Goal: Information Seeking & Learning: Find specific fact

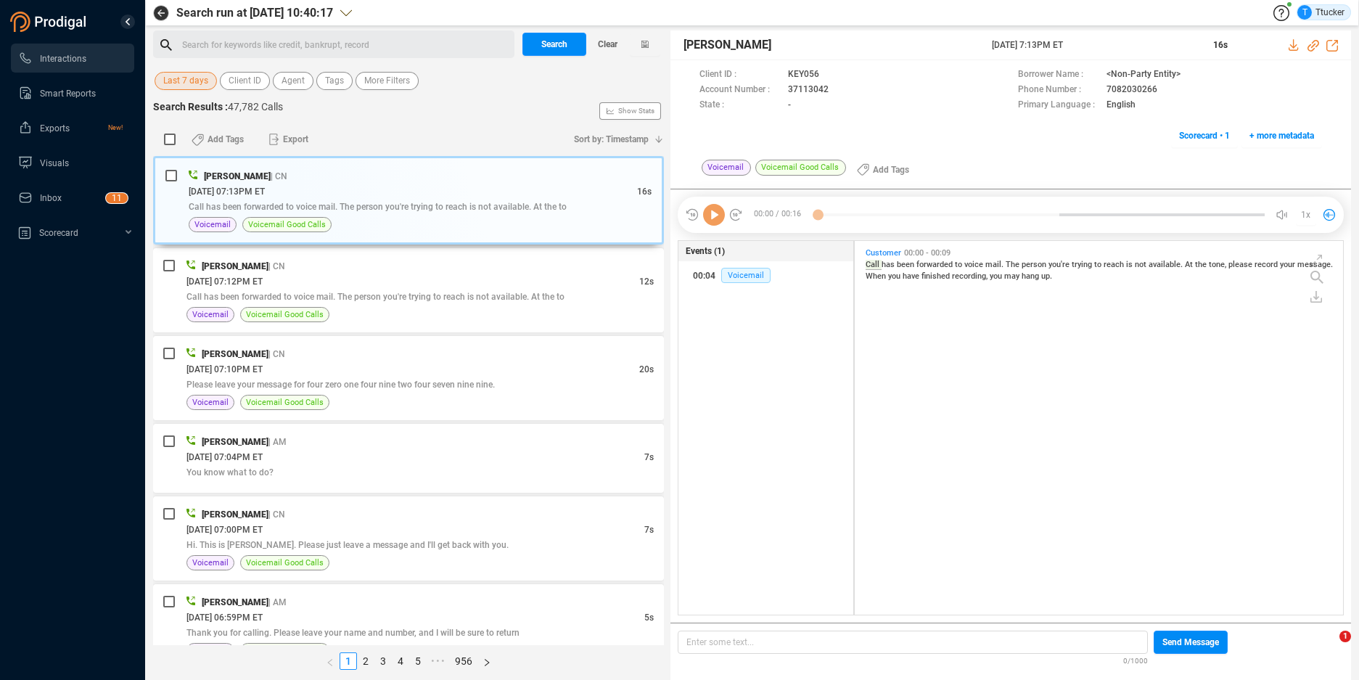
scroll to position [370, 480]
click at [168, 76] on span "Last 7 days" at bounding box center [185, 81] width 45 height 18
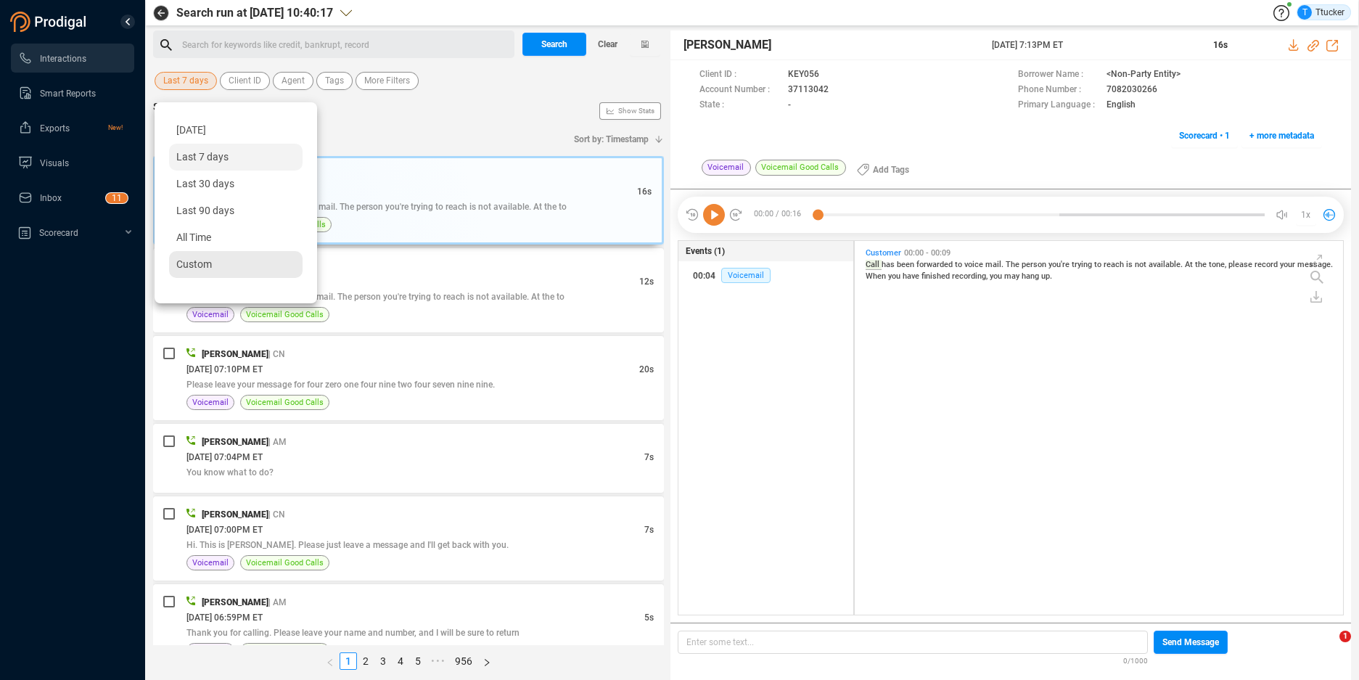
click at [226, 267] on div "Custom" at bounding box center [236, 264] width 134 height 27
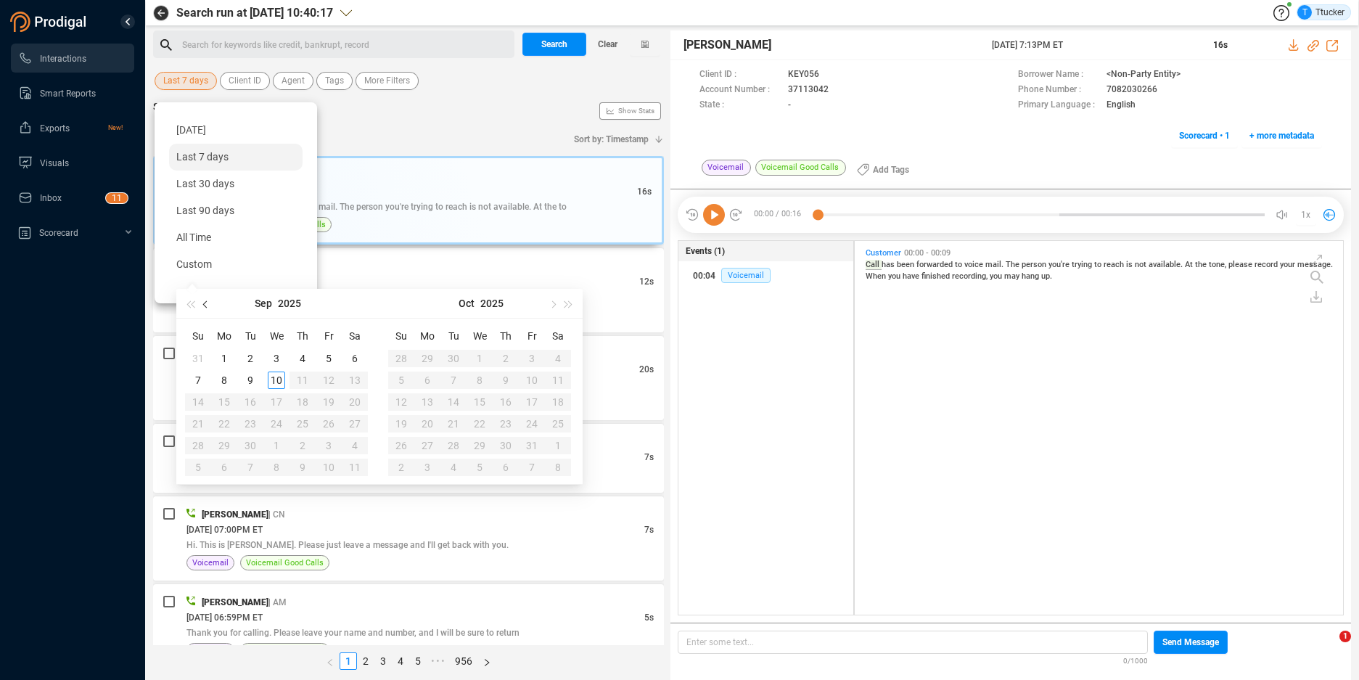
click at [207, 314] on button "button" at bounding box center [206, 303] width 16 height 29
type input "[DATE]"
click at [328, 361] on div "1" at bounding box center [328, 358] width 17 height 17
type input "[DATE]"
click at [189, 470] on td "31" at bounding box center [198, 467] width 26 height 22
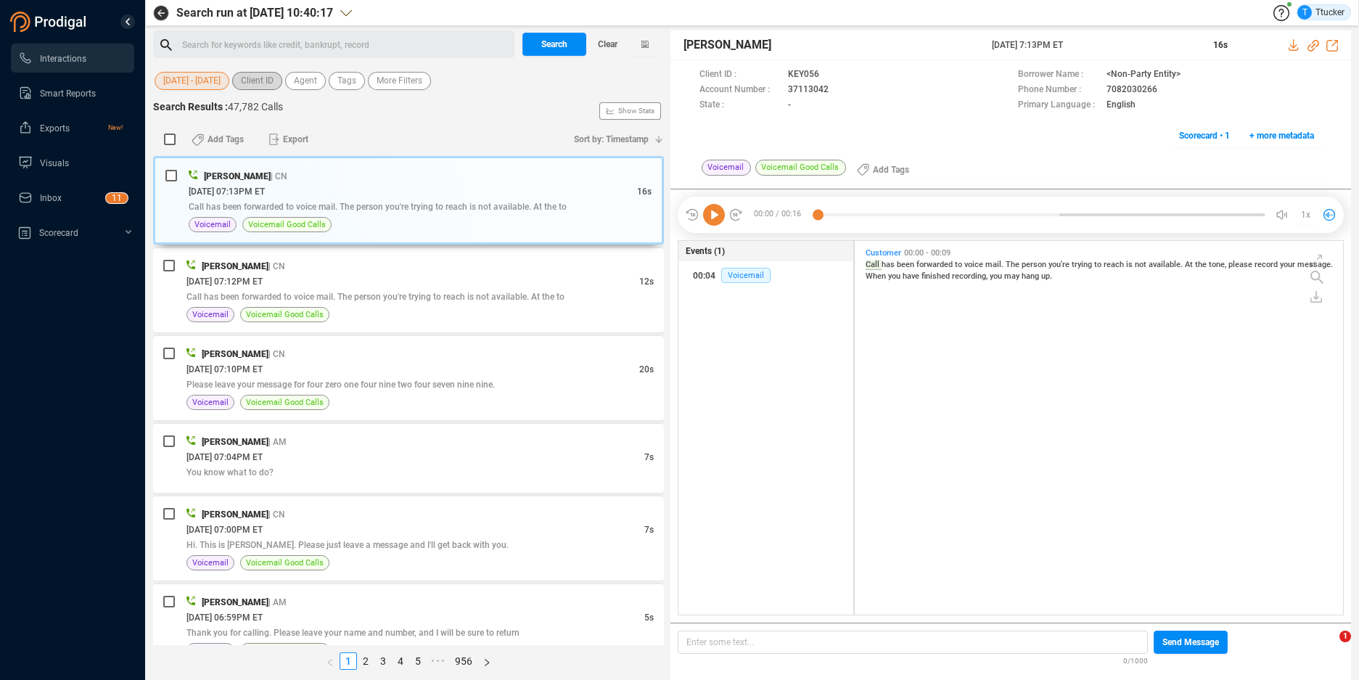
click at [279, 81] on button "Client ID" at bounding box center [257, 81] width 50 height 18
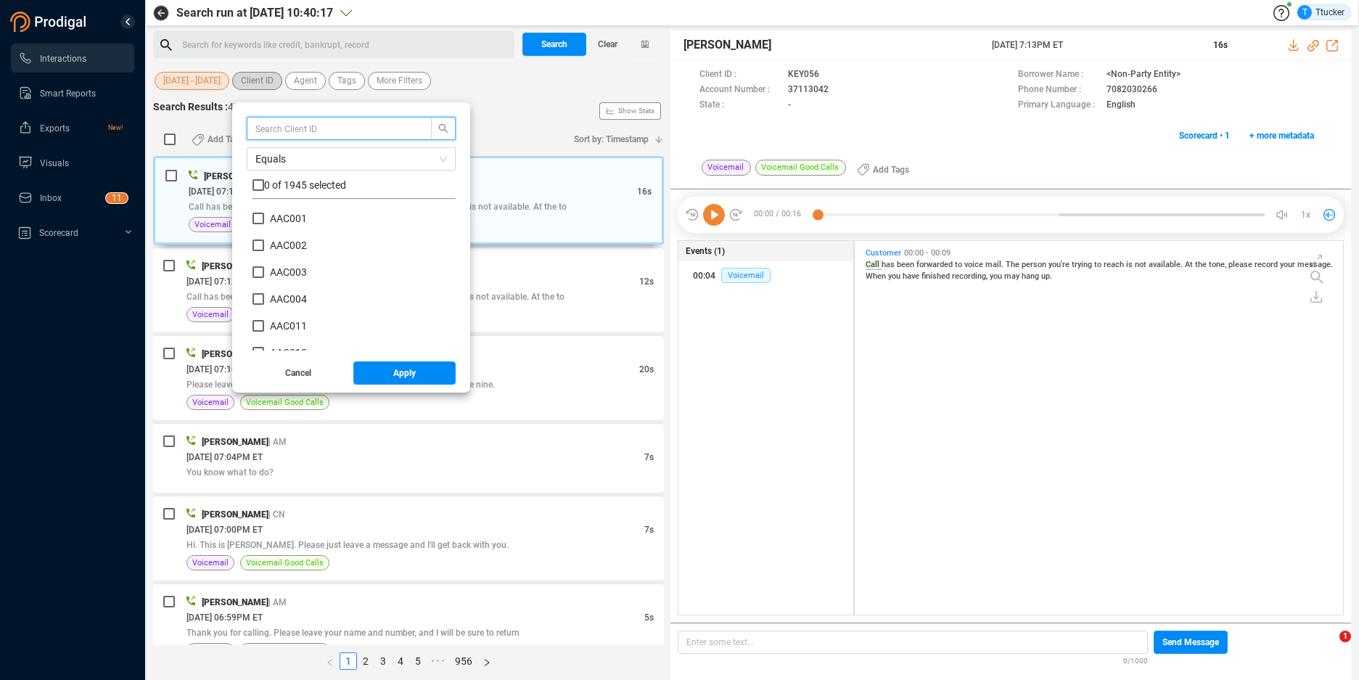
scroll to position [136, 196]
click at [279, 132] on input "nfc" at bounding box center [332, 128] width 154 height 16
click at [280, 129] on input "nfc" at bounding box center [332, 128] width 154 height 16
type input "nfc"
click at [285, 189] on span "0 of 8 selected" at bounding box center [296, 185] width 65 height 12
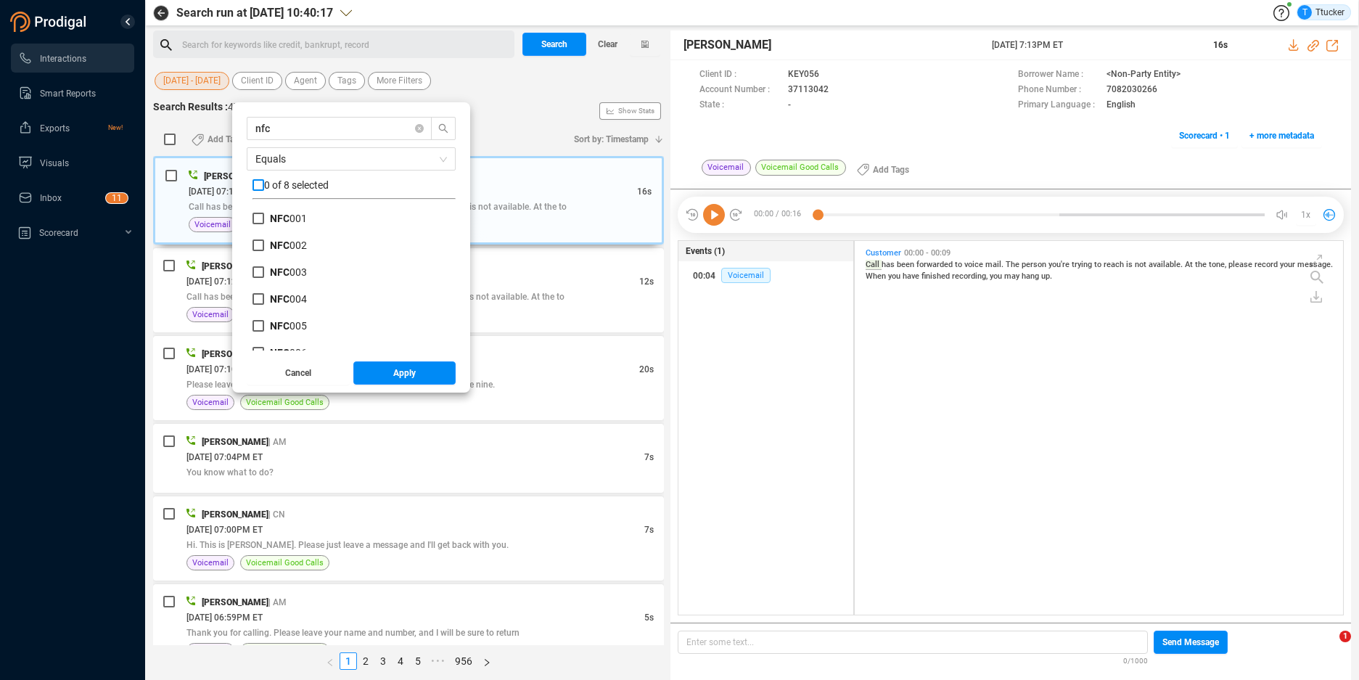
click at [264, 188] on input "checkbox" at bounding box center [259, 185] width 12 height 12
checkbox input "true"
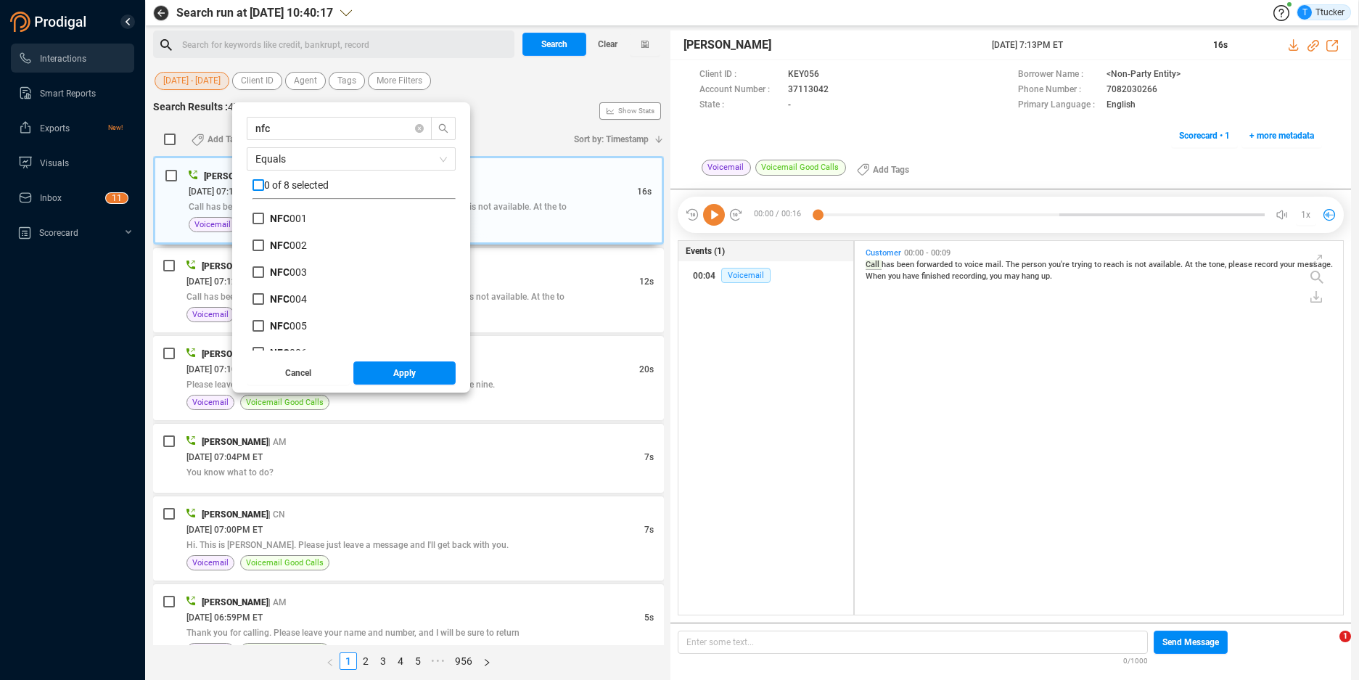
checkbox input "true"
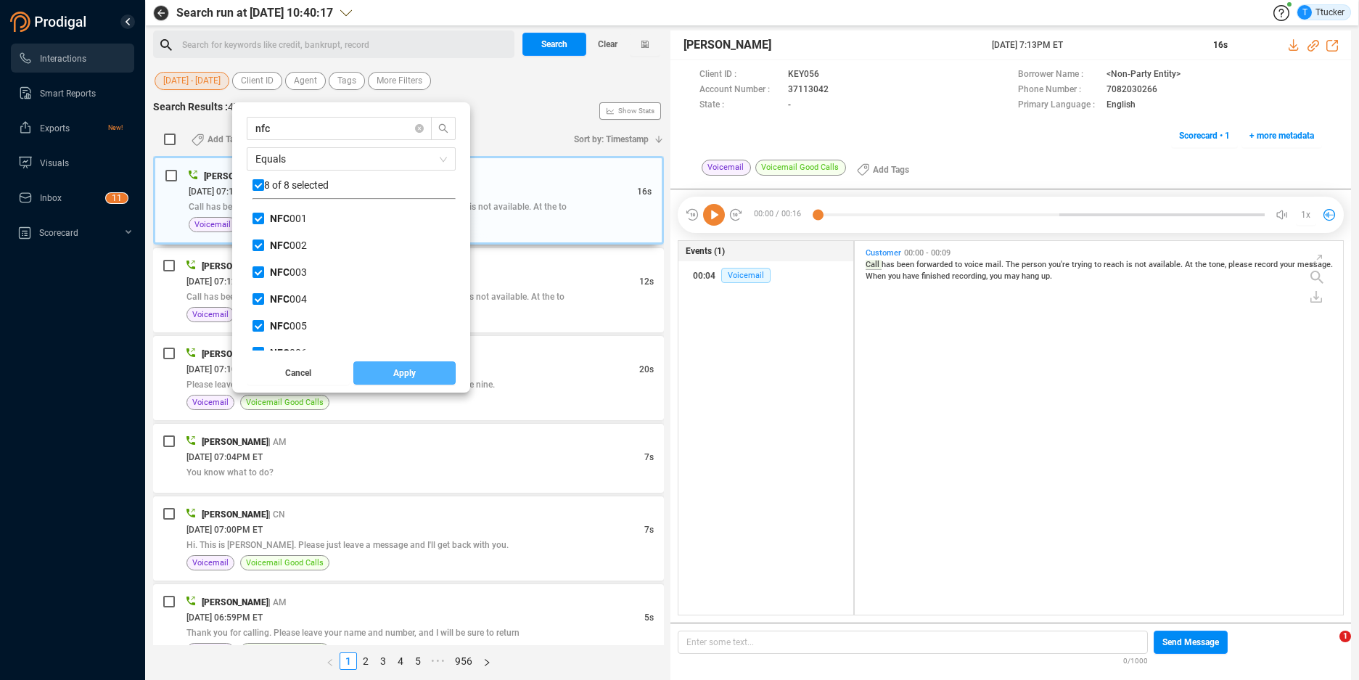
click at [390, 364] on button "Apply" at bounding box center [404, 372] width 103 height 23
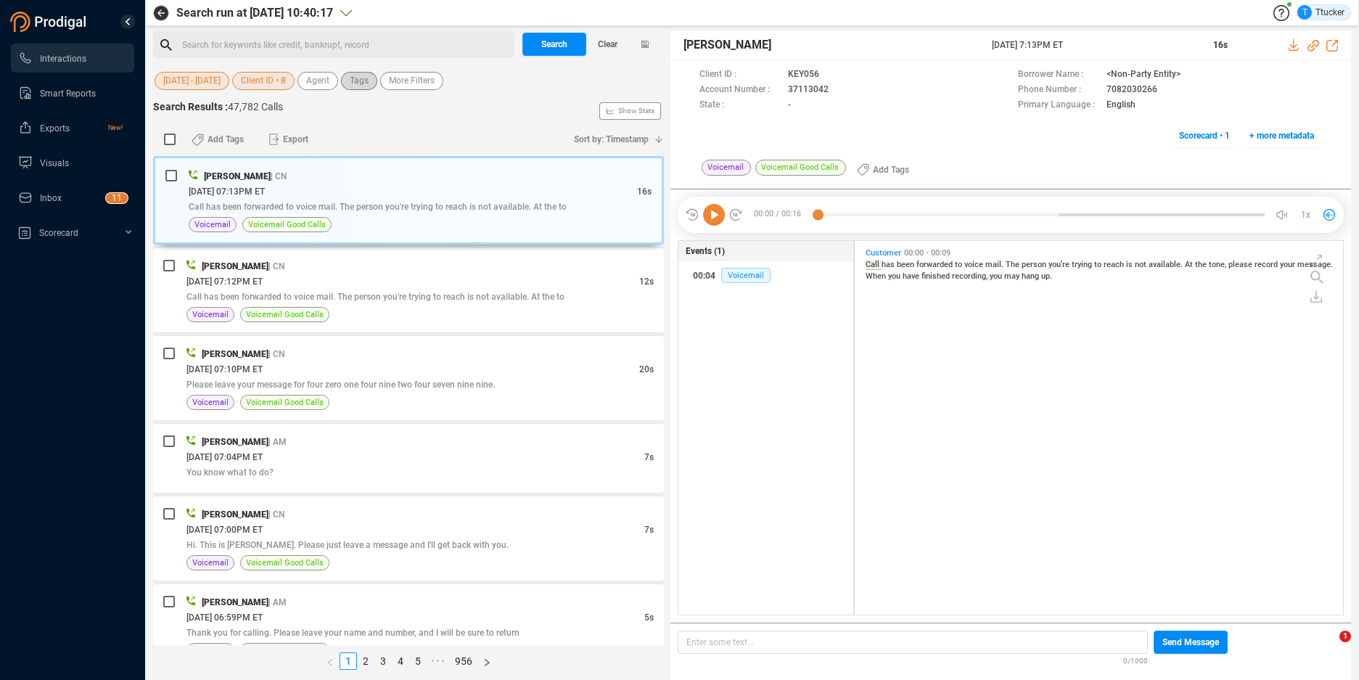
click at [353, 84] on span "Tags" at bounding box center [359, 81] width 19 height 18
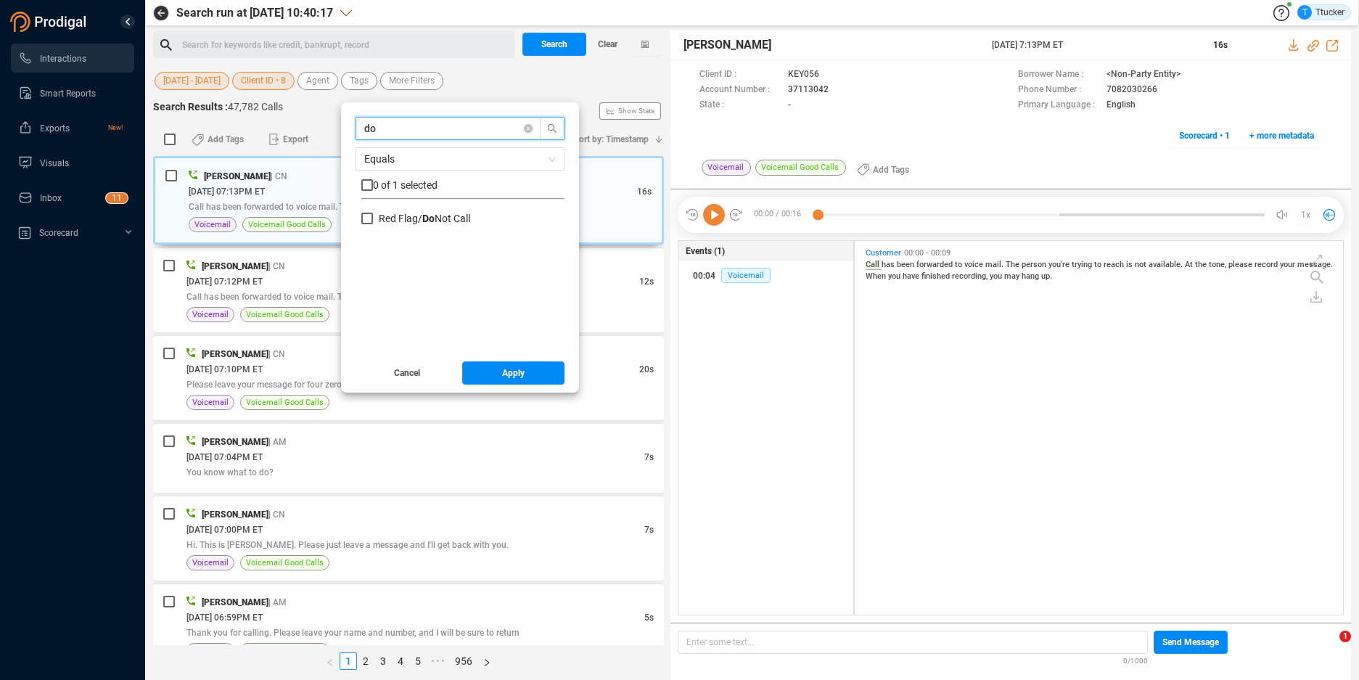
type input "do"
click at [463, 210] on div "do Equals 0 of 1 selected Red Flag/ Do Not Call" at bounding box center [460, 234] width 209 height 234
click at [463, 215] on span "Do Not Call" at bounding box center [446, 219] width 48 height 12
click at [373, 215] on input "Red Flag/ Do Not Call" at bounding box center [367, 219] width 12 height 12
checkbox input "true"
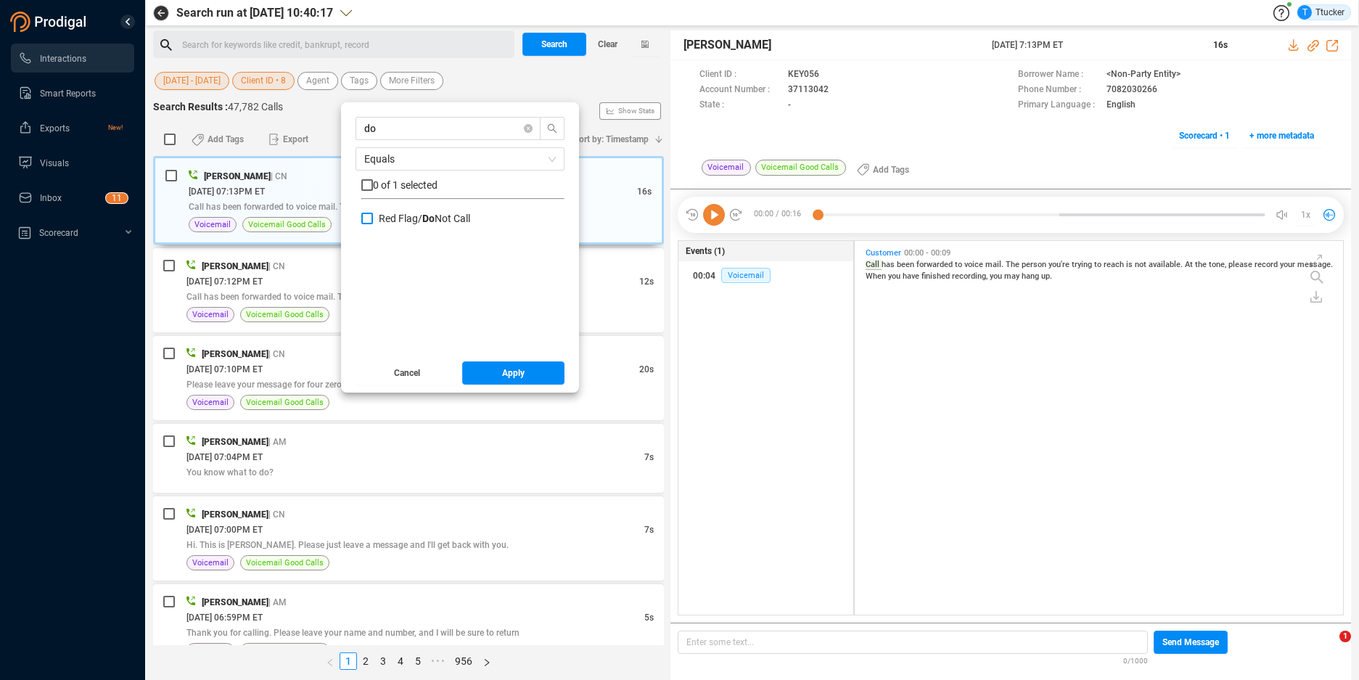
checkbox input "true"
click at [500, 364] on button "Apply" at bounding box center [513, 372] width 103 height 23
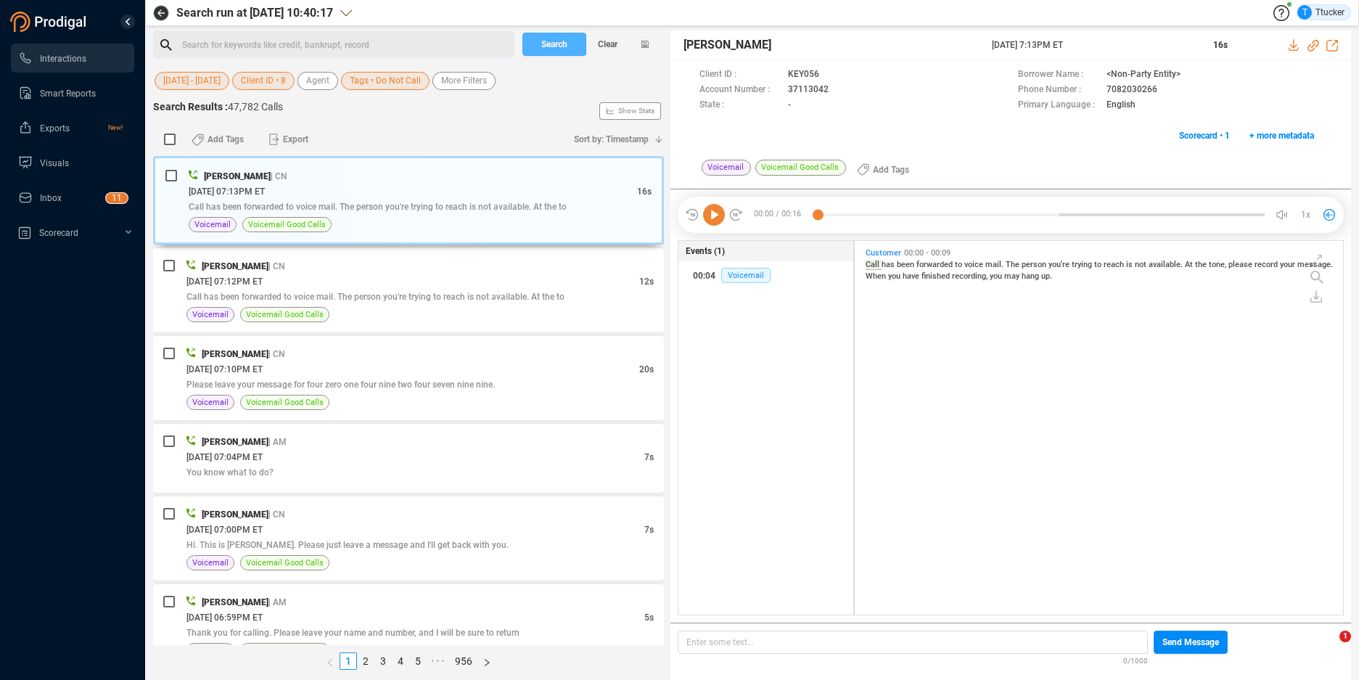
click at [564, 44] on span "Search" at bounding box center [554, 44] width 26 height 23
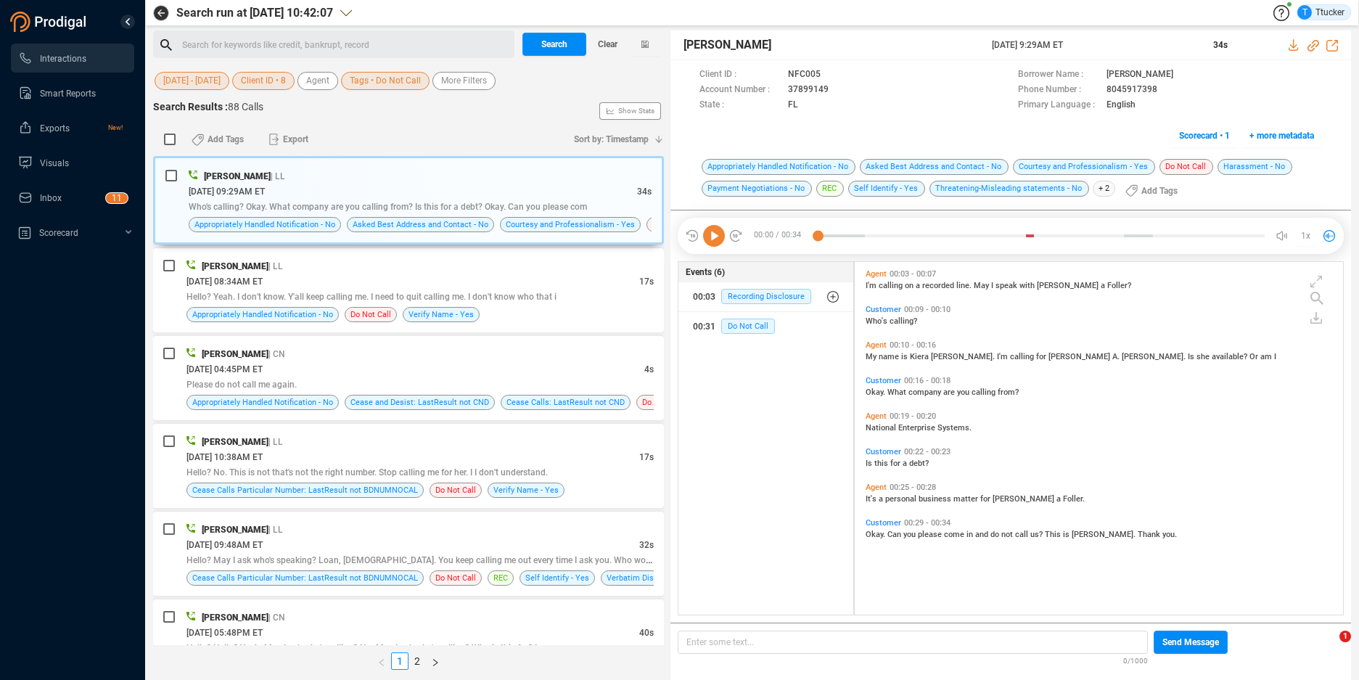
scroll to position [349, 480]
click at [451, 131] on div "Add Tags Export" at bounding box center [372, 139] width 386 height 30
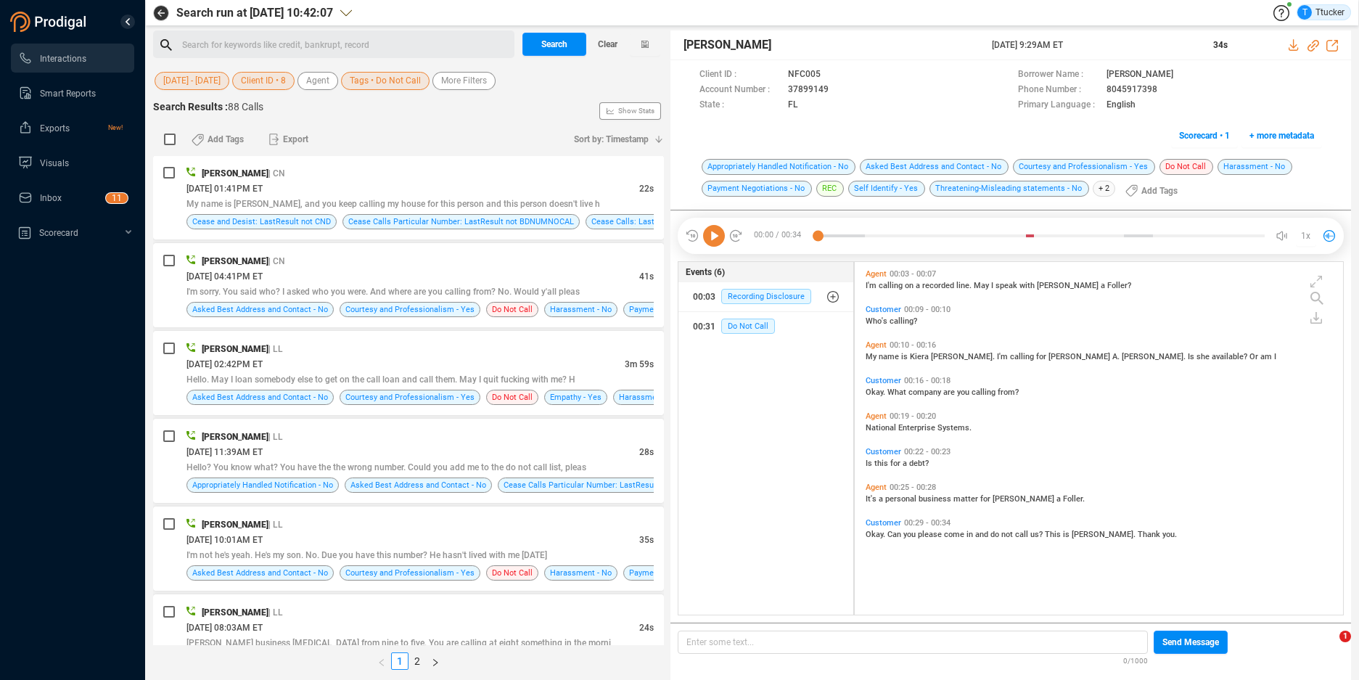
scroll to position [2191, 0]
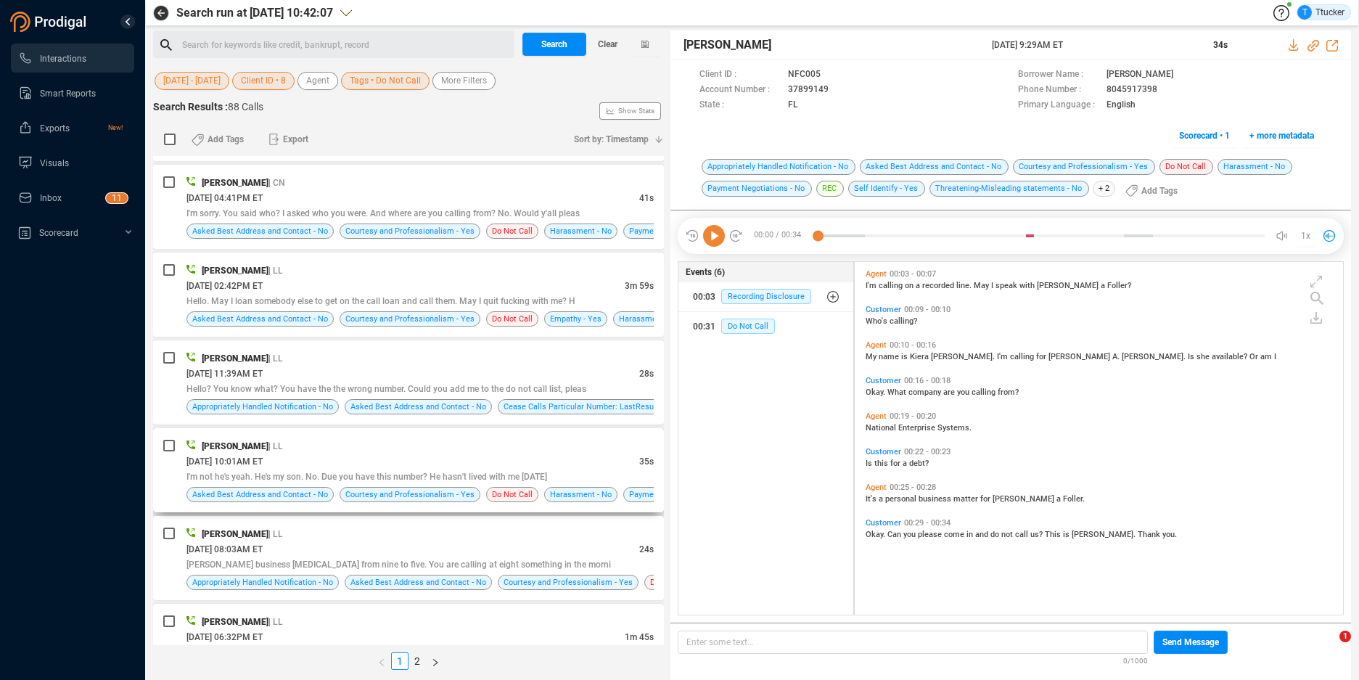
click at [491, 446] on div "[PERSON_NAME] | LL" at bounding box center [420, 445] width 467 height 15
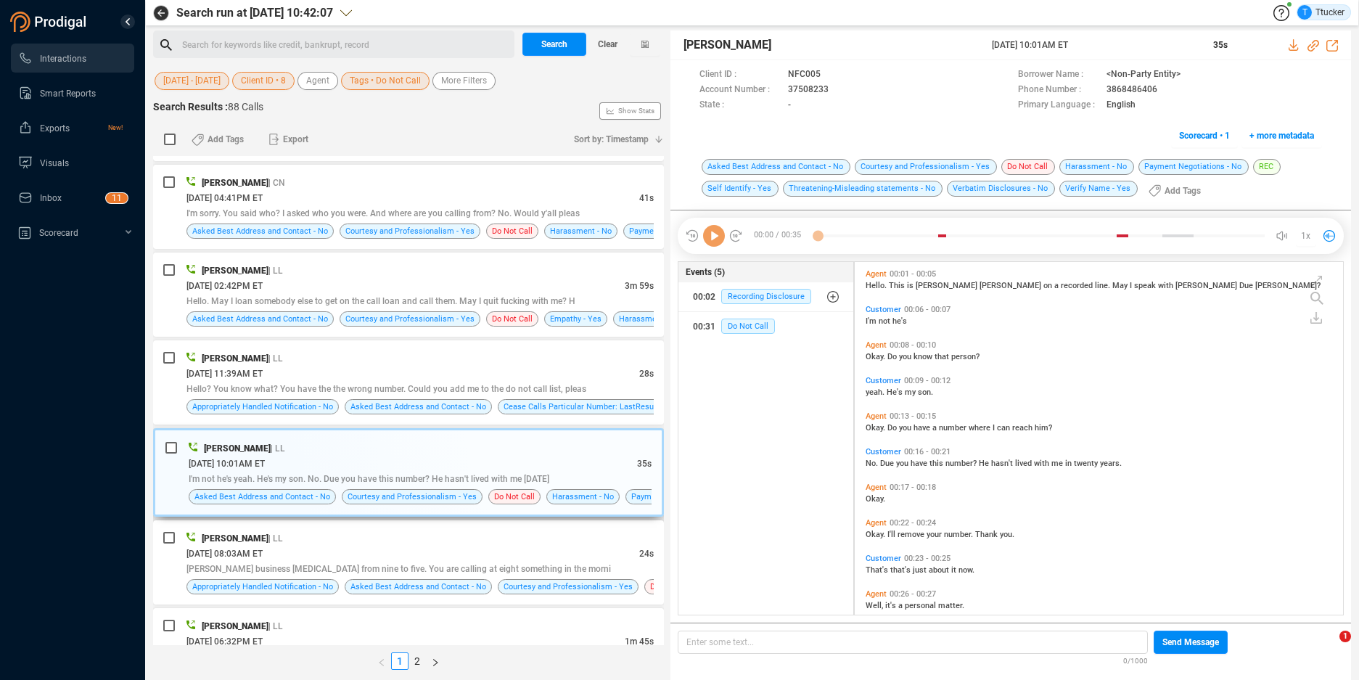
scroll to position [349, 480]
click at [485, 547] on div "[DATE] 08:03AM ET" at bounding box center [413, 553] width 453 height 15
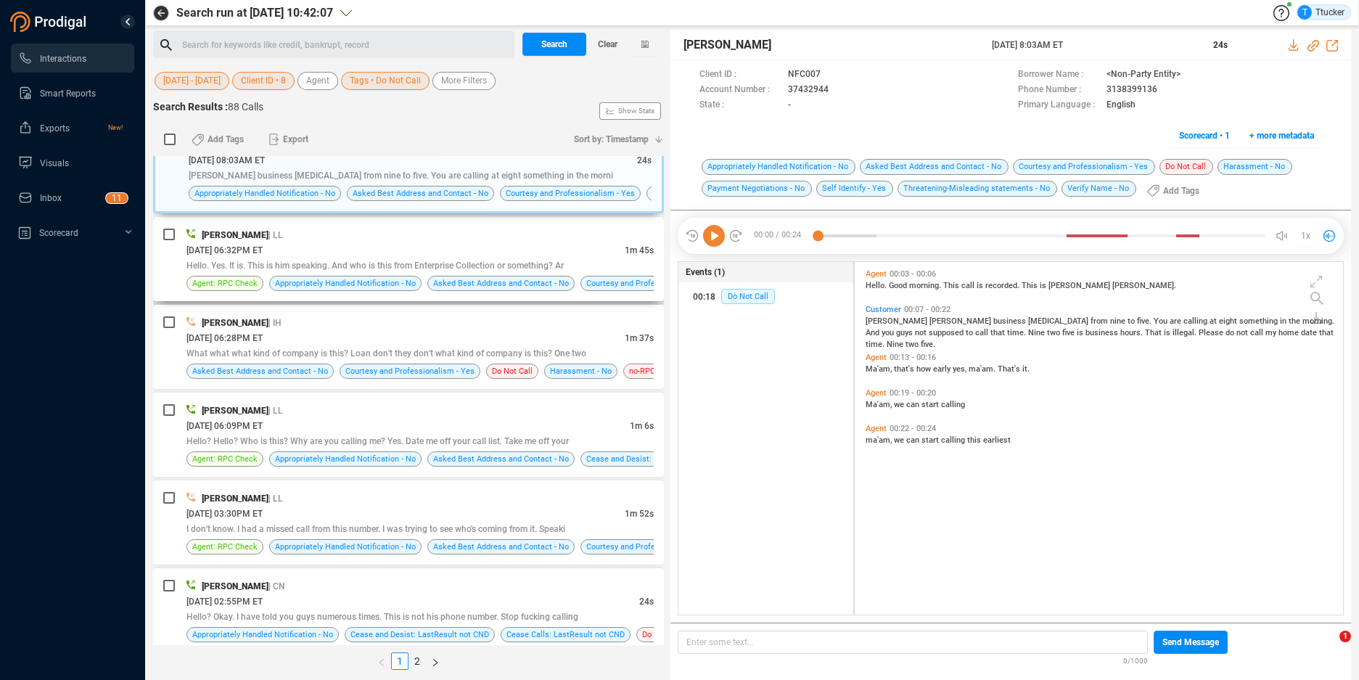
scroll to position [2656, 0]
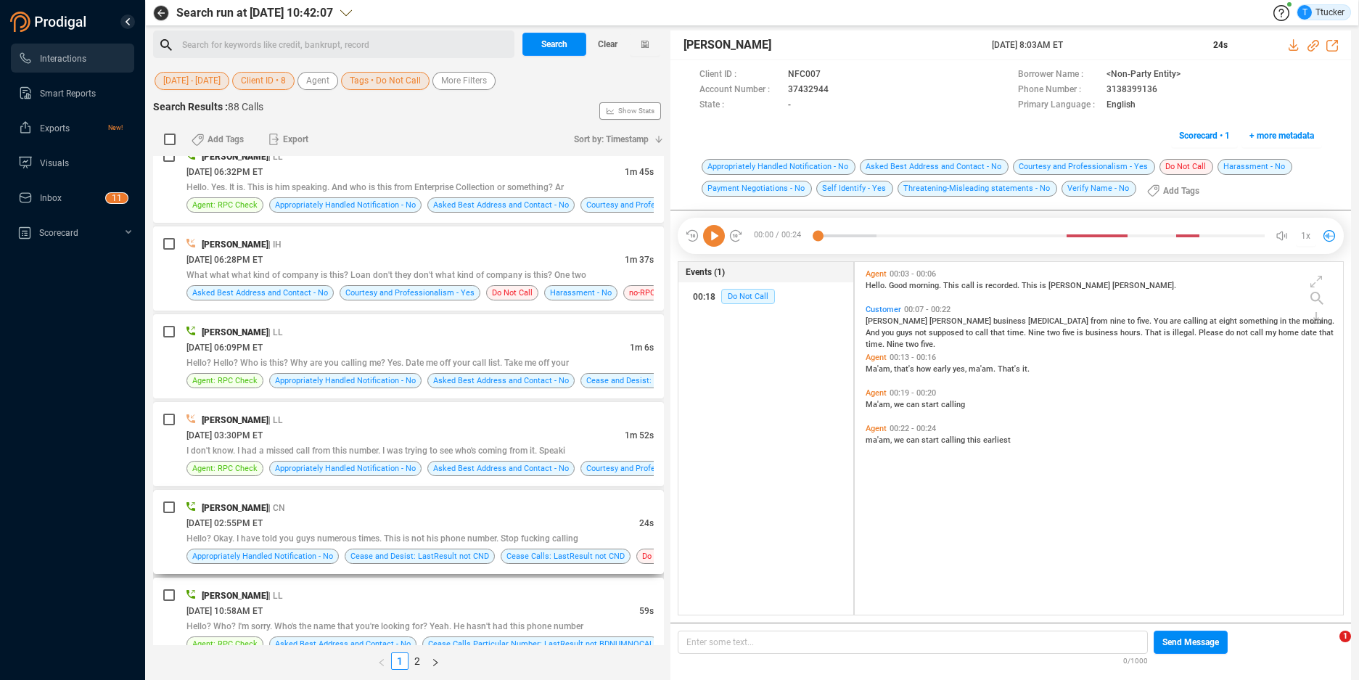
click at [475, 525] on div "[DATE] 02:55PM ET" at bounding box center [413, 522] width 453 height 15
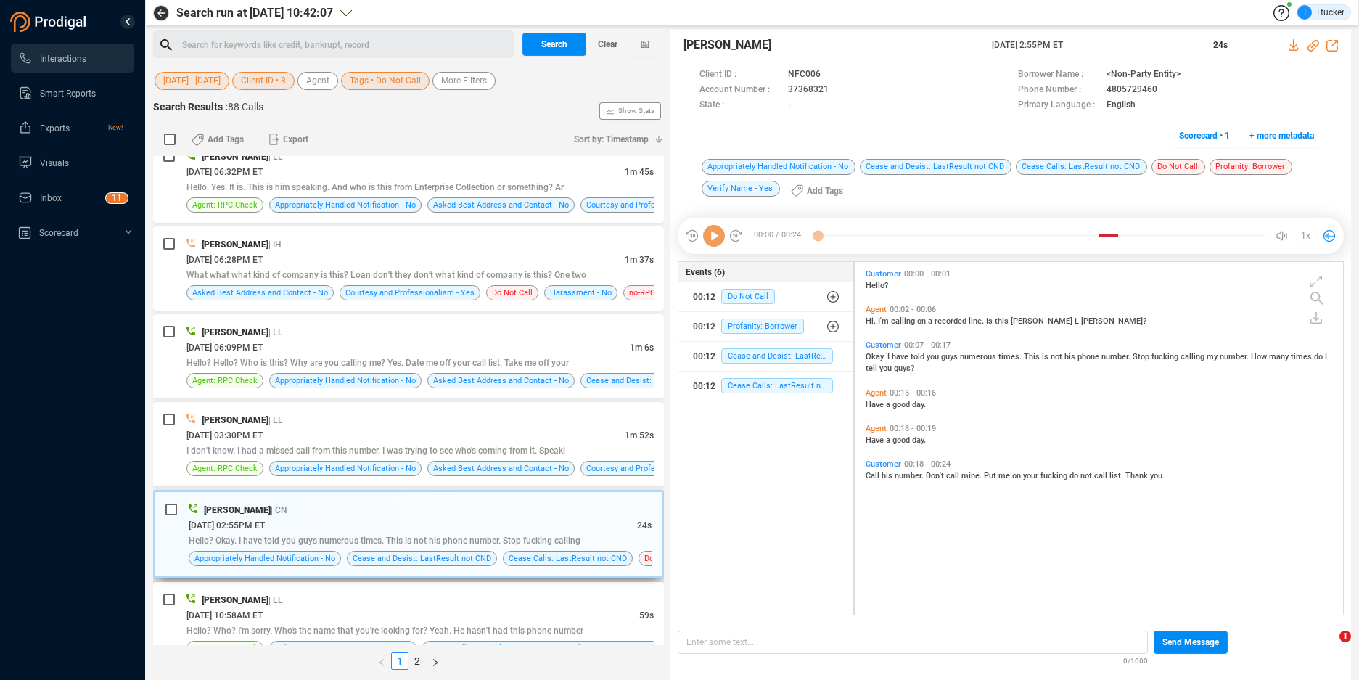
scroll to position [349, 480]
click at [832, 89] on span at bounding box center [918, 90] width 172 height 15
click at [836, 89] on icon at bounding box center [841, 91] width 12 height 12
click at [1297, 46] on icon at bounding box center [1295, 45] width 12 height 12
click at [337, 135] on div "Add Tags Export" at bounding box center [372, 139] width 386 height 30
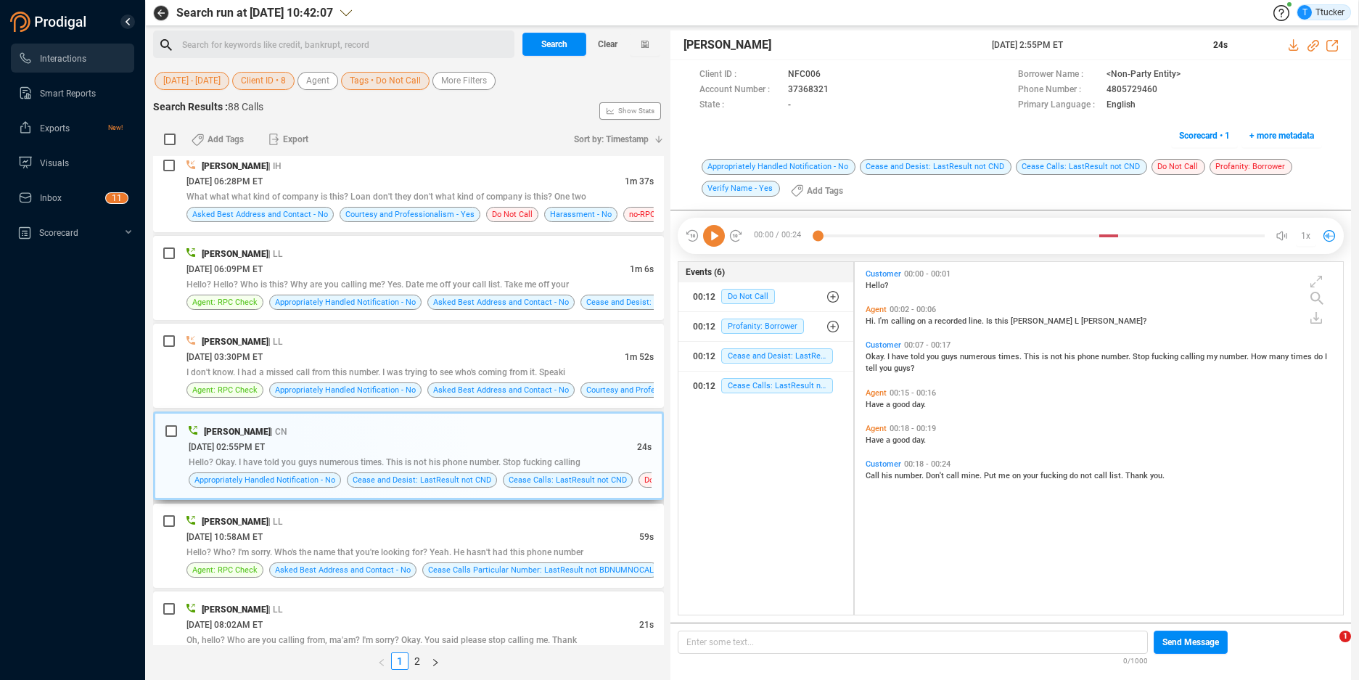
scroll to position [2809, 0]
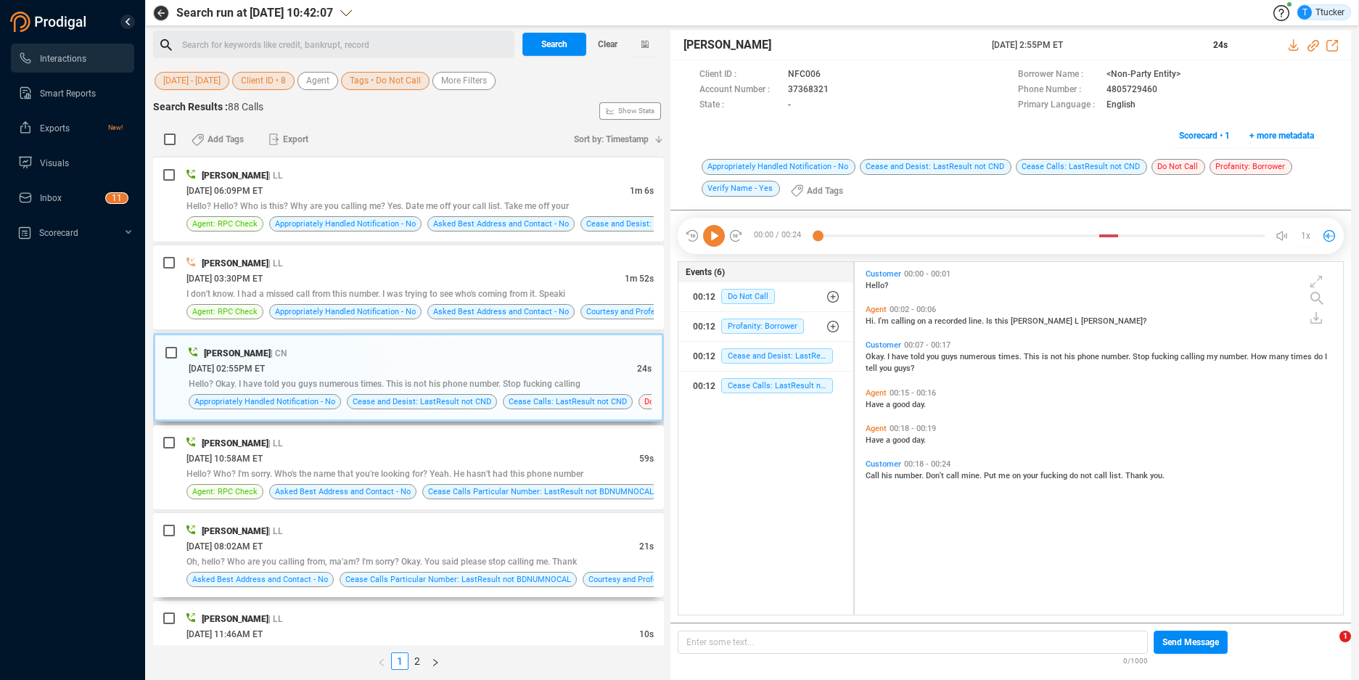
click at [376, 519] on div "[PERSON_NAME] | LL [DATE] 08:02AM ET 21s Oh, hello? Who are you calling from, m…" at bounding box center [408, 555] width 511 height 84
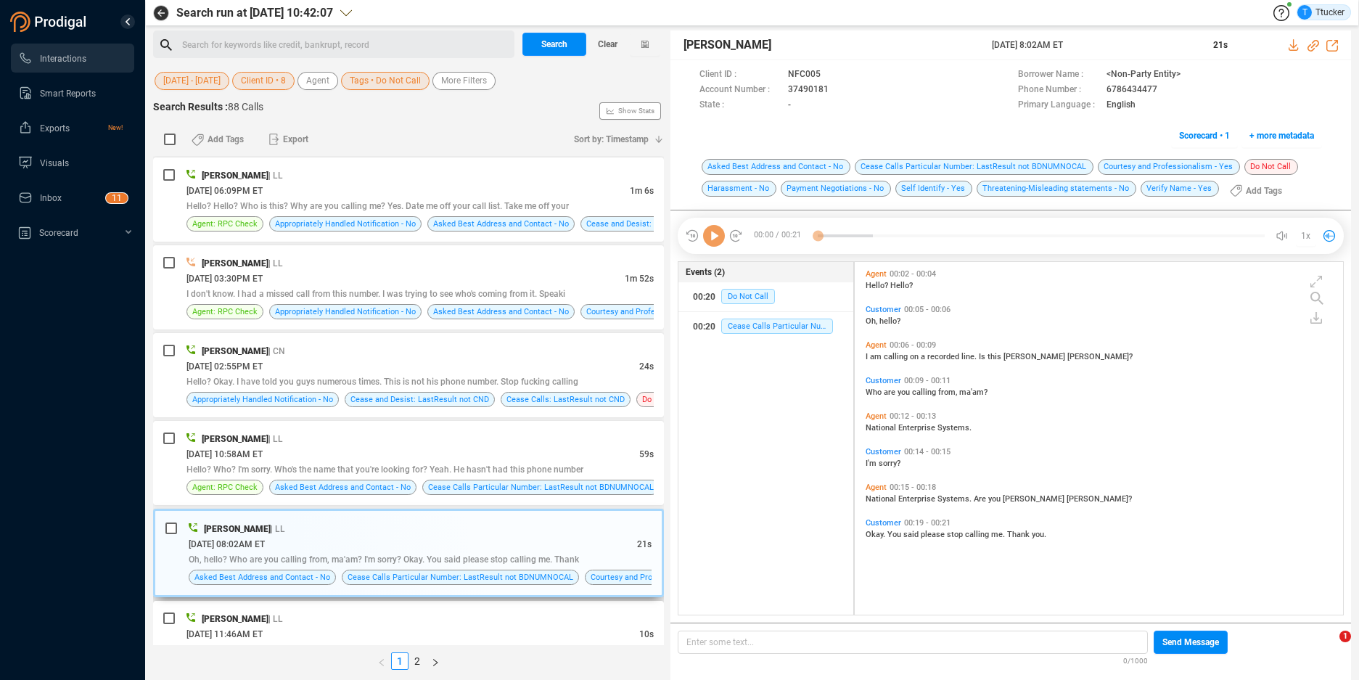
scroll to position [349, 480]
click at [840, 89] on icon at bounding box center [841, 91] width 12 height 12
click at [1295, 44] on icon at bounding box center [1295, 45] width 12 height 12
click at [217, 536] on div "[DATE] 08:02AM ET" at bounding box center [413, 543] width 449 height 15
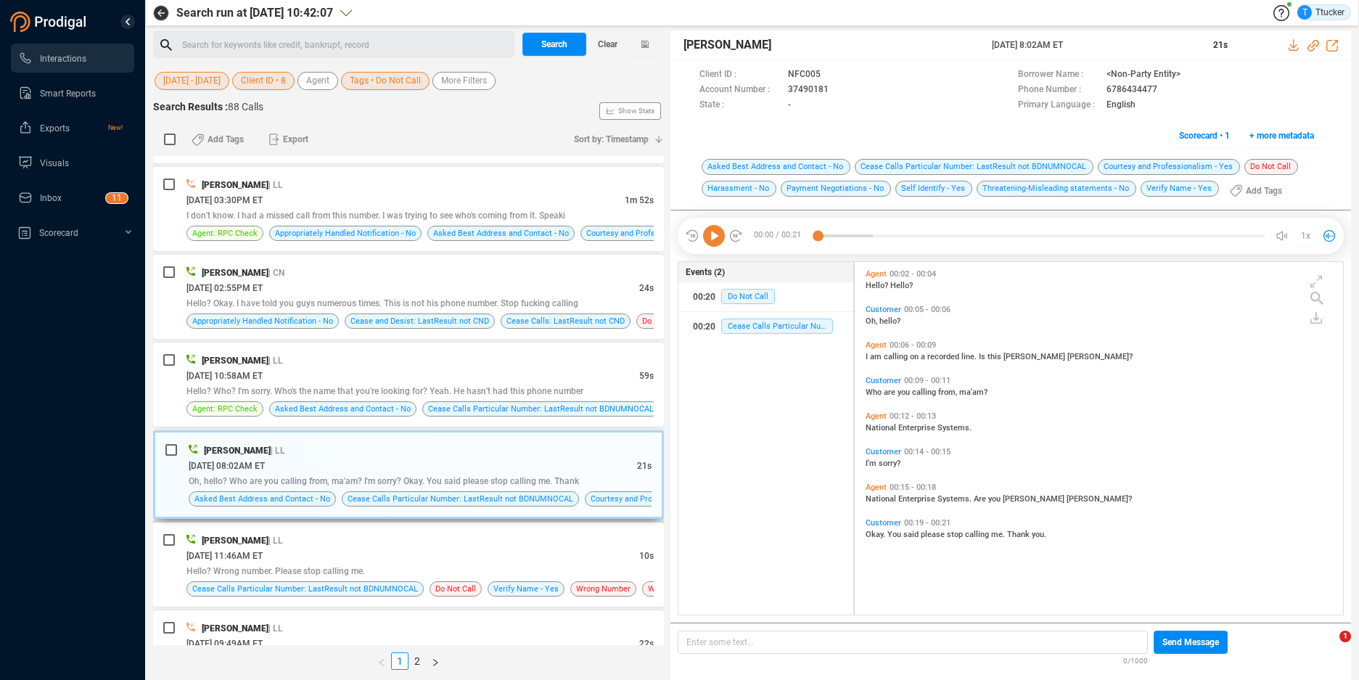
scroll to position [2965, 0]
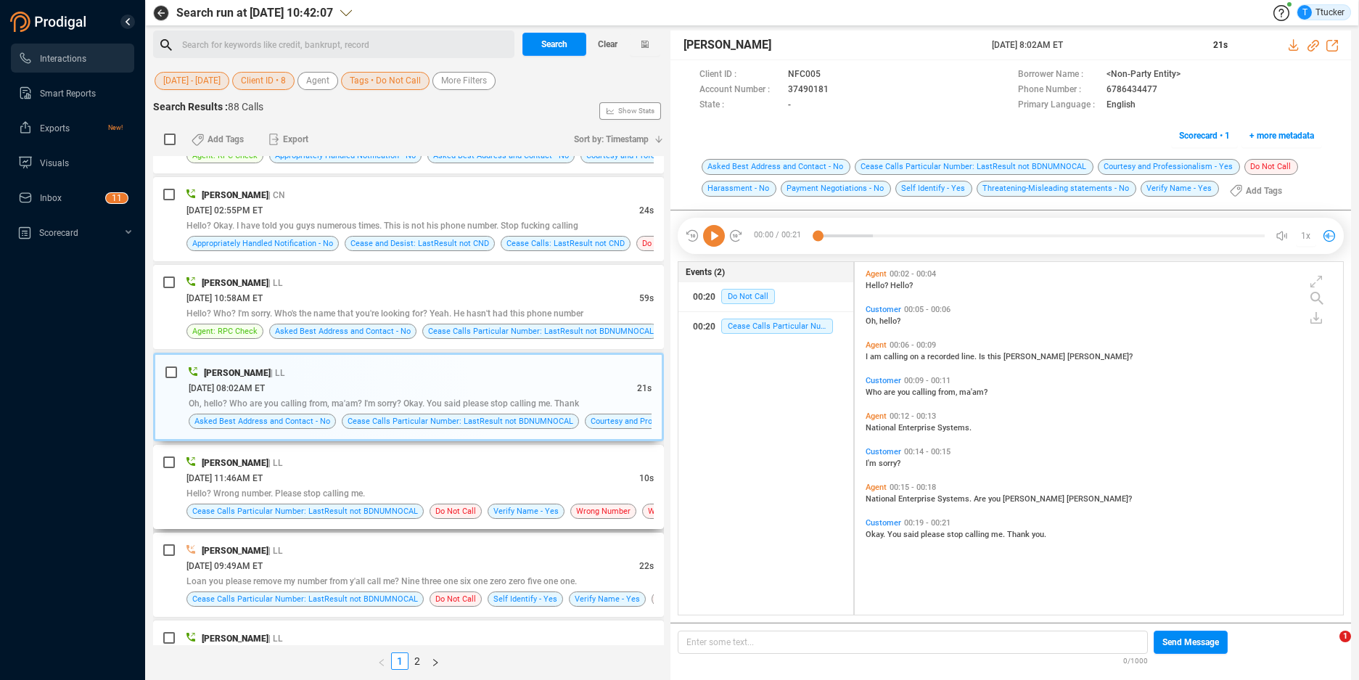
click at [427, 468] on div "[PERSON_NAME] | LL" at bounding box center [420, 462] width 467 height 15
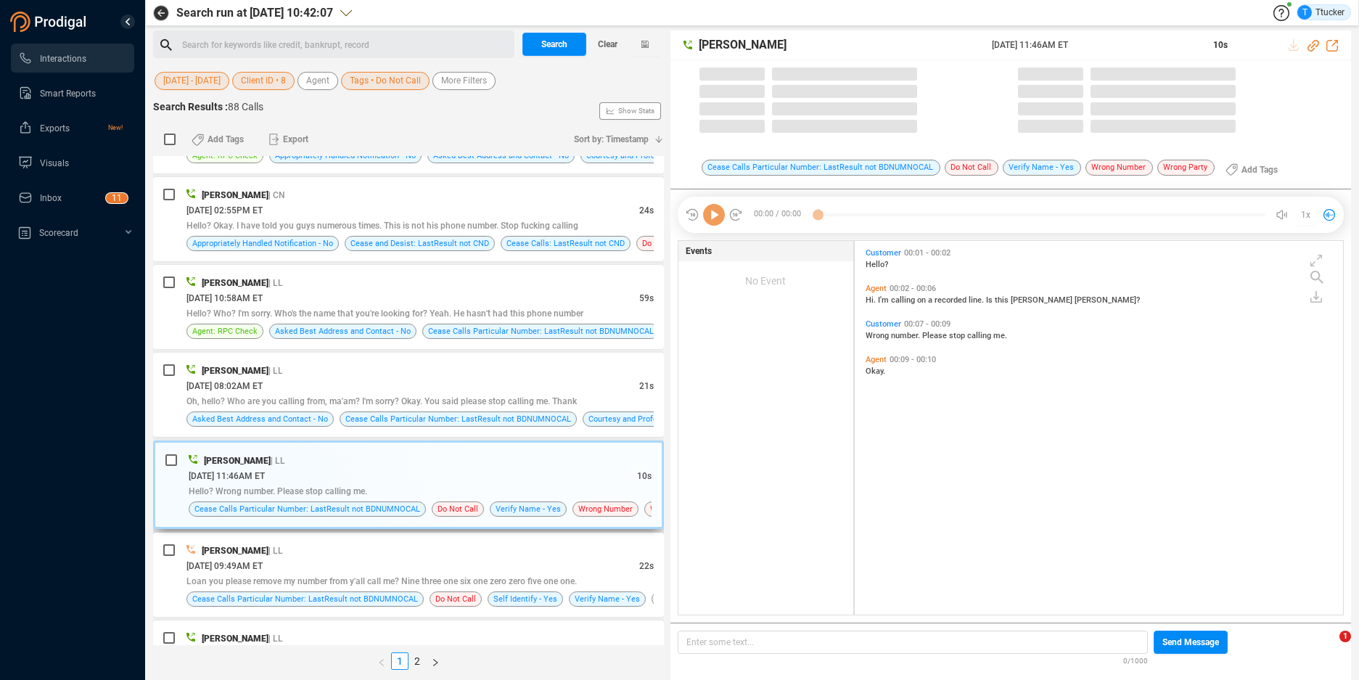
scroll to position [370, 480]
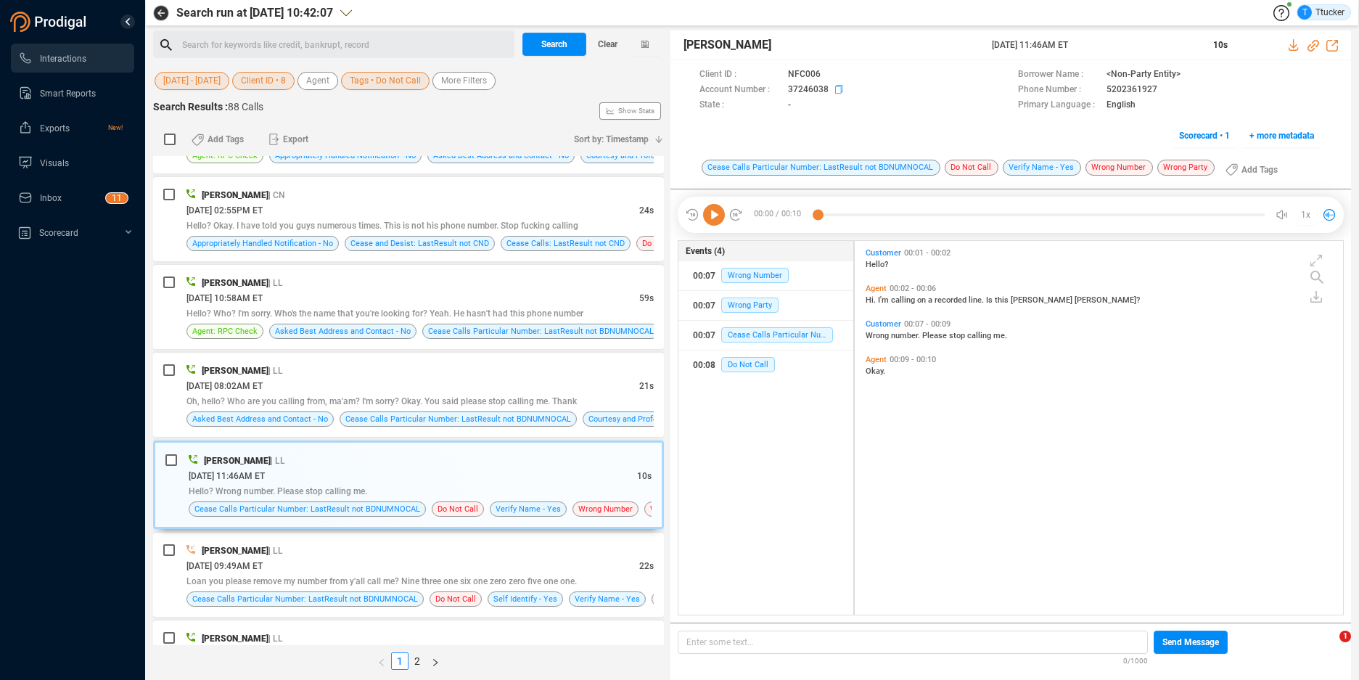
click at [836, 89] on icon at bounding box center [841, 91] width 12 height 12
click at [1289, 45] on icon at bounding box center [1295, 45] width 12 height 12
click at [340, 483] on div "Hello? Wrong number. Please stop calling me." at bounding box center [420, 490] width 463 height 15
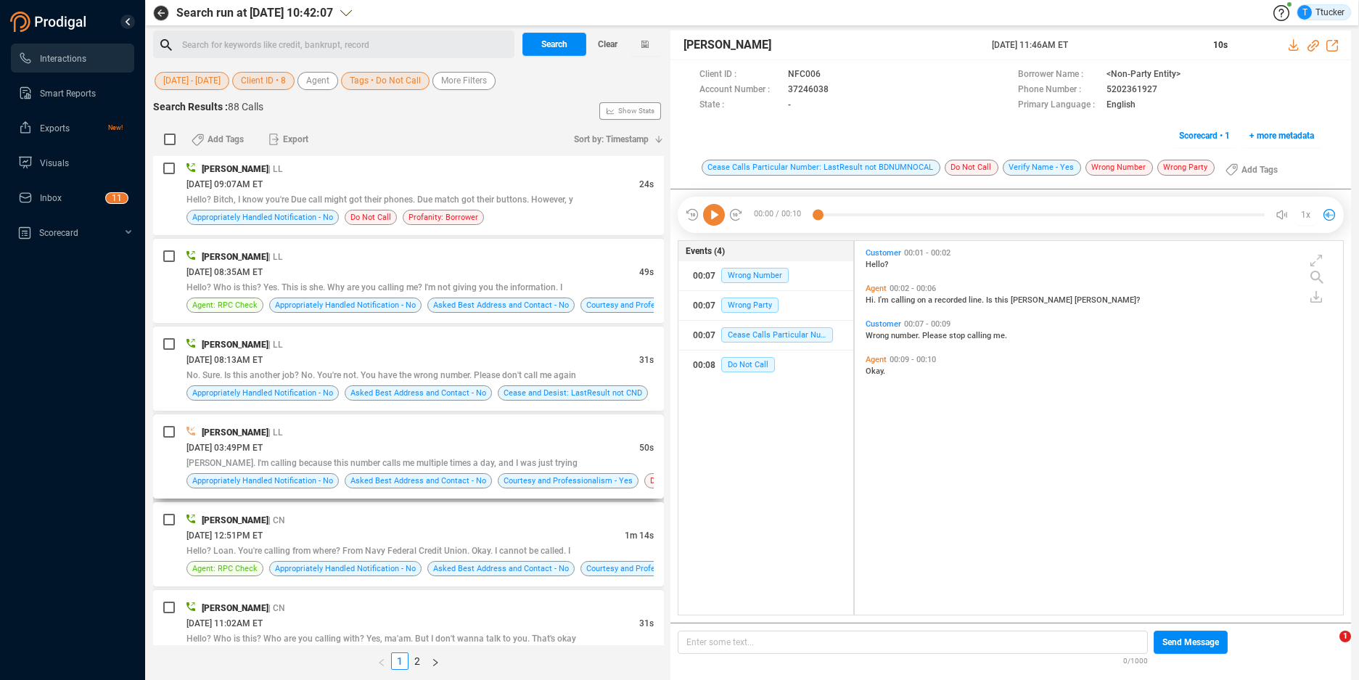
scroll to position [3513, 0]
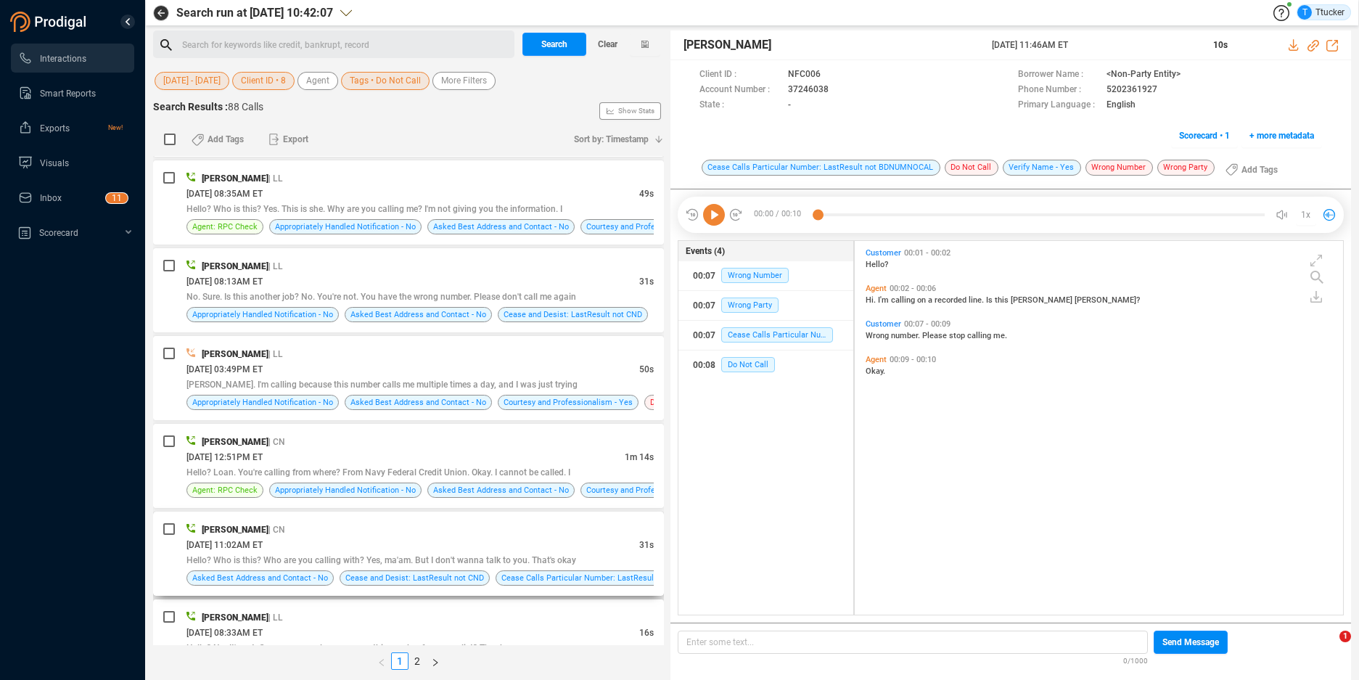
click at [444, 522] on div "[PERSON_NAME] | CN" at bounding box center [420, 529] width 467 height 15
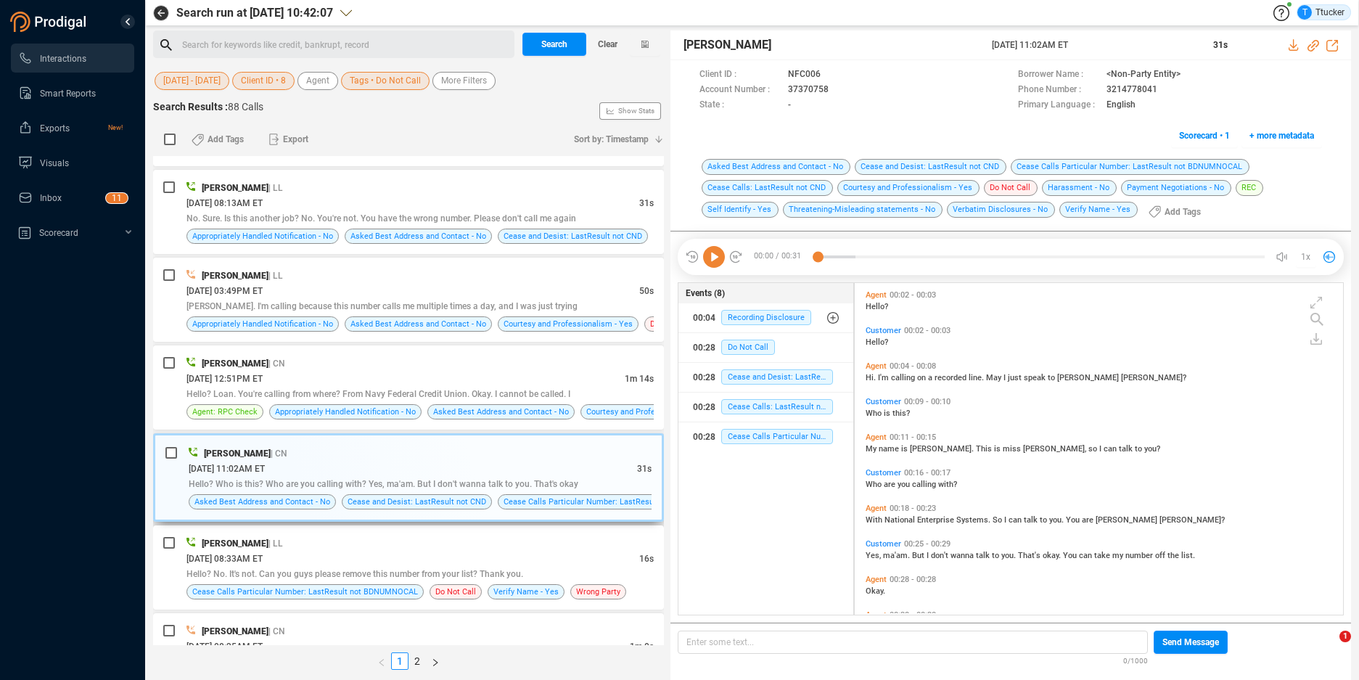
scroll to position [3665, 0]
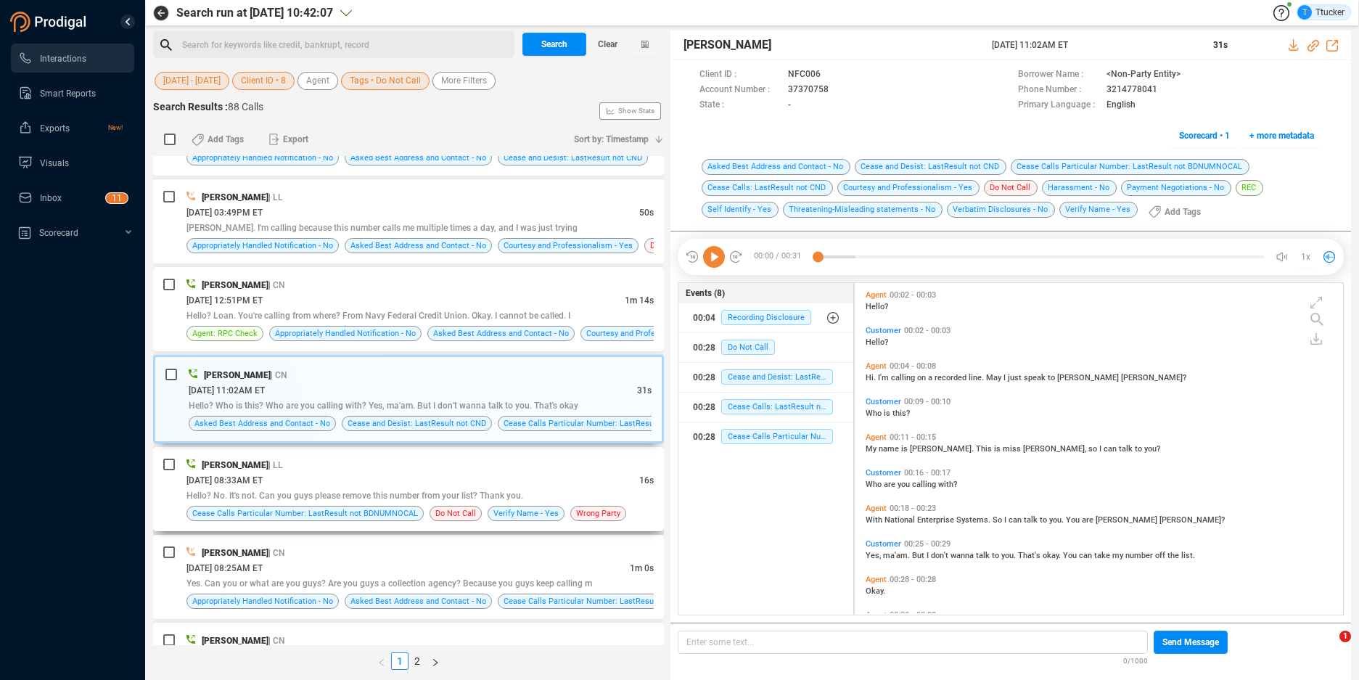
click at [456, 472] on div "[DATE] 08:33AM ET" at bounding box center [413, 479] width 453 height 15
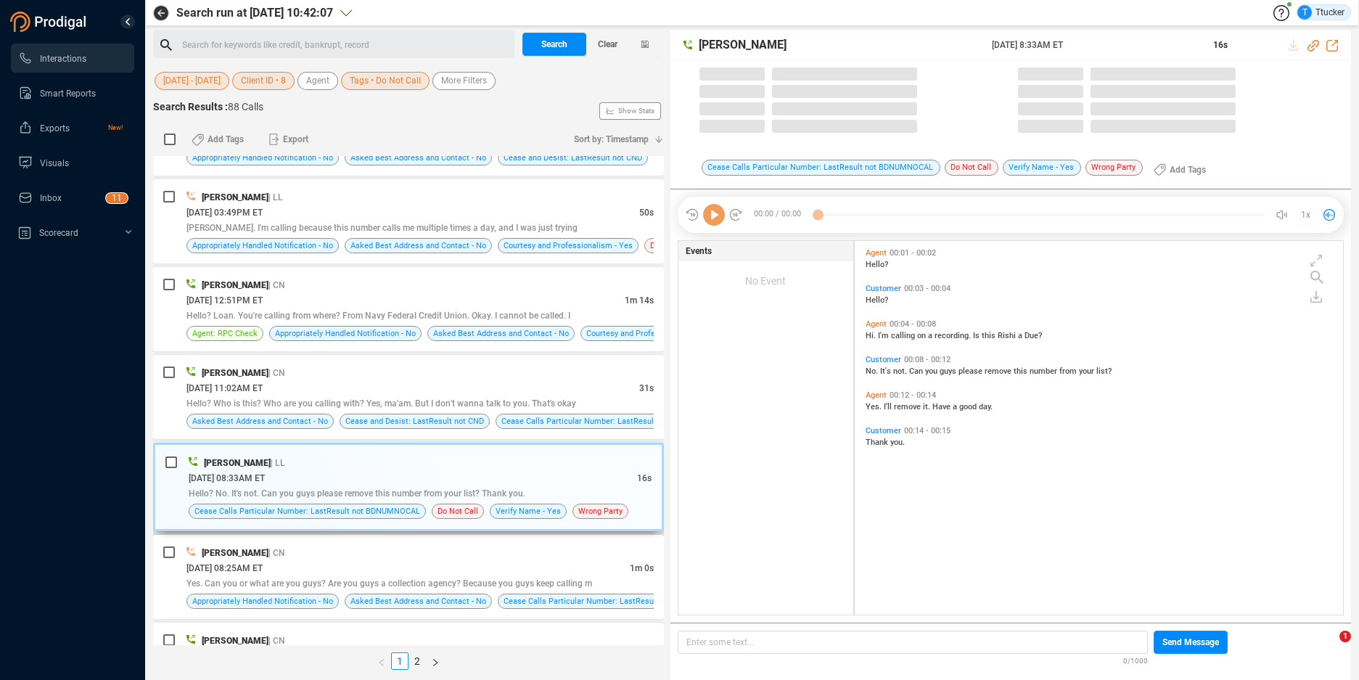
scroll to position [370, 480]
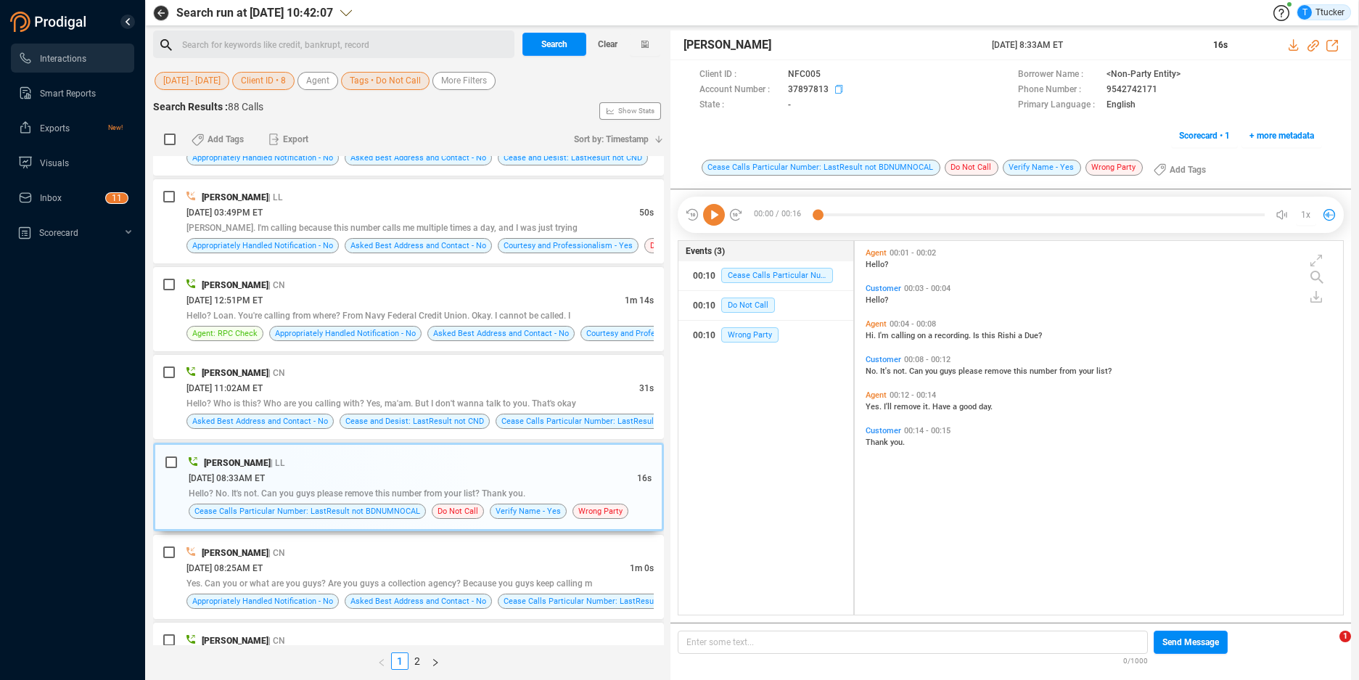
click at [833, 91] on span at bounding box center [918, 90] width 172 height 15
click at [842, 89] on icon at bounding box center [841, 91] width 12 height 12
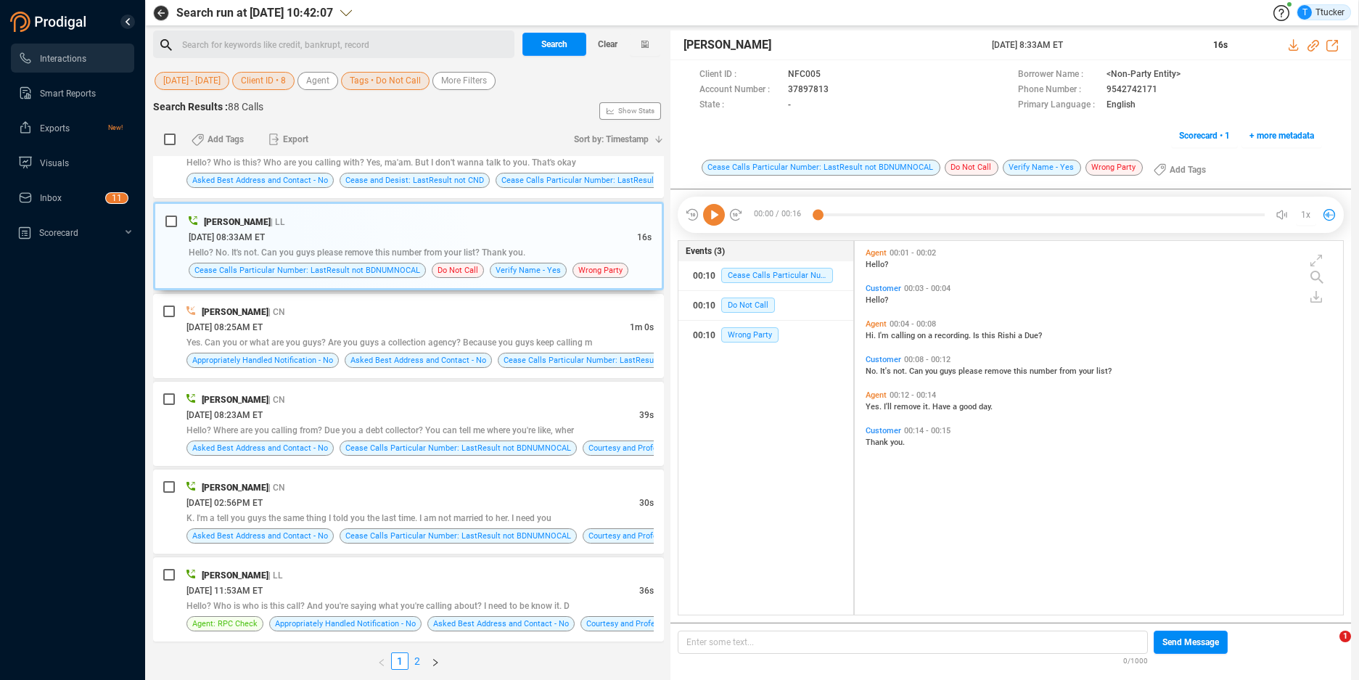
click at [417, 658] on link "2" at bounding box center [417, 661] width 16 height 16
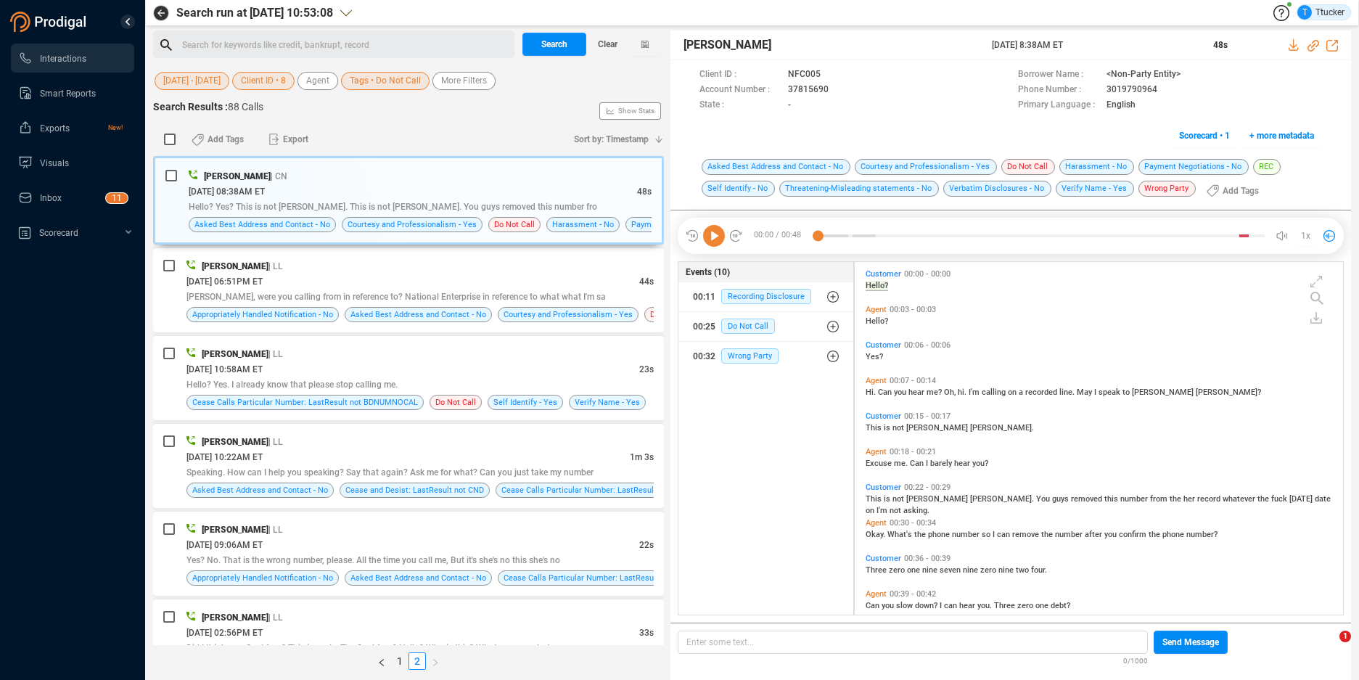
scroll to position [349, 480]
click at [450, 359] on div "[PERSON_NAME] | LL" at bounding box center [420, 353] width 467 height 15
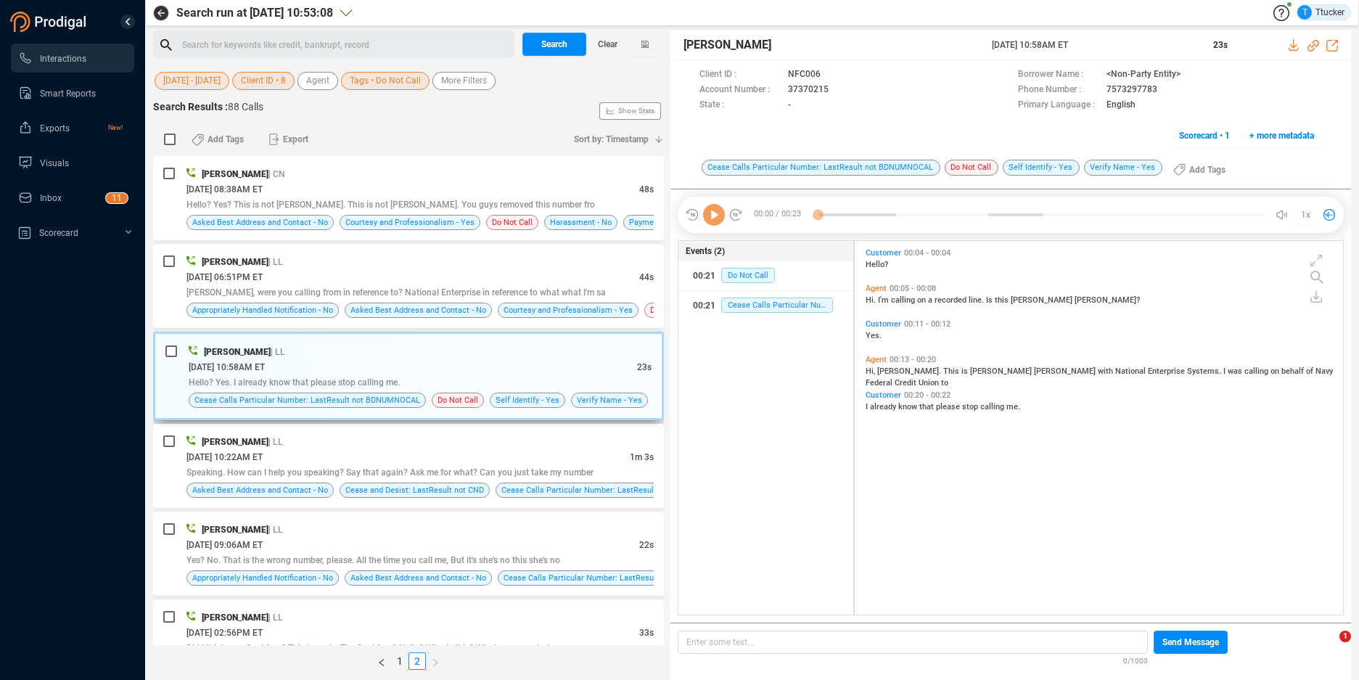
scroll to position [370, 480]
click at [835, 87] on icon at bounding box center [841, 91] width 12 height 12
click at [1292, 40] on icon at bounding box center [1295, 45] width 12 height 12
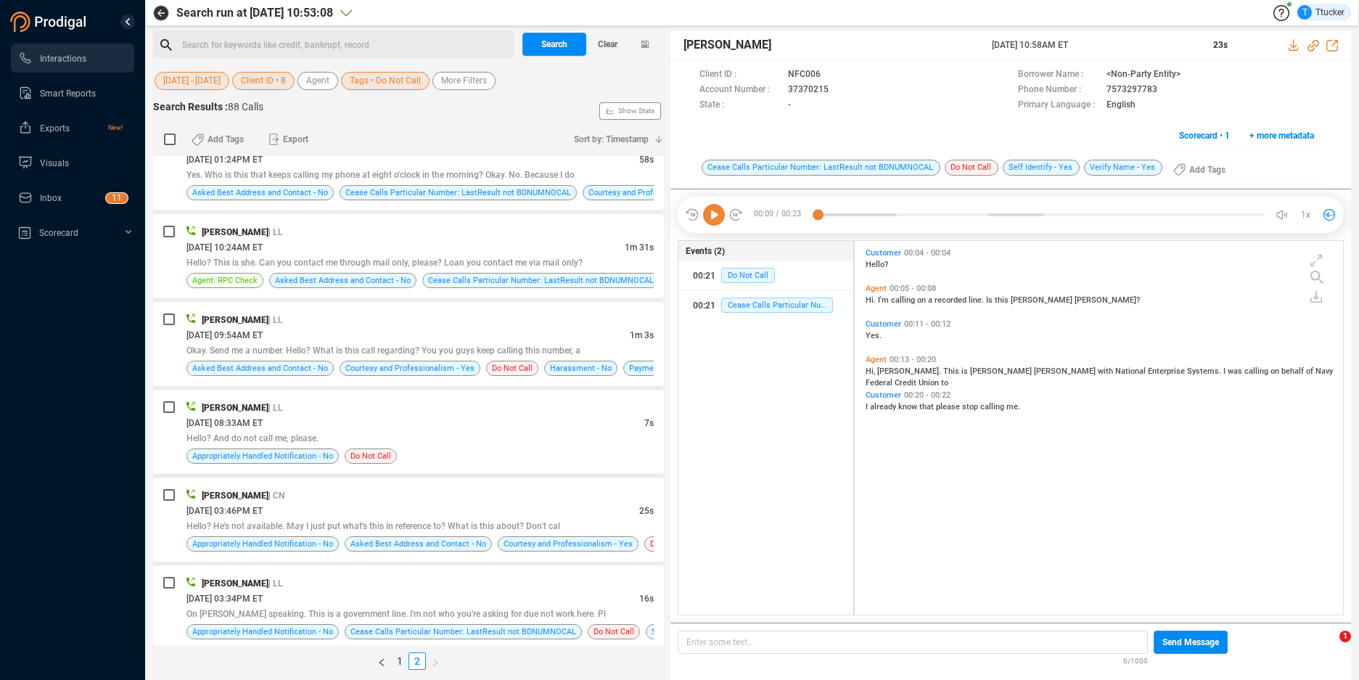
scroll to position [2426, 0]
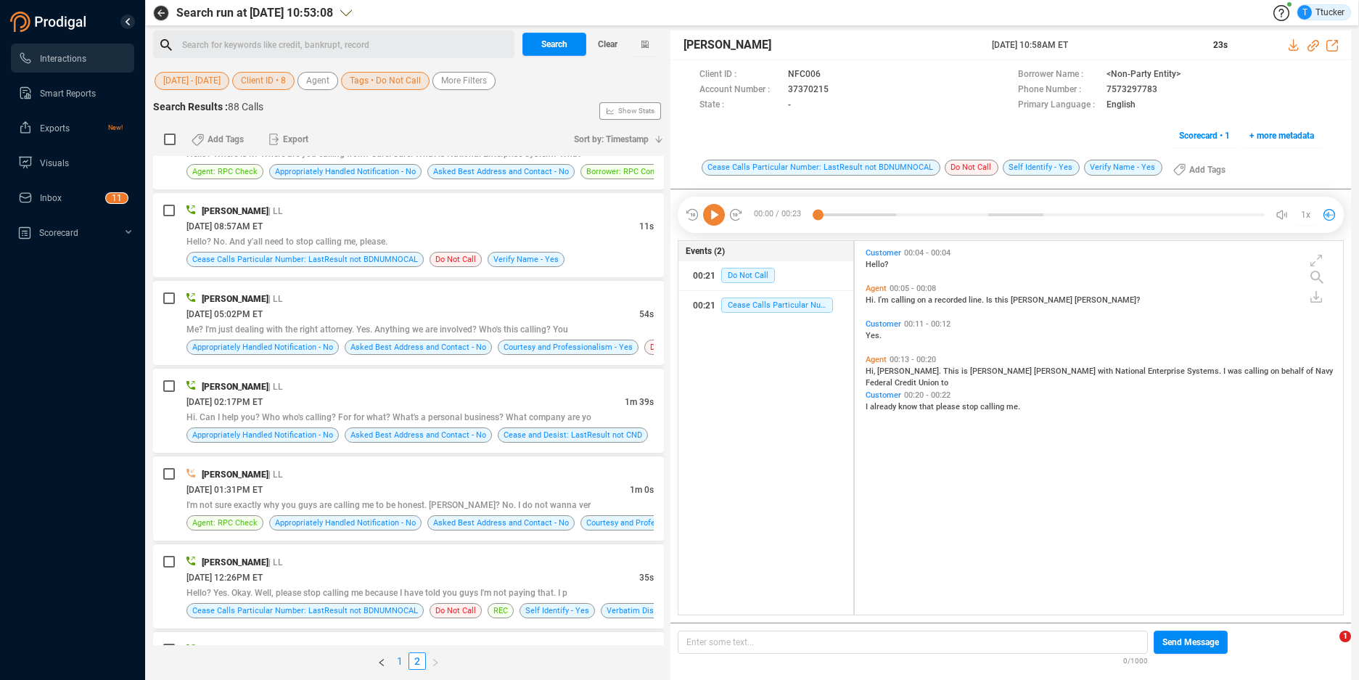
click at [399, 664] on link "1" at bounding box center [400, 661] width 16 height 16
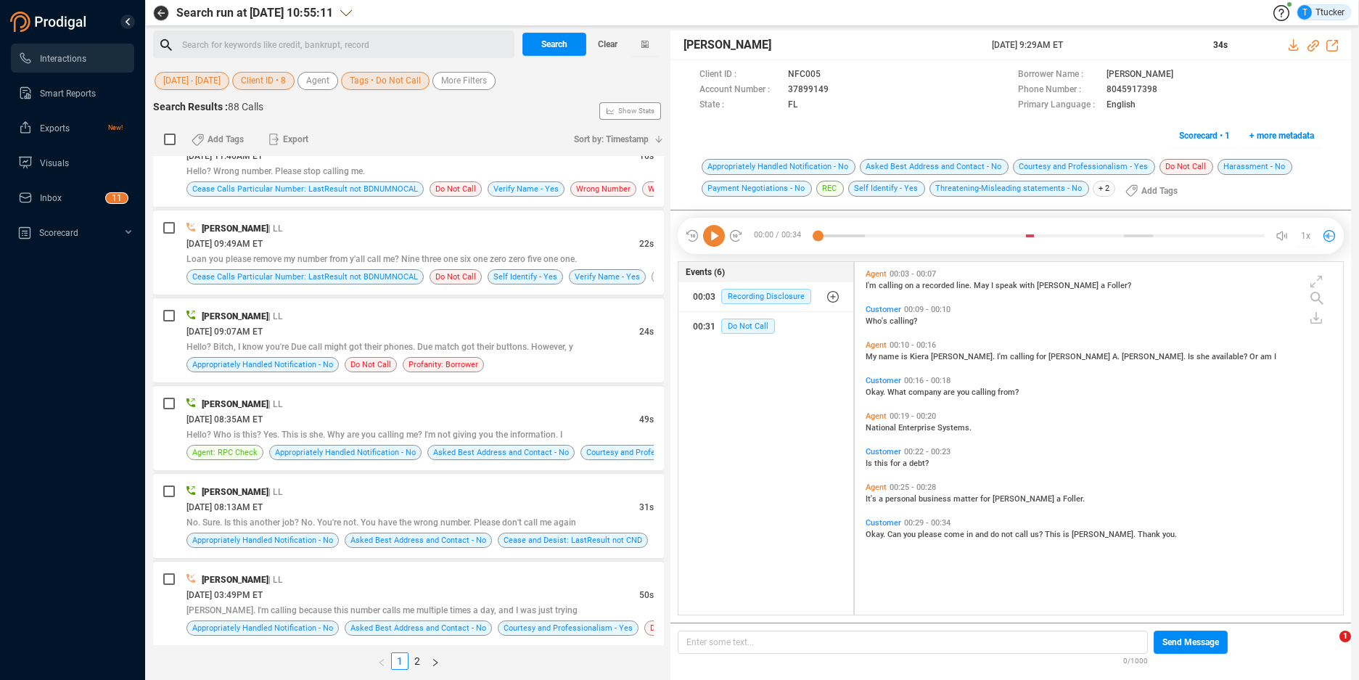
scroll to position [3906, 0]
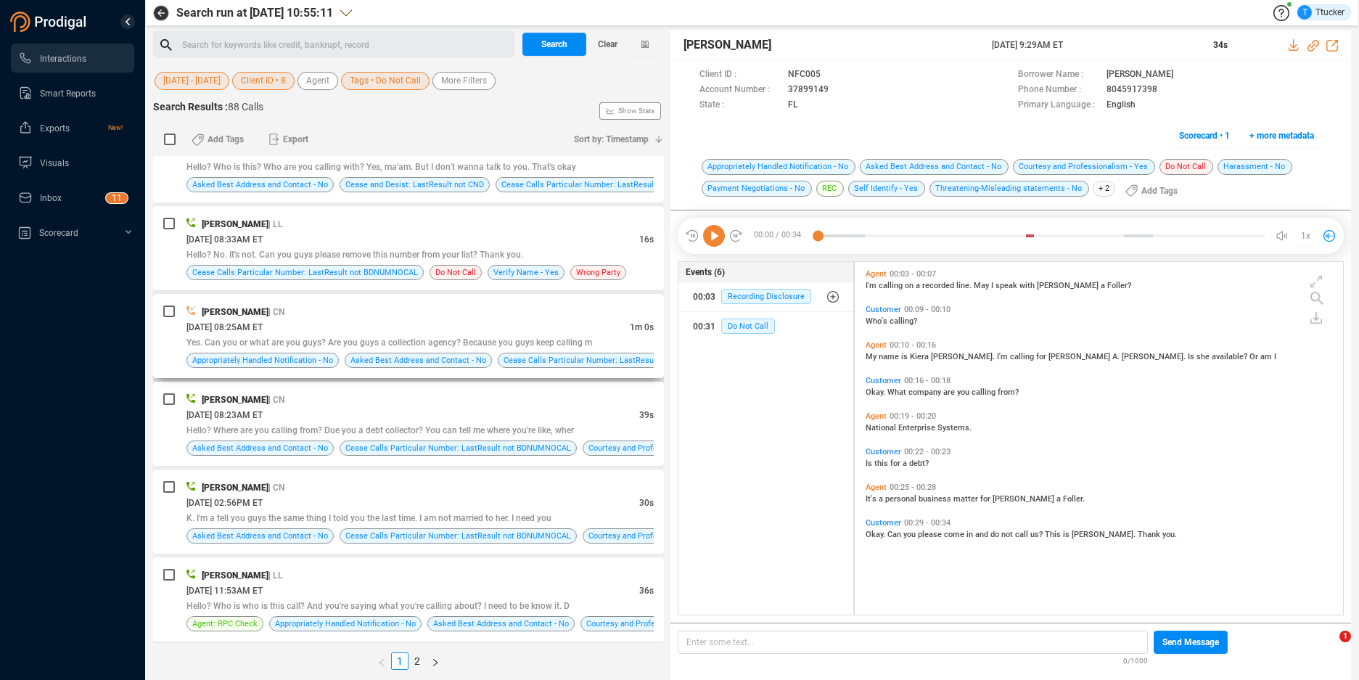
click at [487, 303] on div "[PERSON_NAME] | CN [DATE] 08:25AM ET 1m 0s Yes. Can you or what are you guys? A…" at bounding box center [408, 336] width 511 height 84
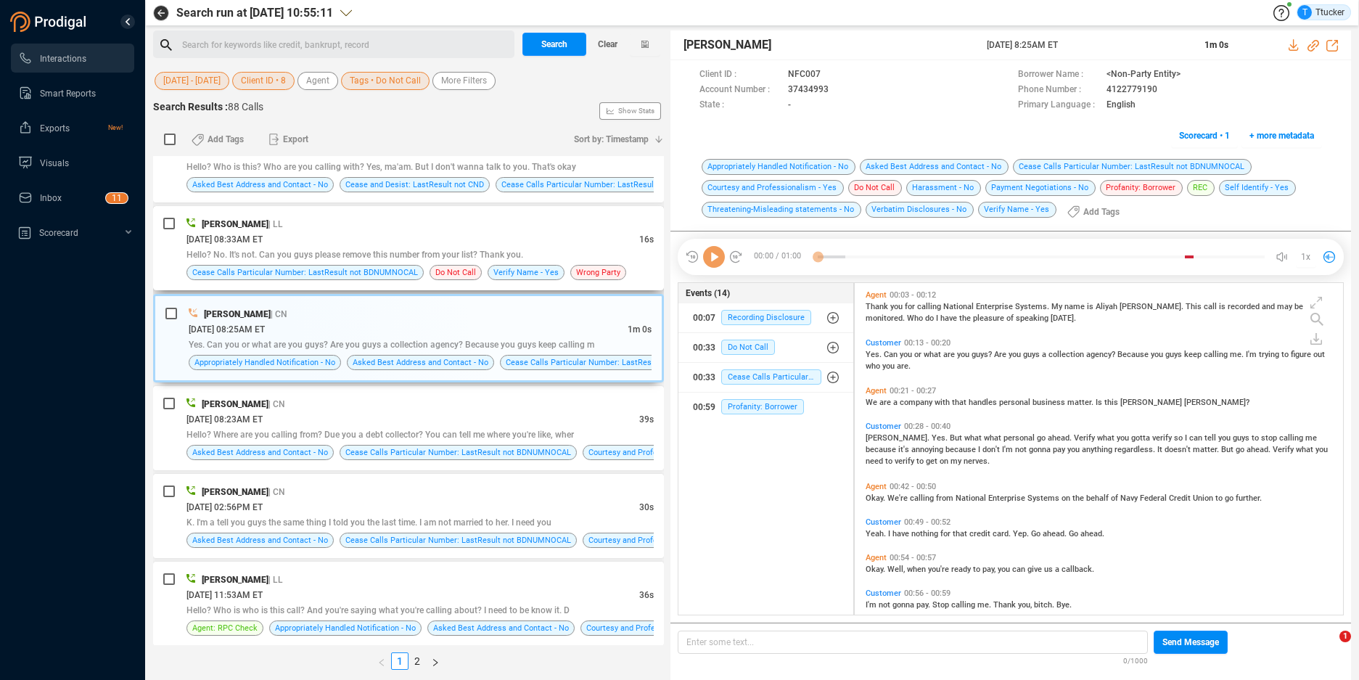
scroll to position [328, 480]
click at [495, 218] on div "[PERSON_NAME] | LL" at bounding box center [420, 223] width 467 height 15
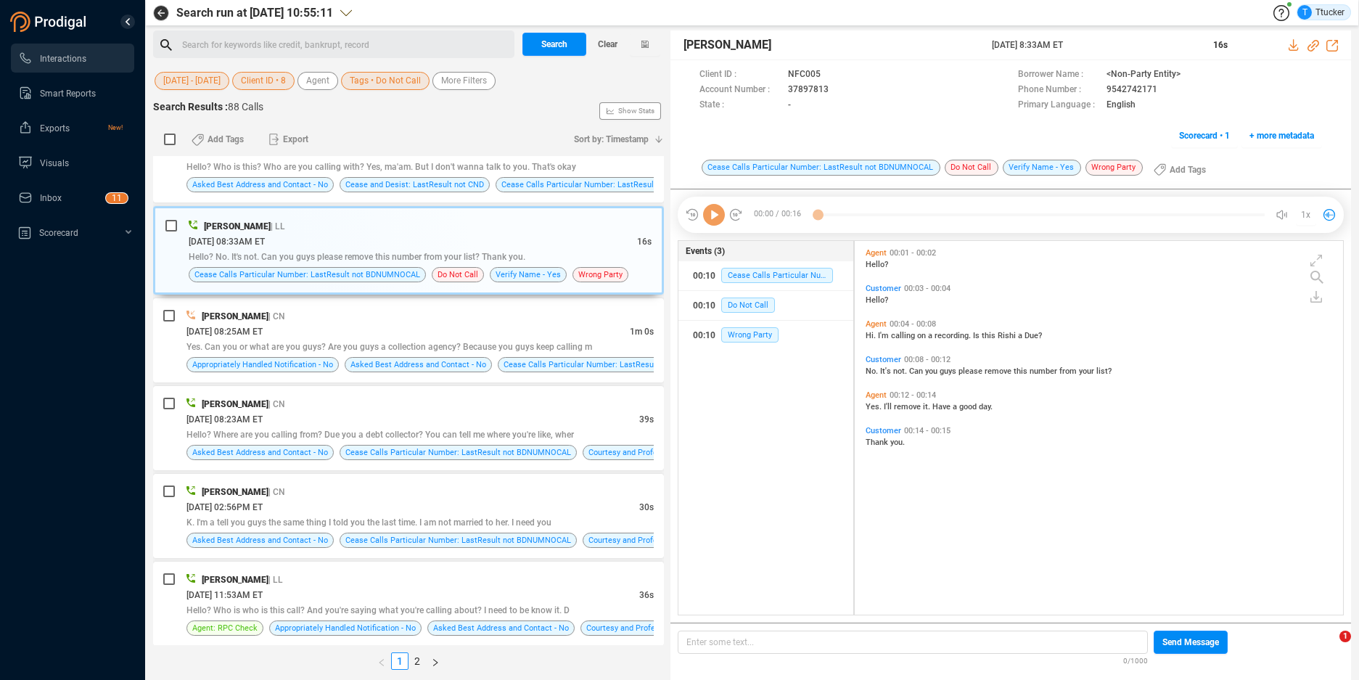
scroll to position [370, 480]
click at [1287, 46] on div "[PERSON_NAME] [DATE] 8:33AM ET 16s" at bounding box center [1011, 45] width 681 height 30
click at [1294, 44] on icon at bounding box center [1293, 45] width 9 height 12
click at [363, 80] on span "Tags • Do Not Call" at bounding box center [385, 81] width 71 height 18
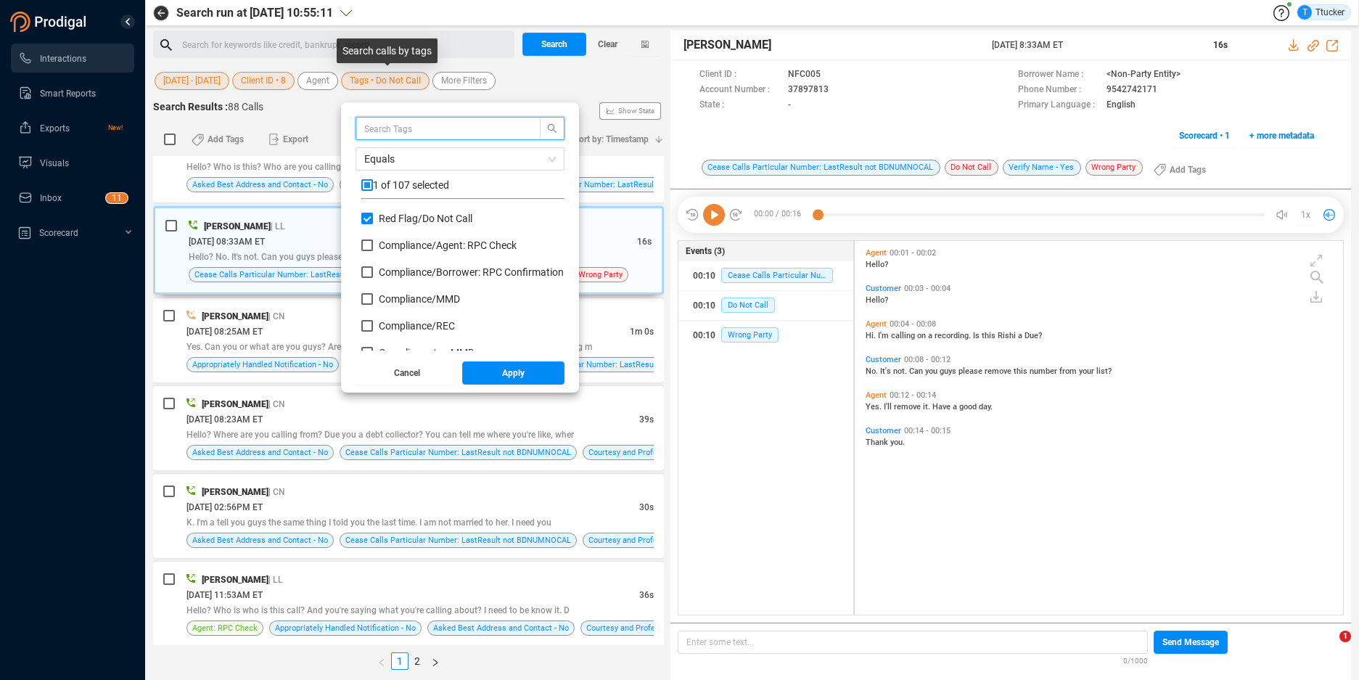
scroll to position [136, 196]
click at [369, 220] on input "Red Flag/ Do Not Call" at bounding box center [367, 219] width 12 height 12
checkbox input "false"
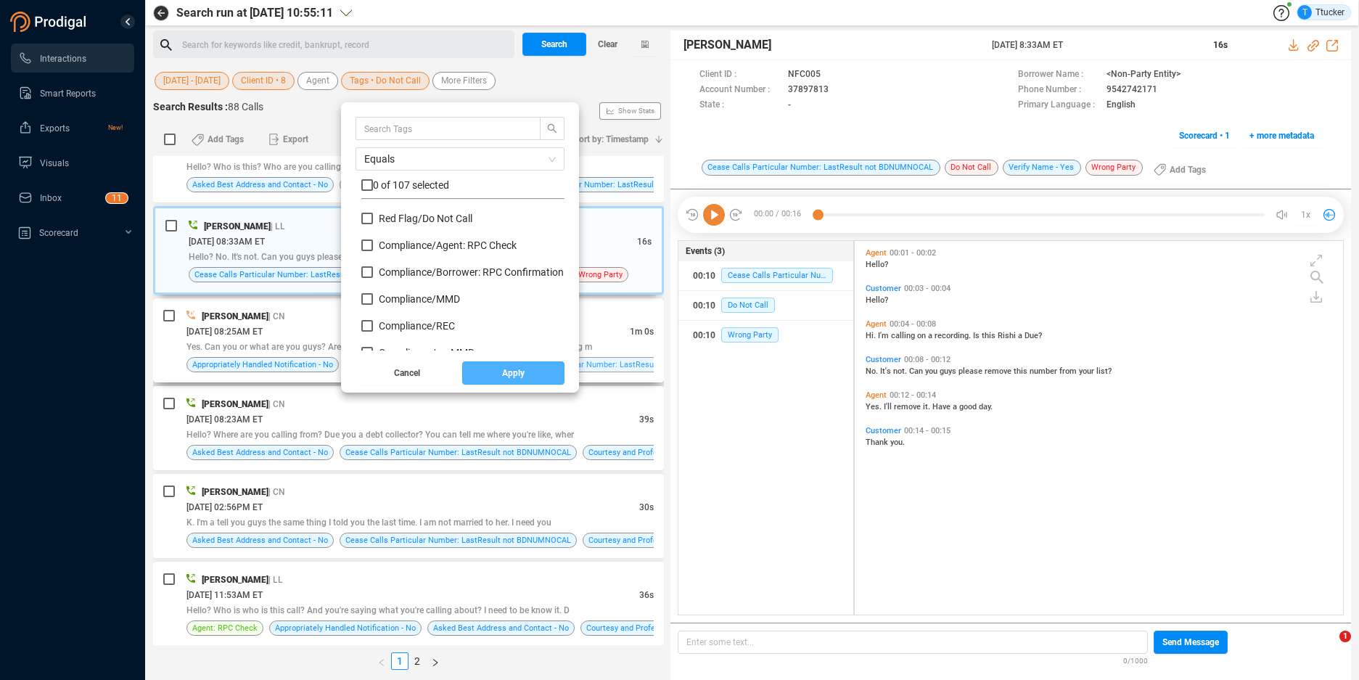
click at [514, 367] on span "Apply" at bounding box center [513, 372] width 22 height 23
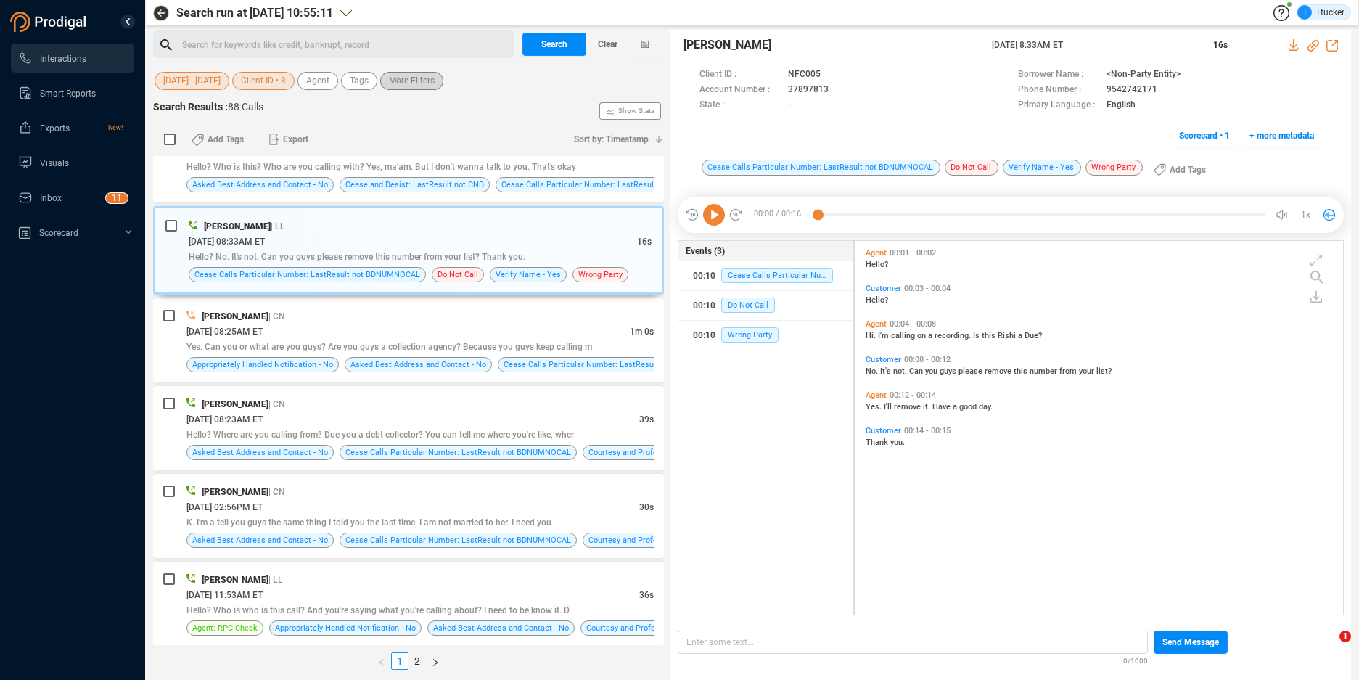
click at [430, 84] on span "More Filters" at bounding box center [412, 81] width 46 height 18
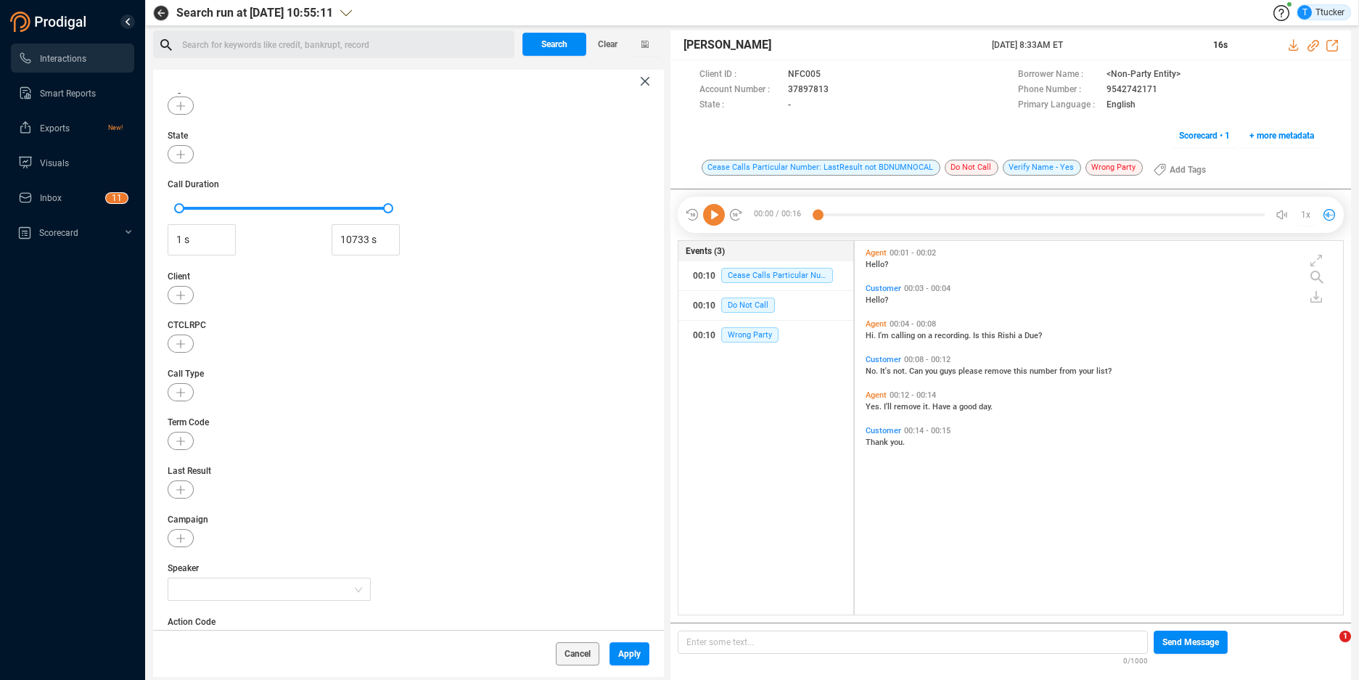
scroll to position [250, 0]
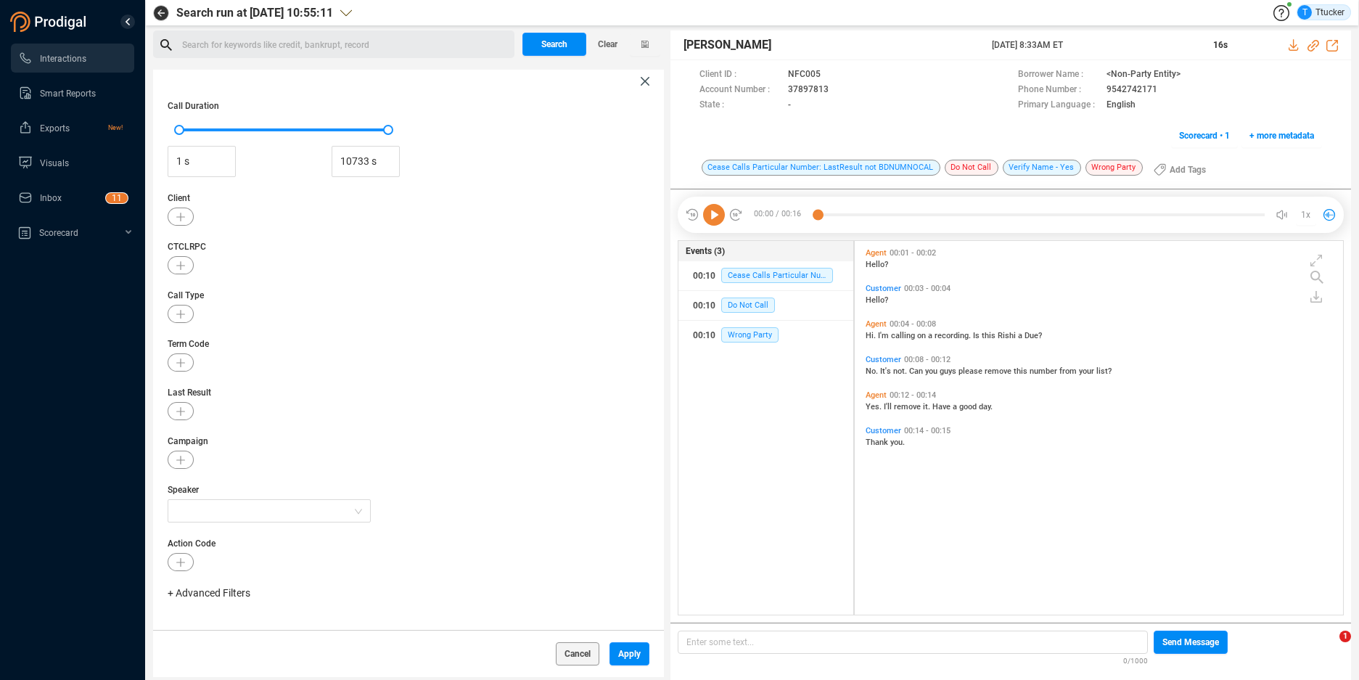
click at [183, 573] on div "Call Date [DATE] - [DATE] Client ID Client ID • 8 Agent Tags State Call Duratio…" at bounding box center [408, 361] width 511 height 537
click at [182, 568] on button "button" at bounding box center [181, 562] width 26 height 18
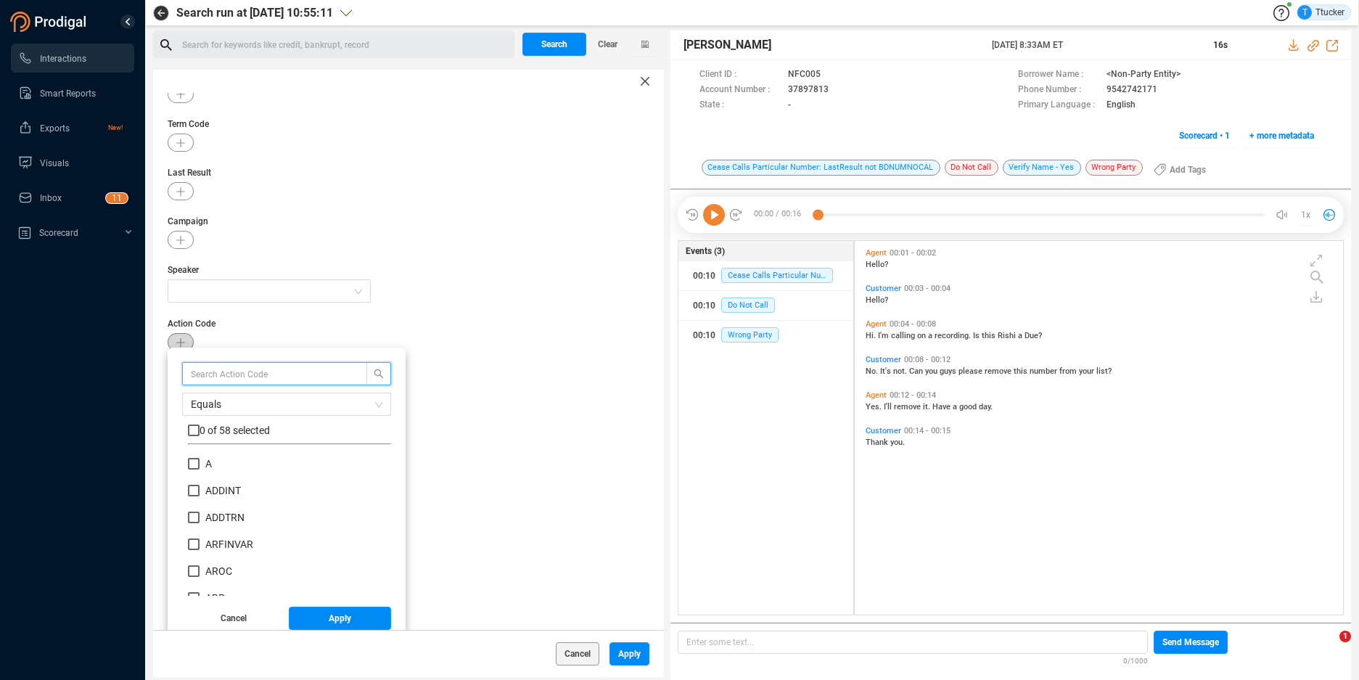
scroll to position [136, 196]
click at [644, 321] on div "Call Date [DATE] - [DATE] Client ID Client ID • 8 Agent Tags State Call Duratio…" at bounding box center [408, 361] width 511 height 537
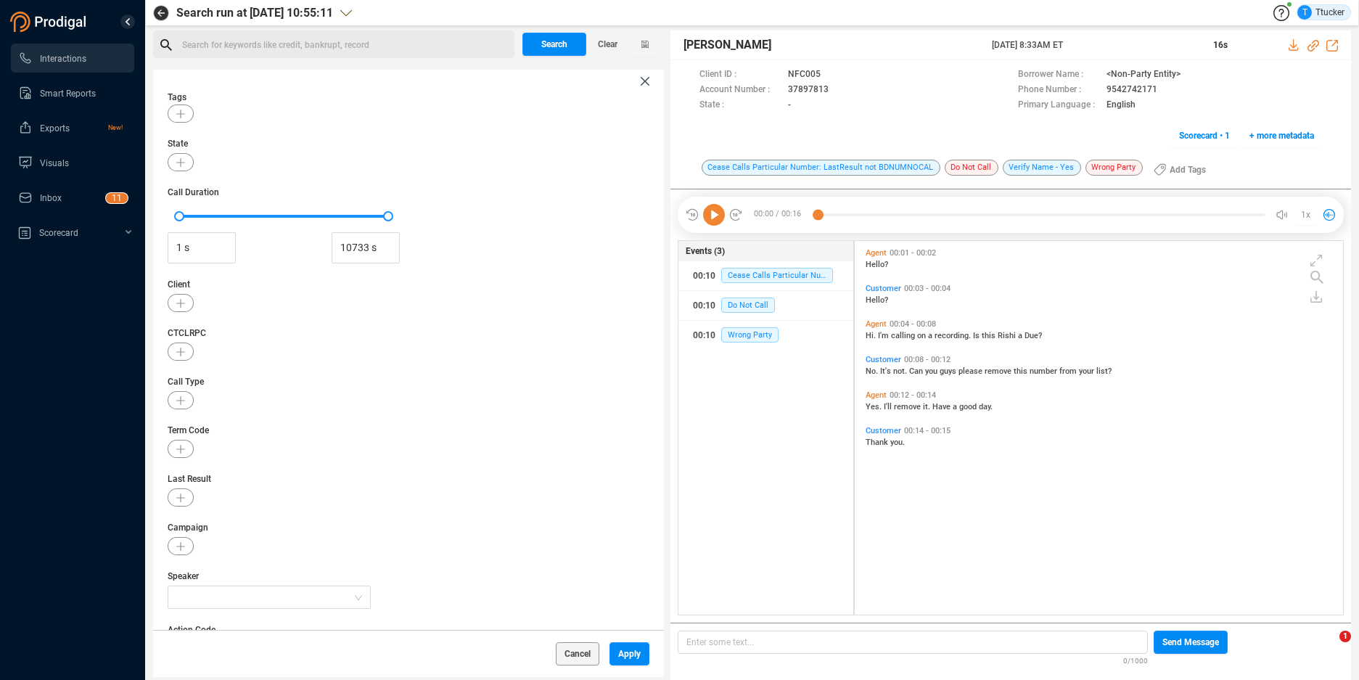
scroll to position [78, 0]
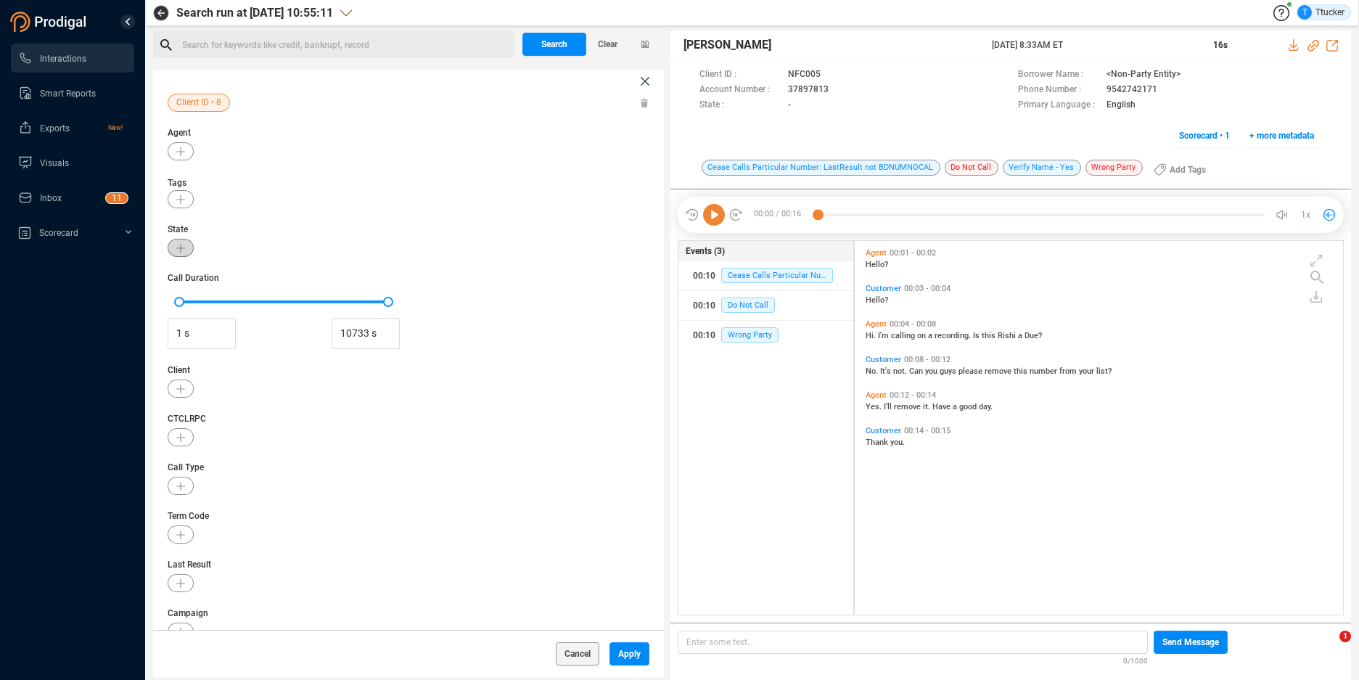
click at [187, 253] on button "button" at bounding box center [181, 248] width 26 height 18
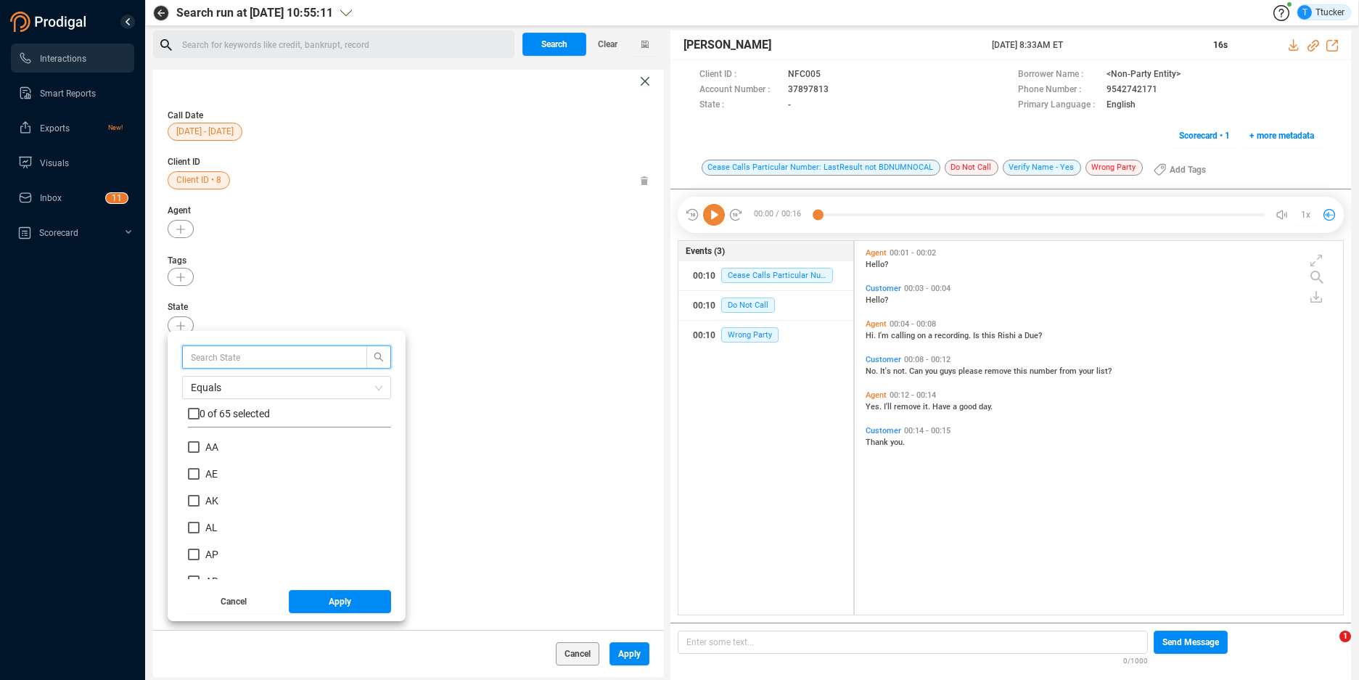
scroll to position [136, 196]
click at [208, 528] on span "AL" at bounding box center [211, 528] width 12 height 12
click at [200, 528] on input "AL" at bounding box center [194, 528] width 12 height 12
checkbox input "true"
click at [361, 607] on button "Apply" at bounding box center [340, 601] width 103 height 23
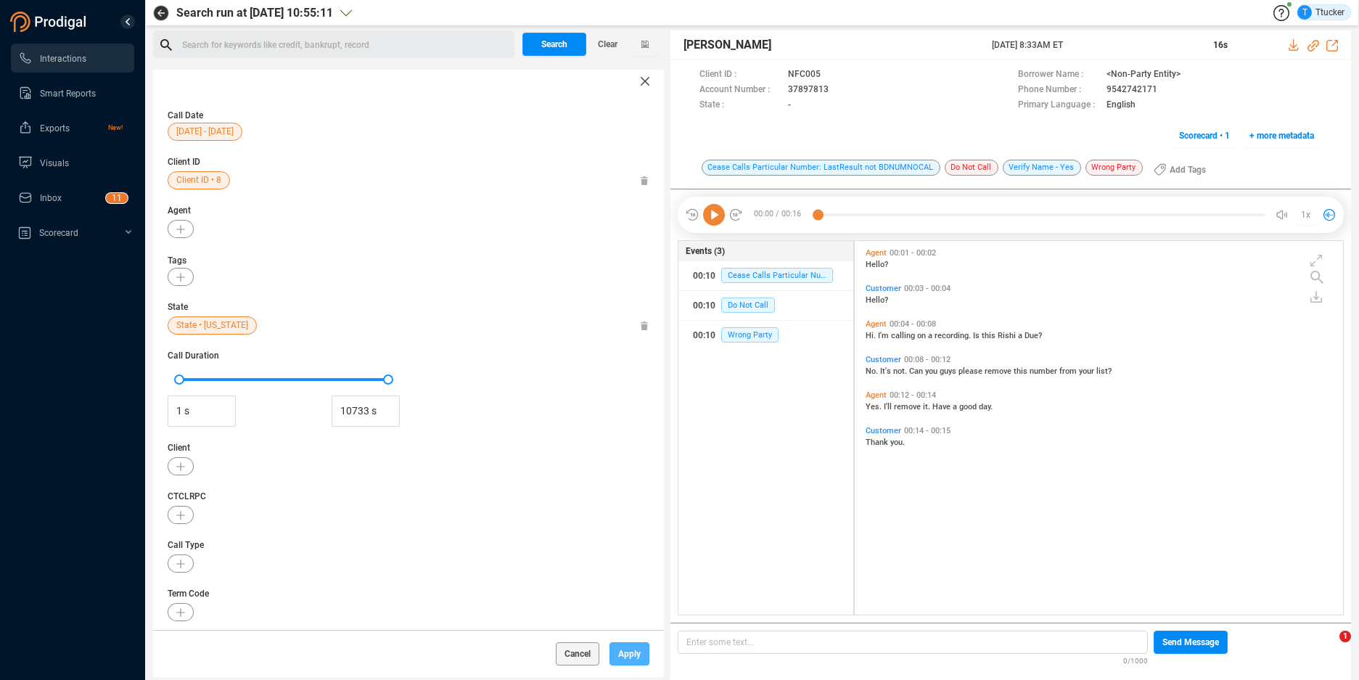
click at [632, 659] on span "Apply" at bounding box center [629, 653] width 22 height 23
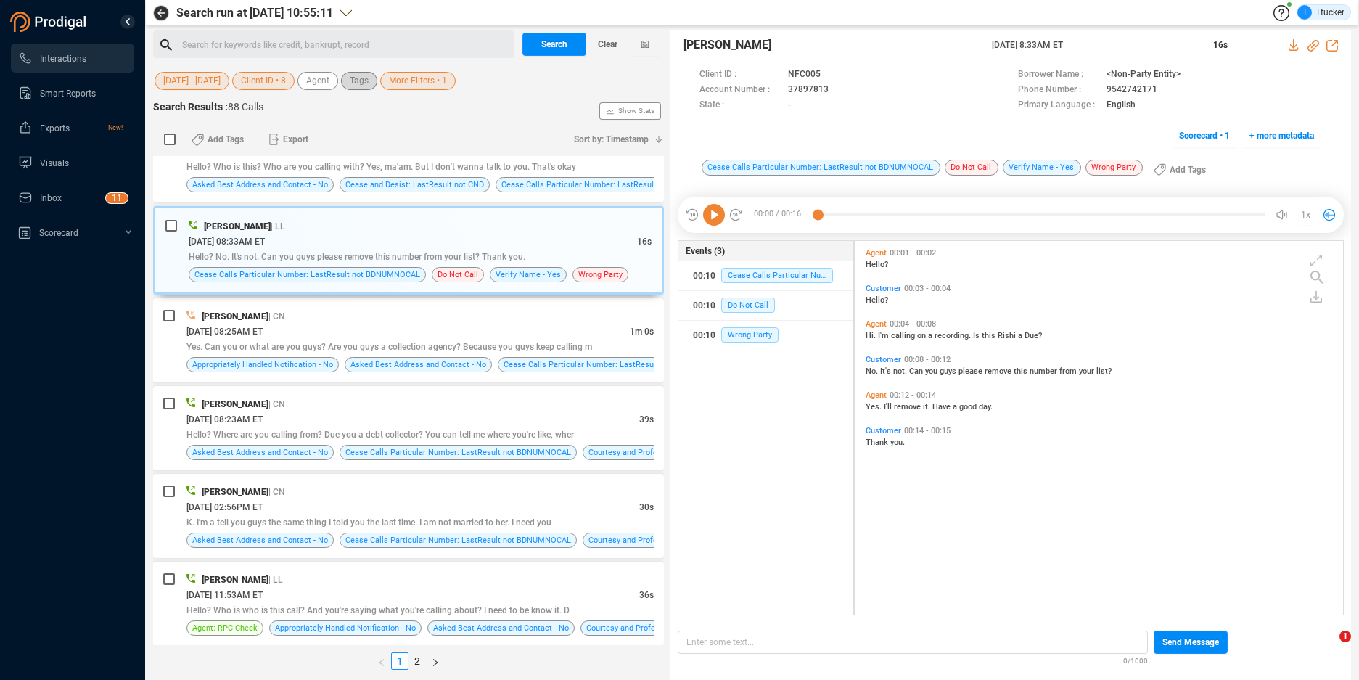
click at [360, 85] on span "Tags" at bounding box center [359, 81] width 19 height 18
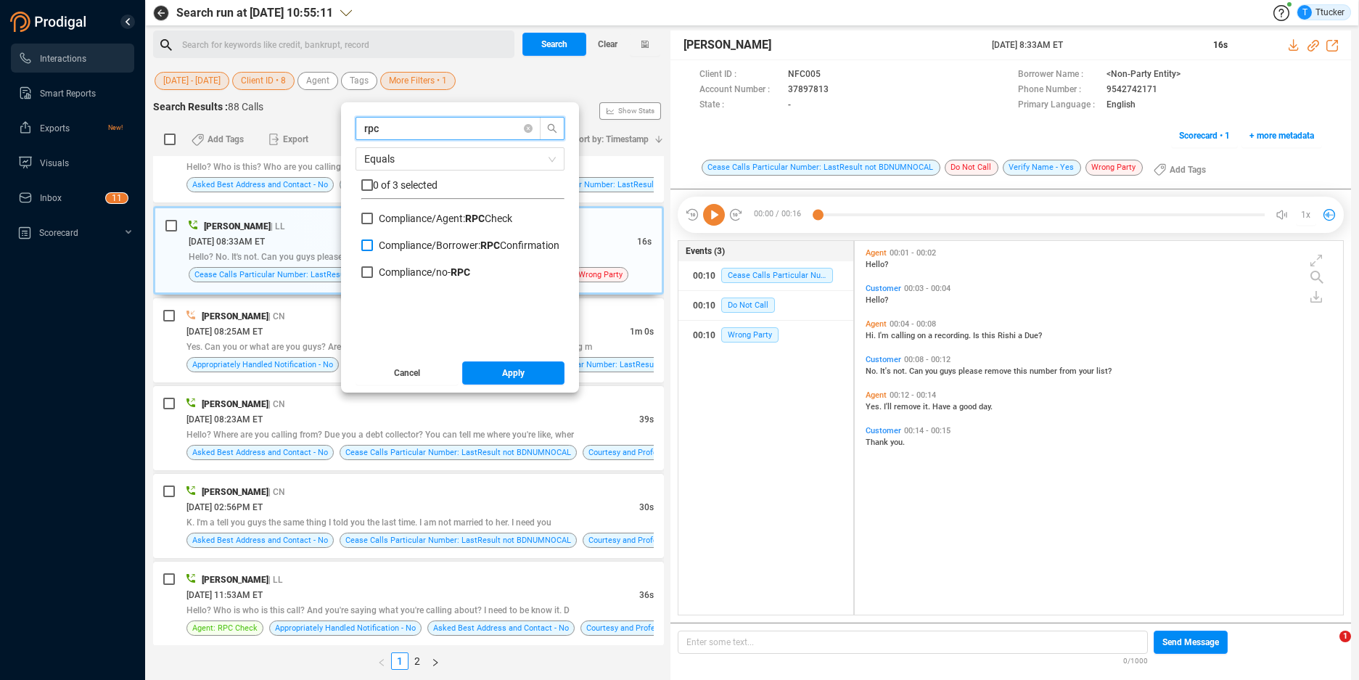
type input "rpc"
click at [480, 247] on span "Borrower: RPC Confirmation" at bounding box center [497, 245] width 123 height 12
click at [373, 247] on input "Compliance/ Borrower: RPC Confirmation" at bounding box center [367, 245] width 12 height 12
checkbox input "true"
click at [507, 366] on span "Apply" at bounding box center [513, 372] width 22 height 23
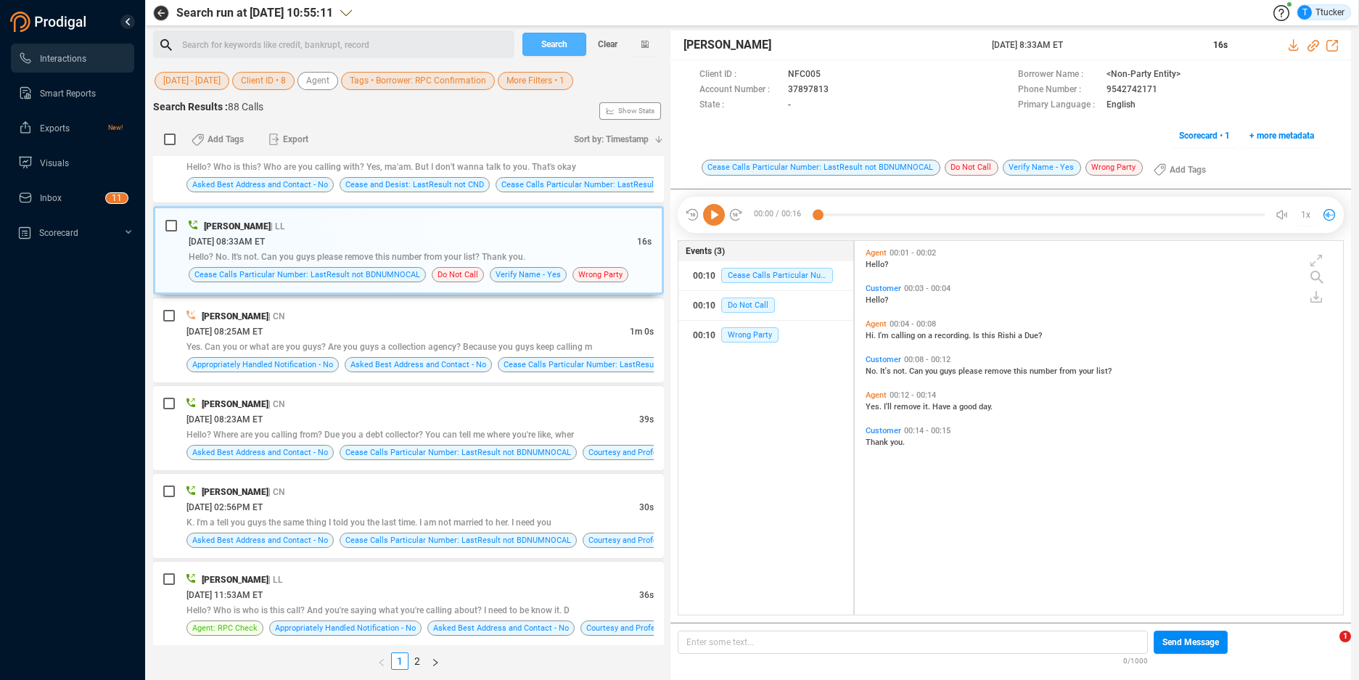
click at [575, 44] on button "Search" at bounding box center [555, 44] width 64 height 23
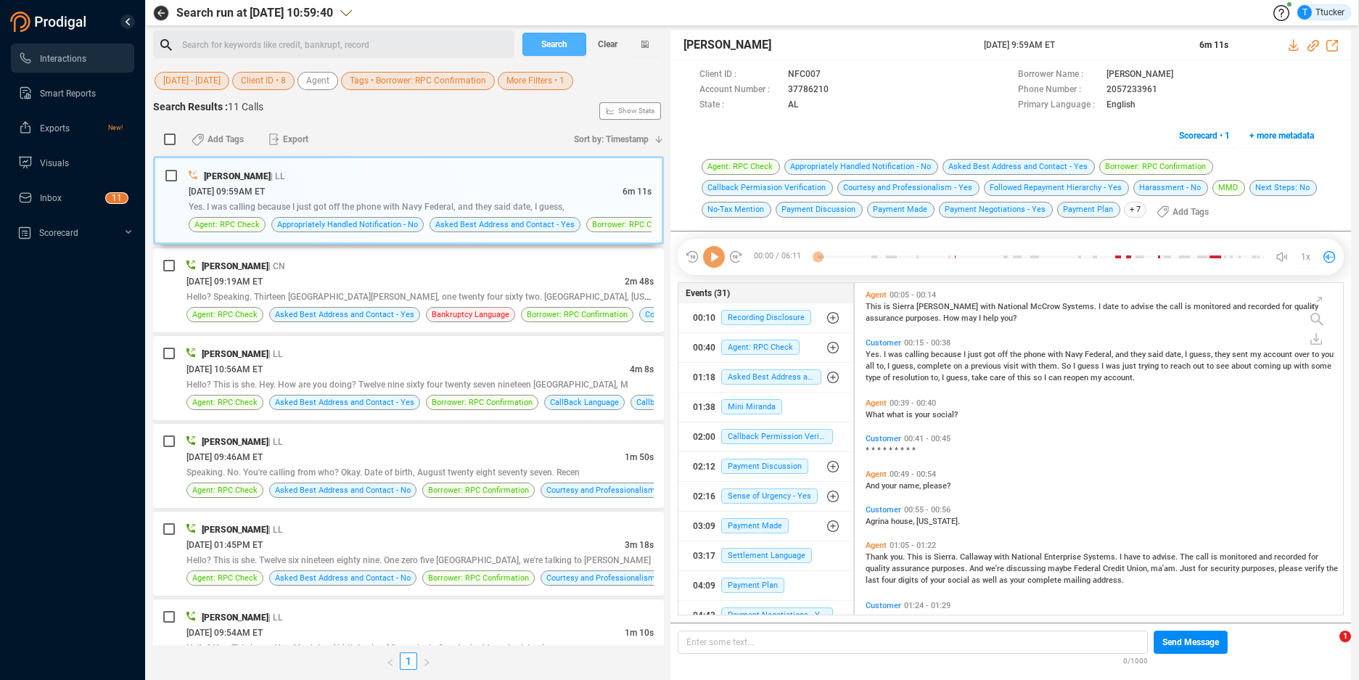
scroll to position [328, 480]
click at [440, 180] on div "[PERSON_NAME] | LL" at bounding box center [420, 175] width 463 height 15
click at [839, 92] on icon at bounding box center [841, 91] width 12 height 12
click at [1298, 43] on icon at bounding box center [1295, 45] width 12 height 12
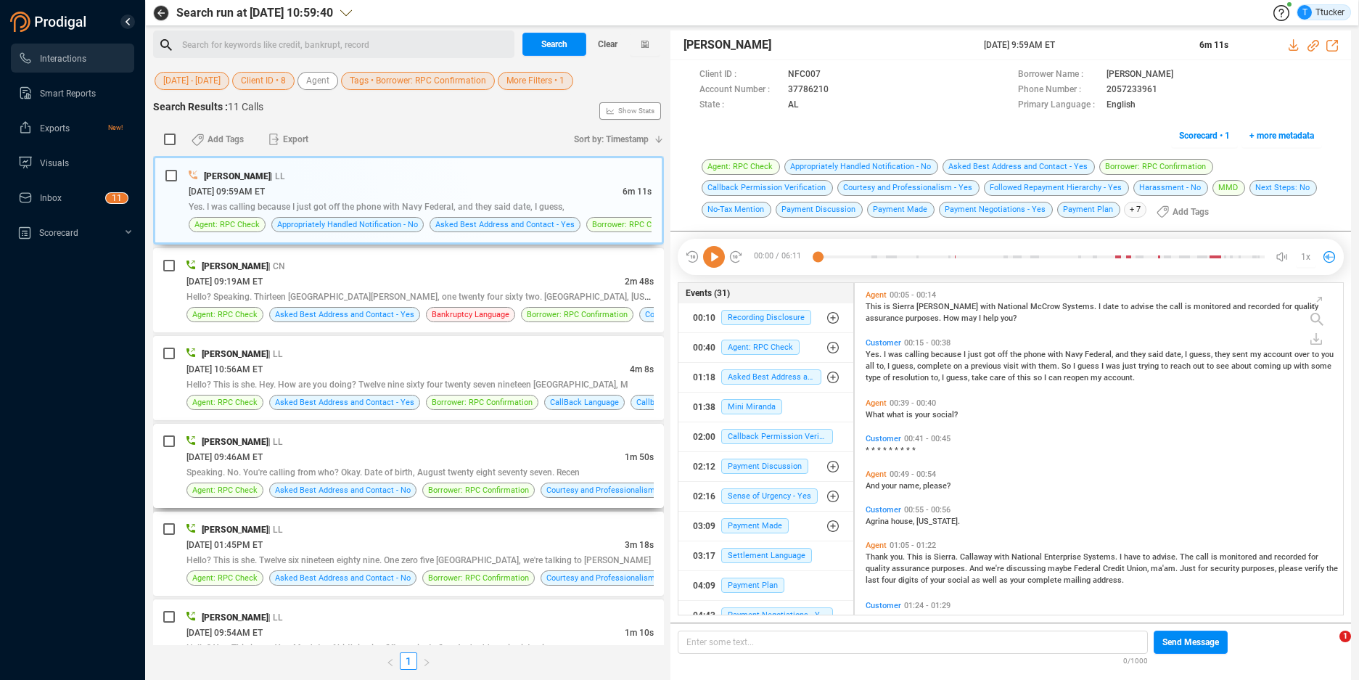
drag, startPoint x: 338, startPoint y: 448, endPoint x: 341, endPoint y: 438, distance: 9.9
click at [338, 448] on div "[PERSON_NAME] | LL" at bounding box center [420, 441] width 467 height 15
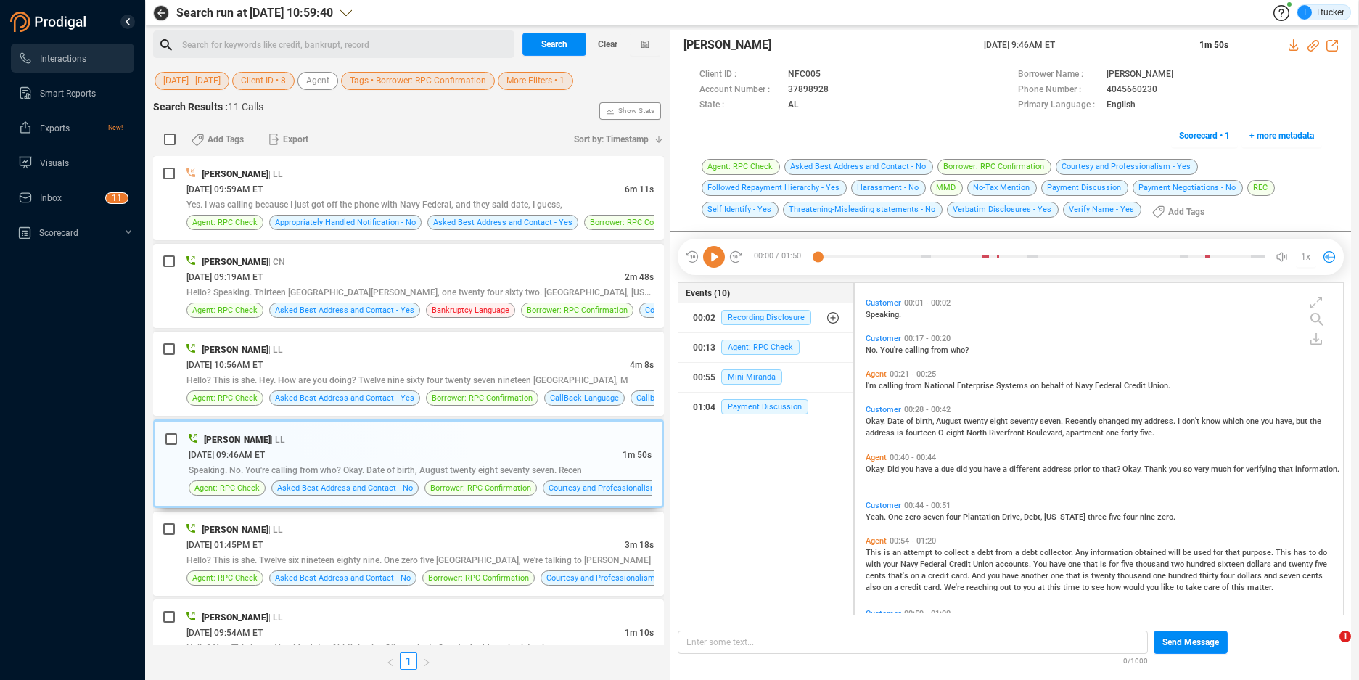
scroll to position [105, 0]
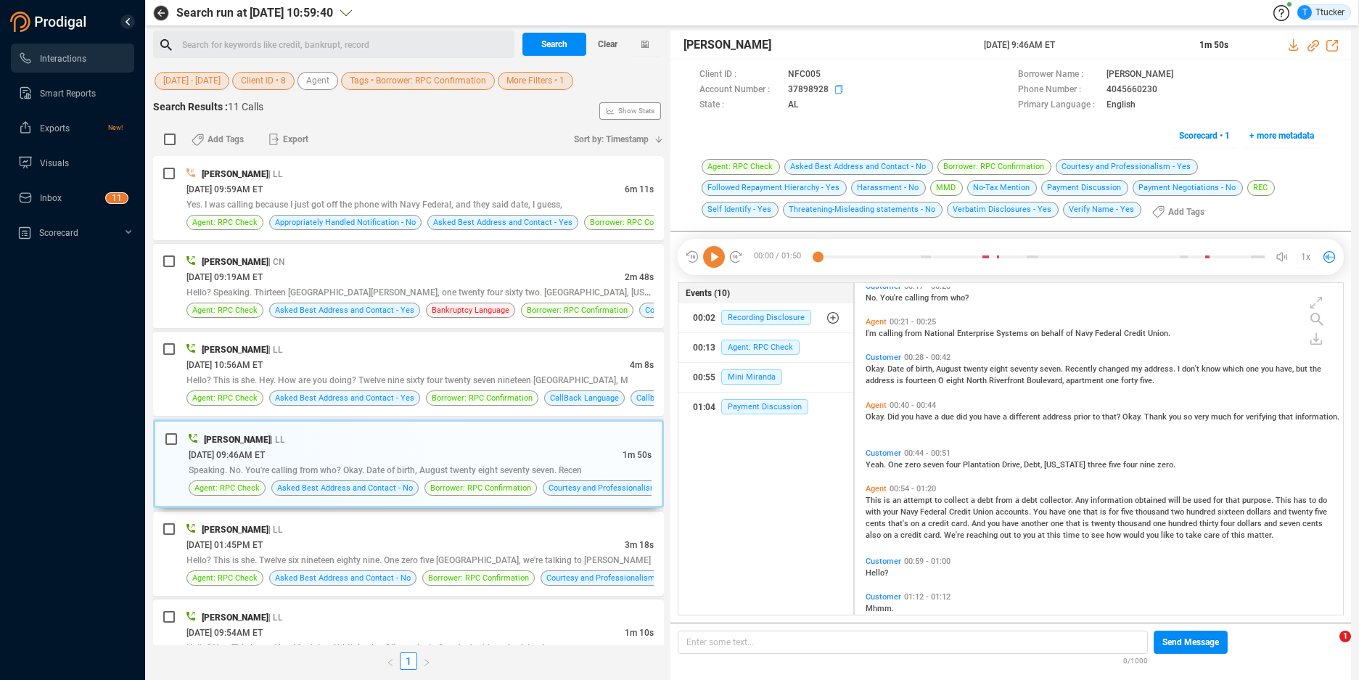
click at [837, 91] on icon at bounding box center [841, 91] width 12 height 12
click at [464, 437] on div "[PERSON_NAME] | LL" at bounding box center [420, 439] width 463 height 15
click at [840, 89] on icon at bounding box center [841, 91] width 12 height 12
click at [544, 83] on span "More Filters • 1" at bounding box center [536, 81] width 58 height 18
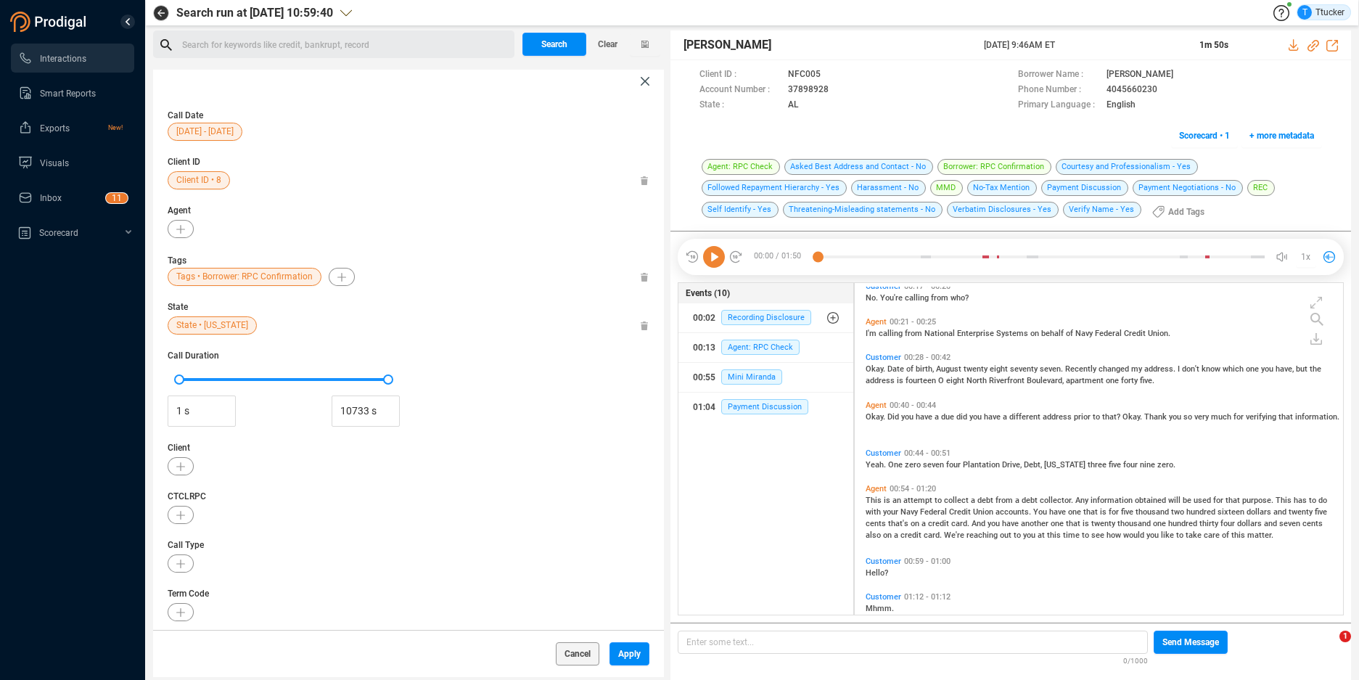
click at [202, 328] on span "State • [US_STATE]" at bounding box center [212, 325] width 72 height 18
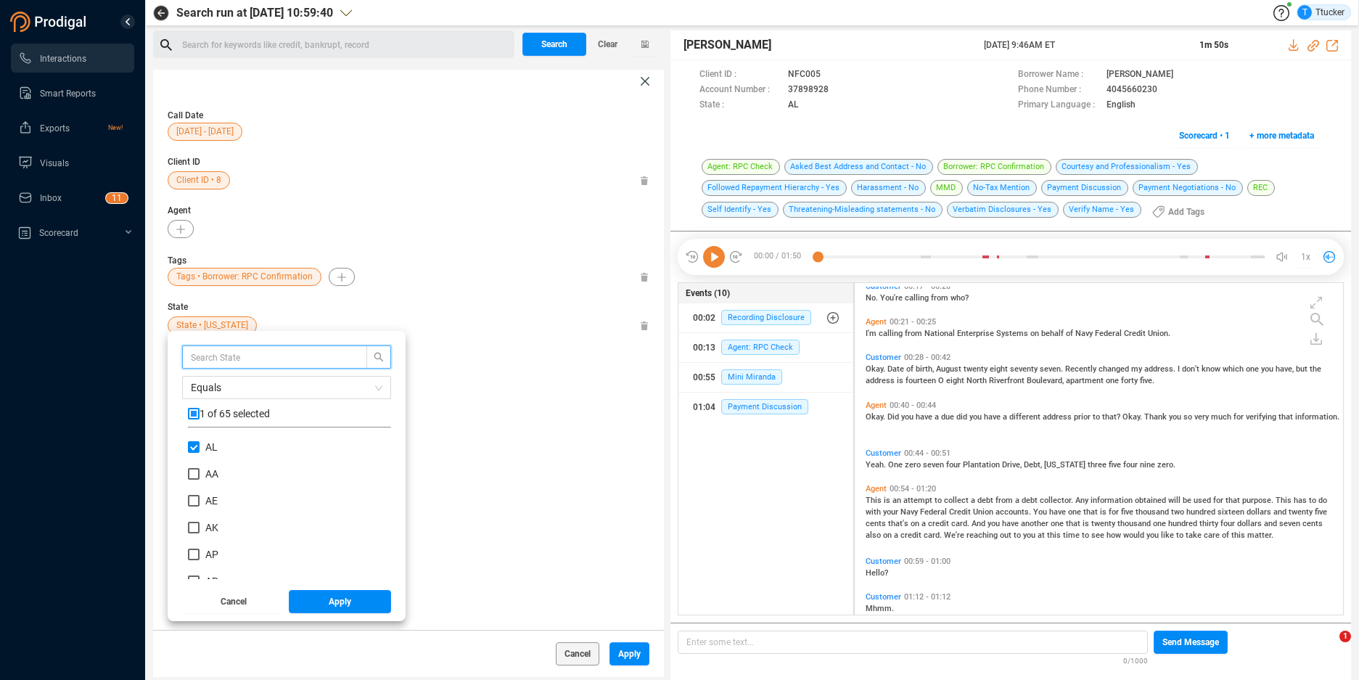
scroll to position [136, 196]
click at [205, 440] on label "AL" at bounding box center [206, 447] width 36 height 15
click at [200, 441] on input "AL" at bounding box center [194, 447] width 12 height 12
checkbox input "false"
click at [205, 531] on span "AK" at bounding box center [211, 528] width 13 height 12
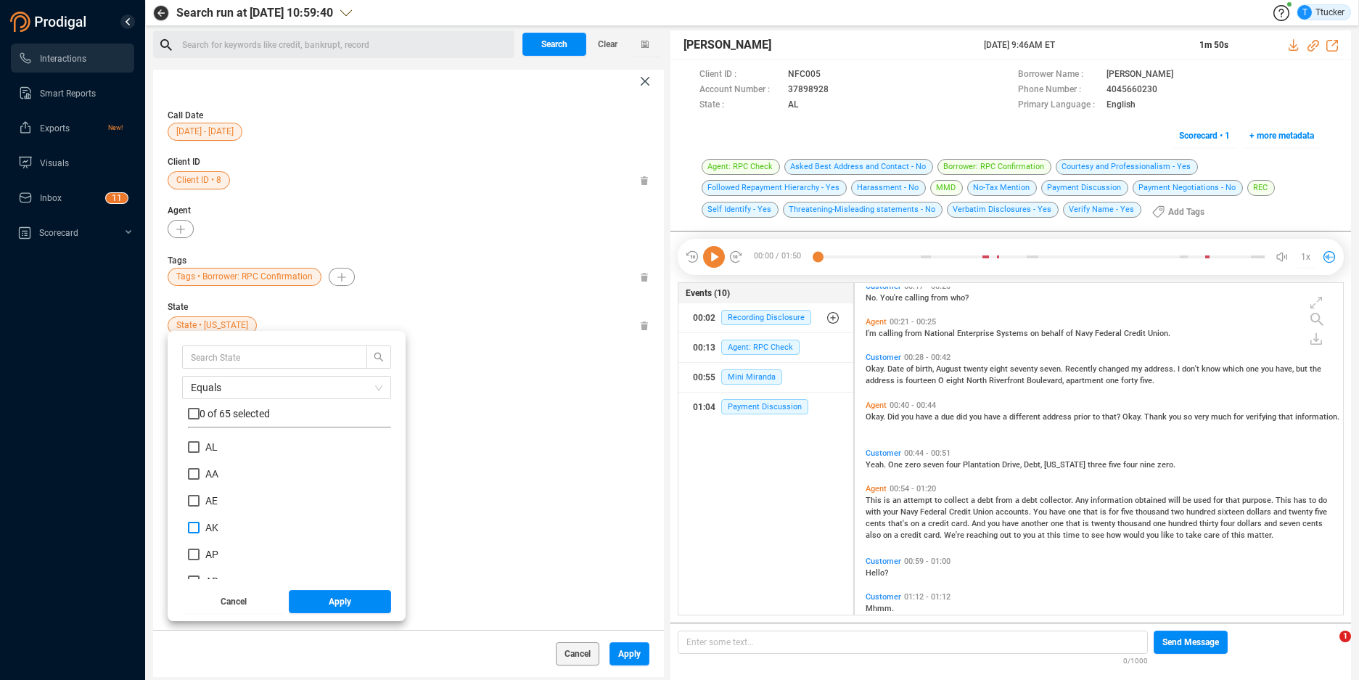
click at [200, 531] on input "AK" at bounding box center [194, 528] width 12 height 12
checkbox input "true"
click at [305, 605] on button "Apply" at bounding box center [340, 601] width 103 height 23
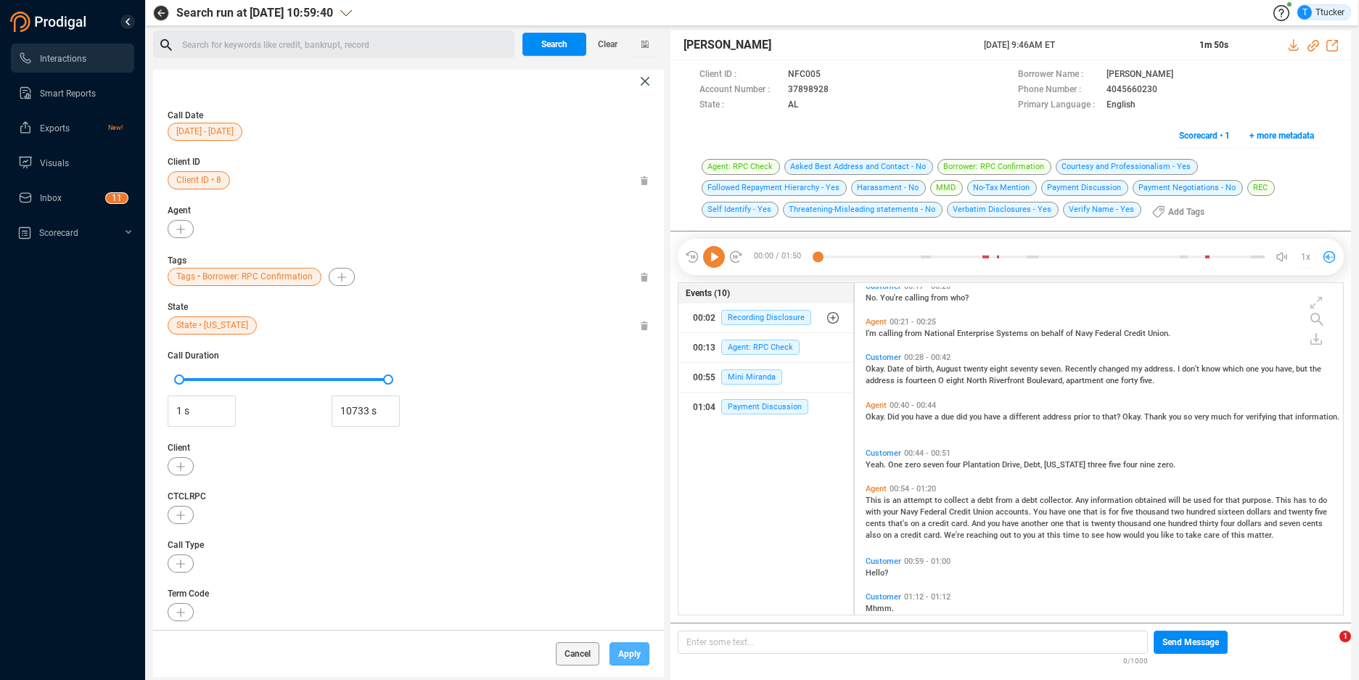
click at [636, 657] on span "Apply" at bounding box center [629, 653] width 22 height 23
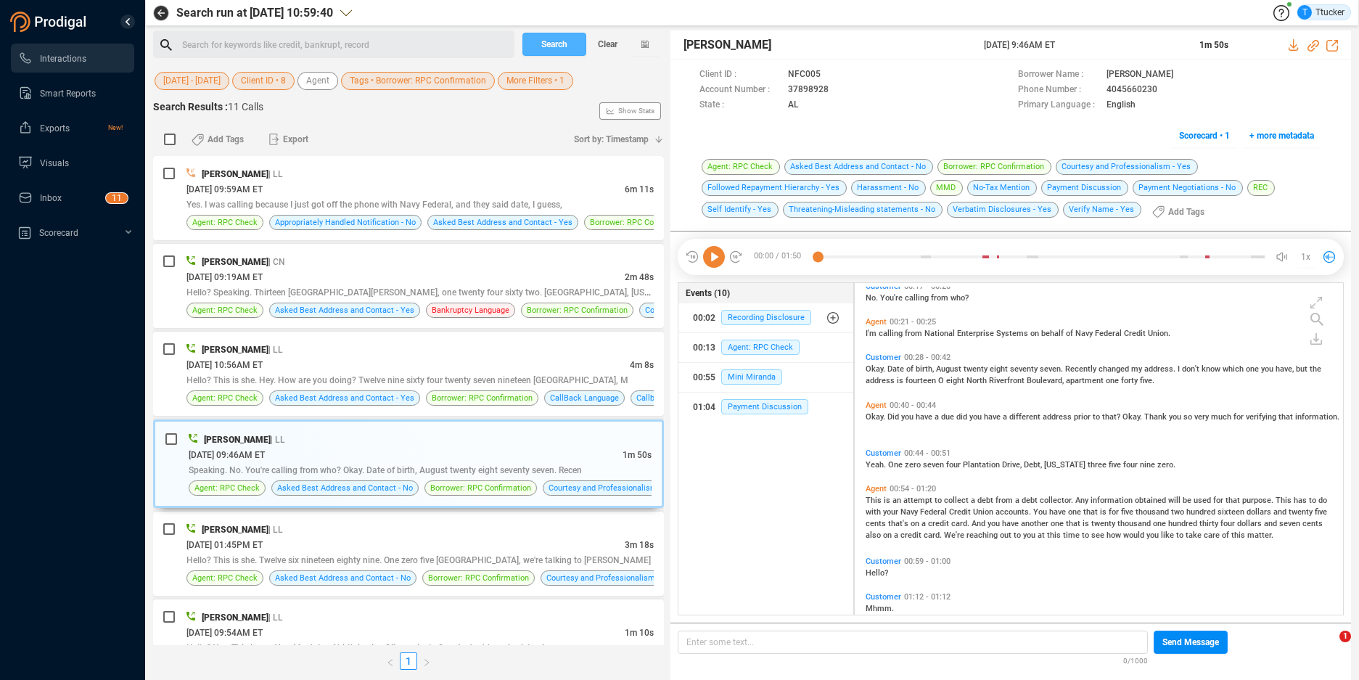
click at [557, 51] on span "Search" at bounding box center [554, 44] width 26 height 23
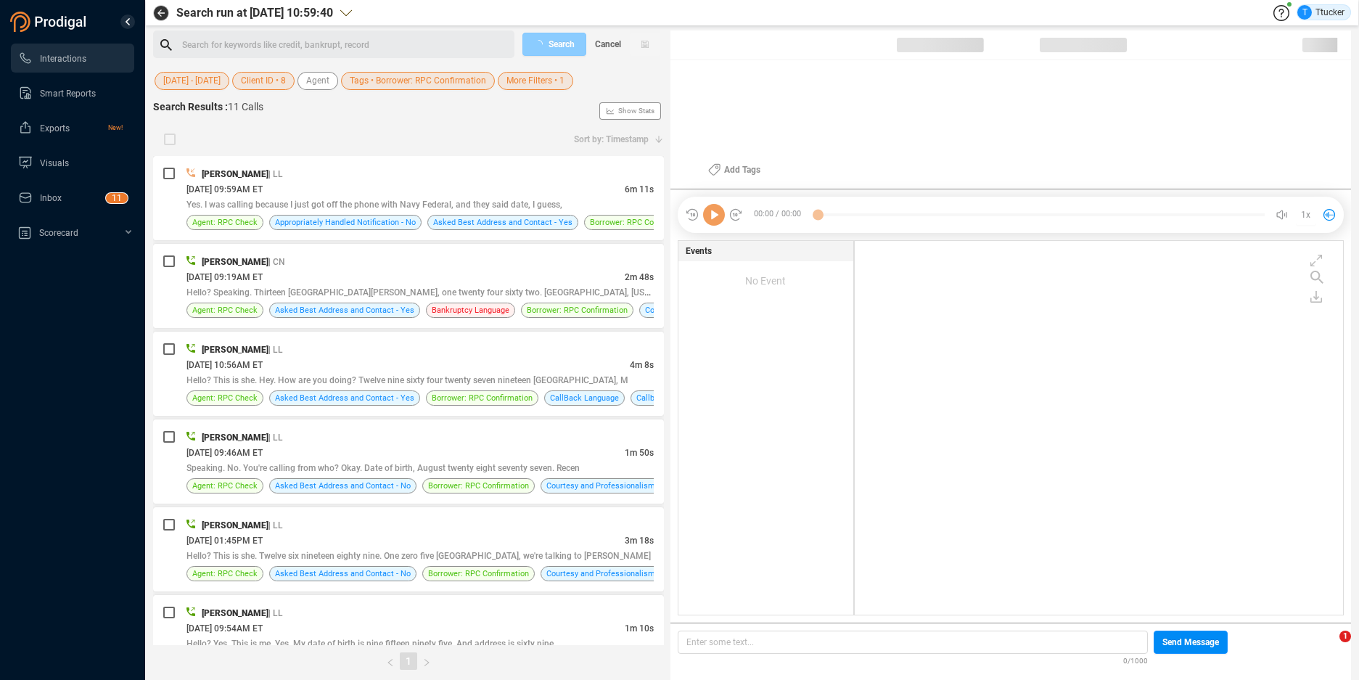
scroll to position [370, 480]
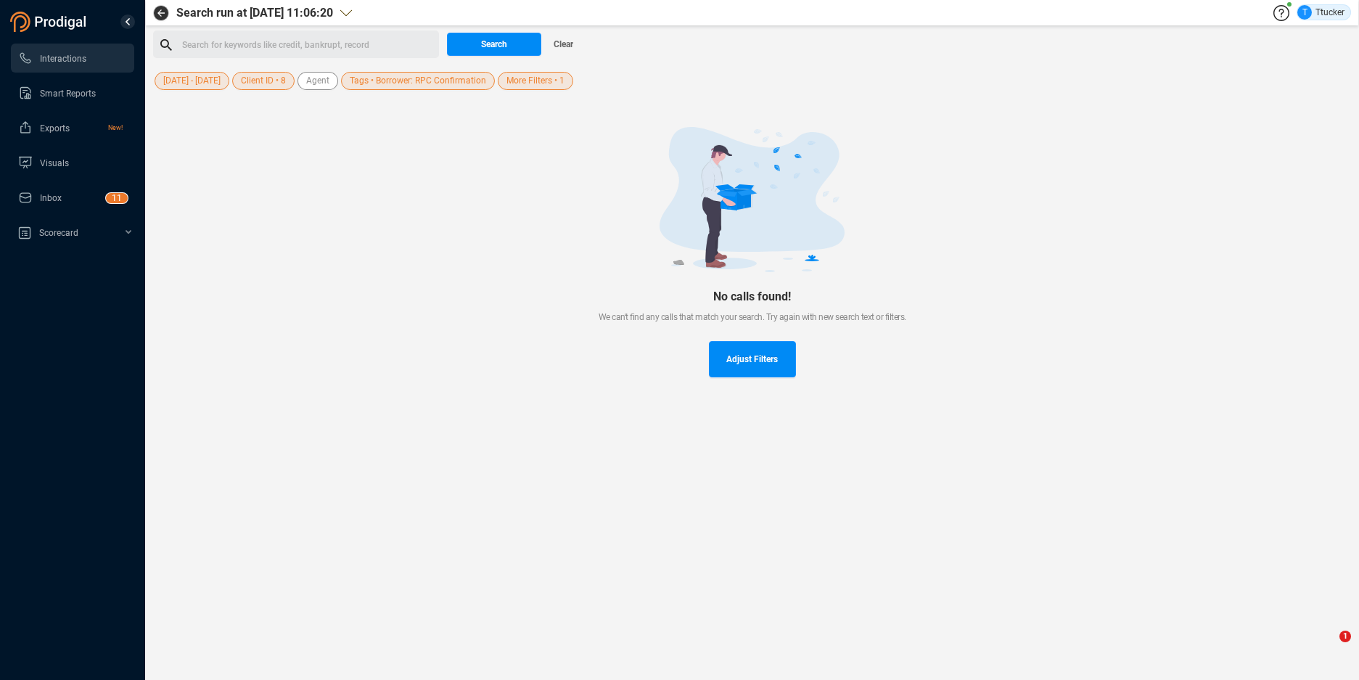
click at [552, 84] on span "More Filters • 1" at bounding box center [536, 81] width 58 height 18
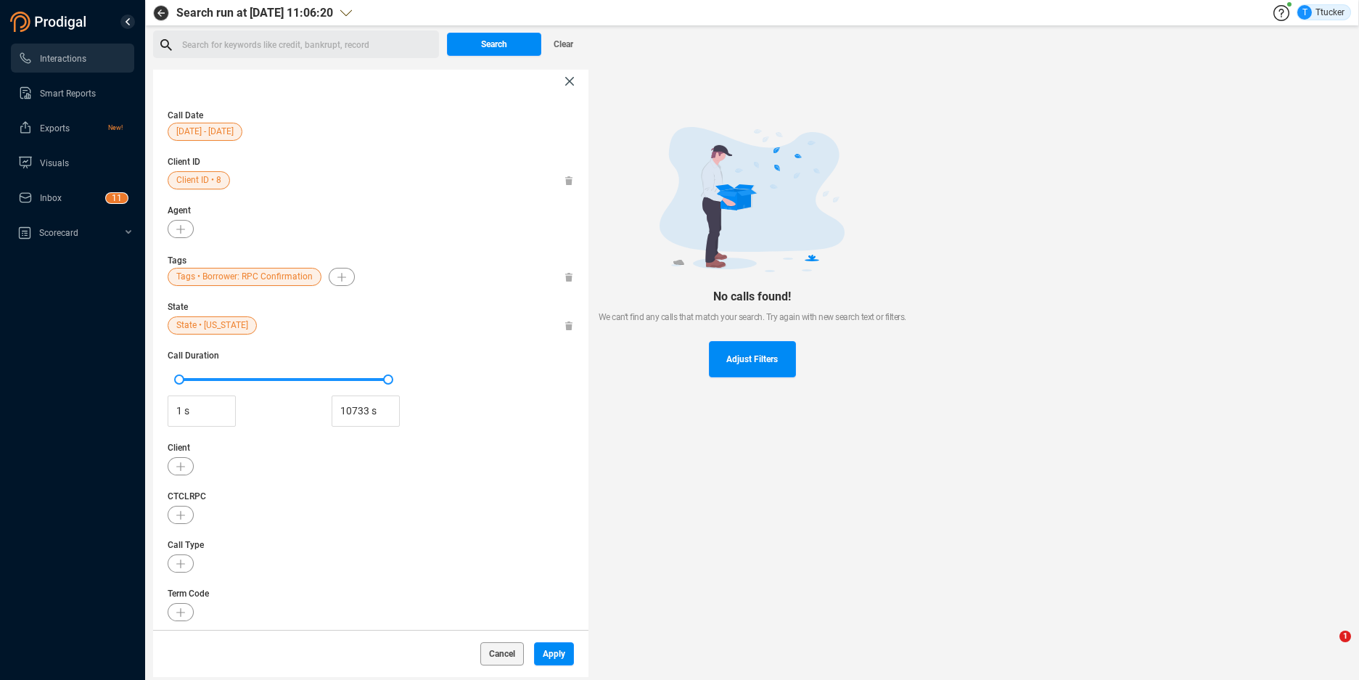
click at [189, 324] on span "State • [US_STATE]" at bounding box center [212, 325] width 72 height 18
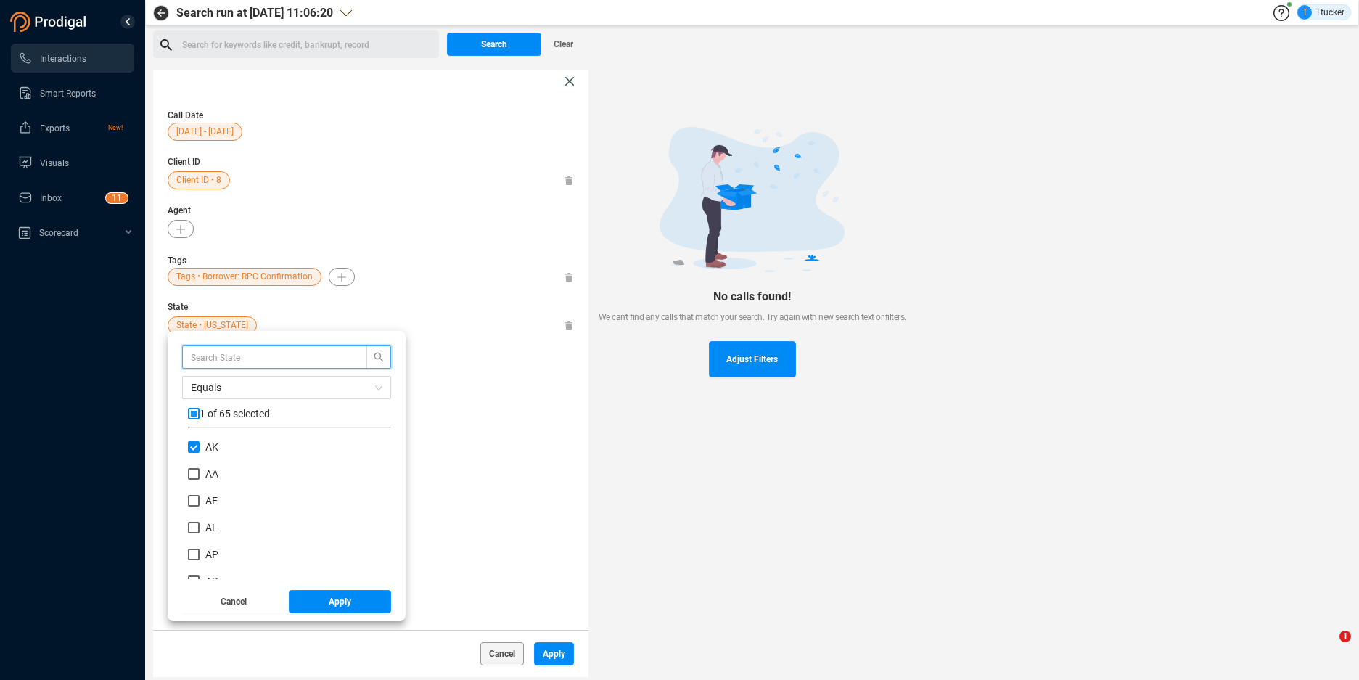
scroll to position [136, 196]
click at [205, 443] on span "AK" at bounding box center [211, 447] width 13 height 12
click at [200, 443] on input "AK" at bounding box center [194, 447] width 12 height 12
checkbox input "false"
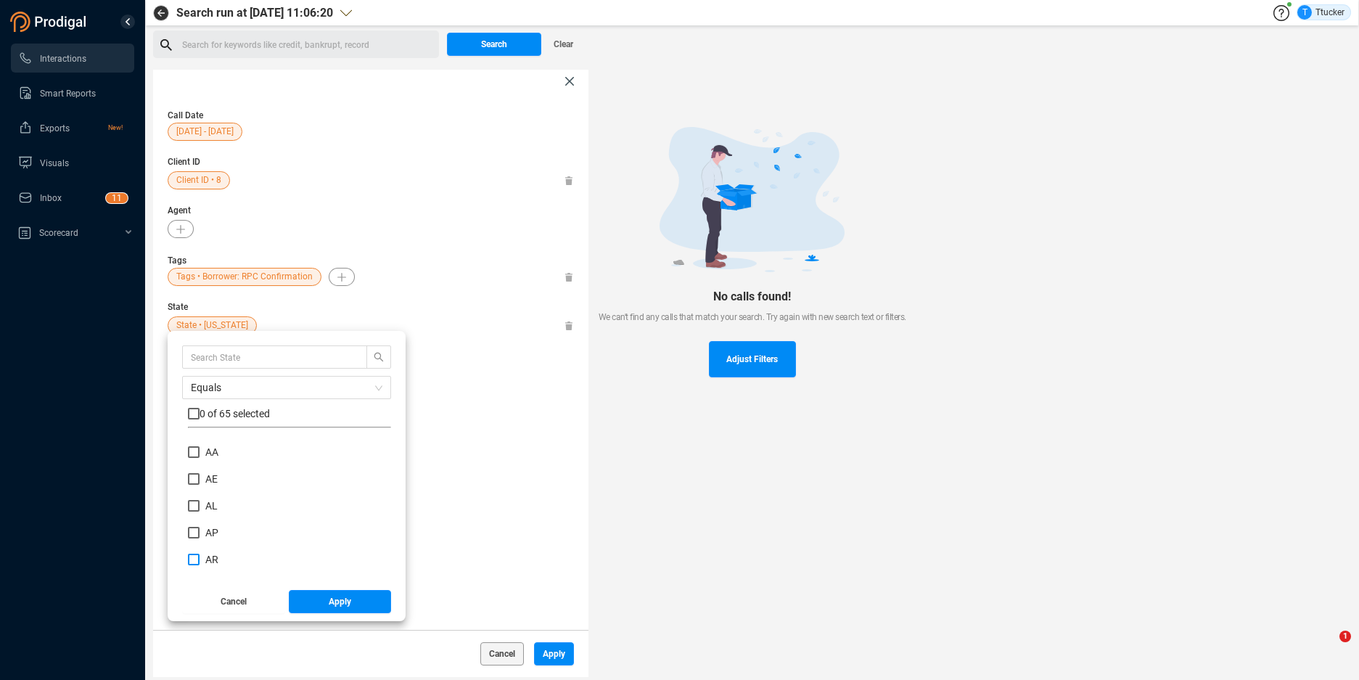
click at [217, 557] on span "AR" at bounding box center [211, 560] width 13 height 12
click at [200, 557] on input "AR" at bounding box center [194, 560] width 12 height 12
checkbox input "true"
click at [331, 603] on span "Apply" at bounding box center [340, 601] width 22 height 23
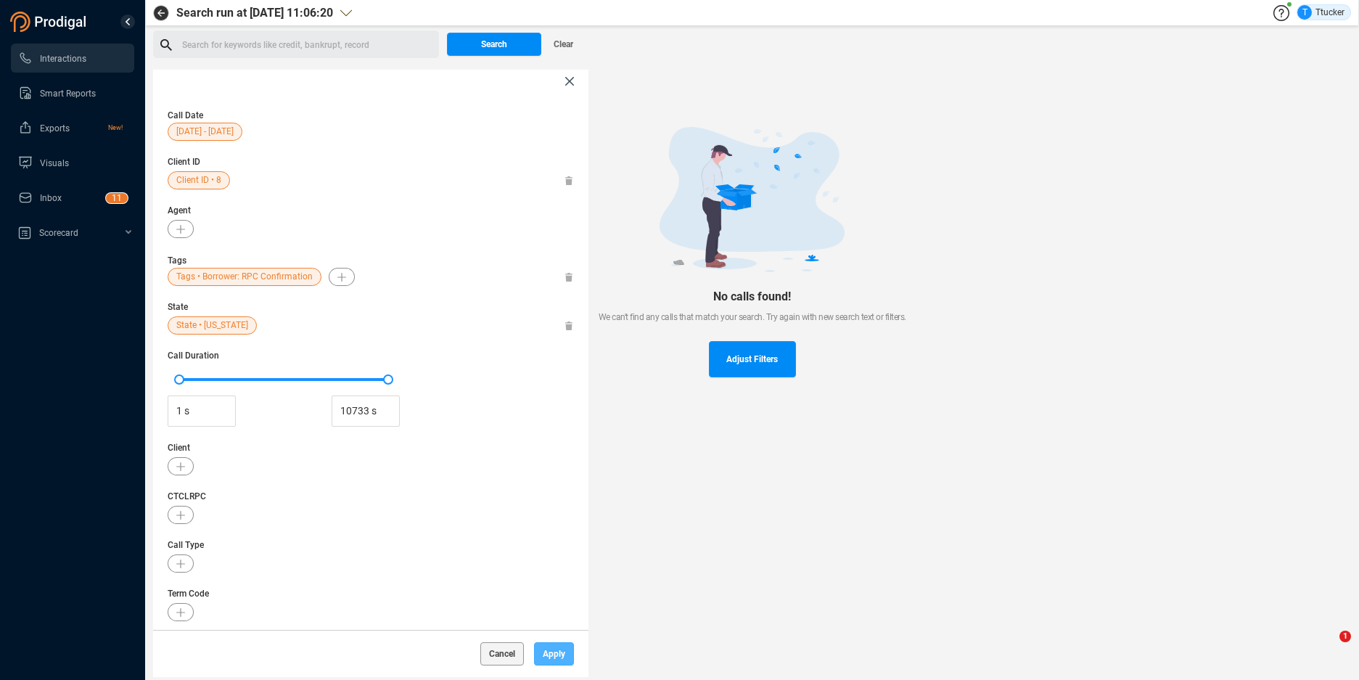
click at [554, 660] on span "Apply" at bounding box center [554, 653] width 22 height 23
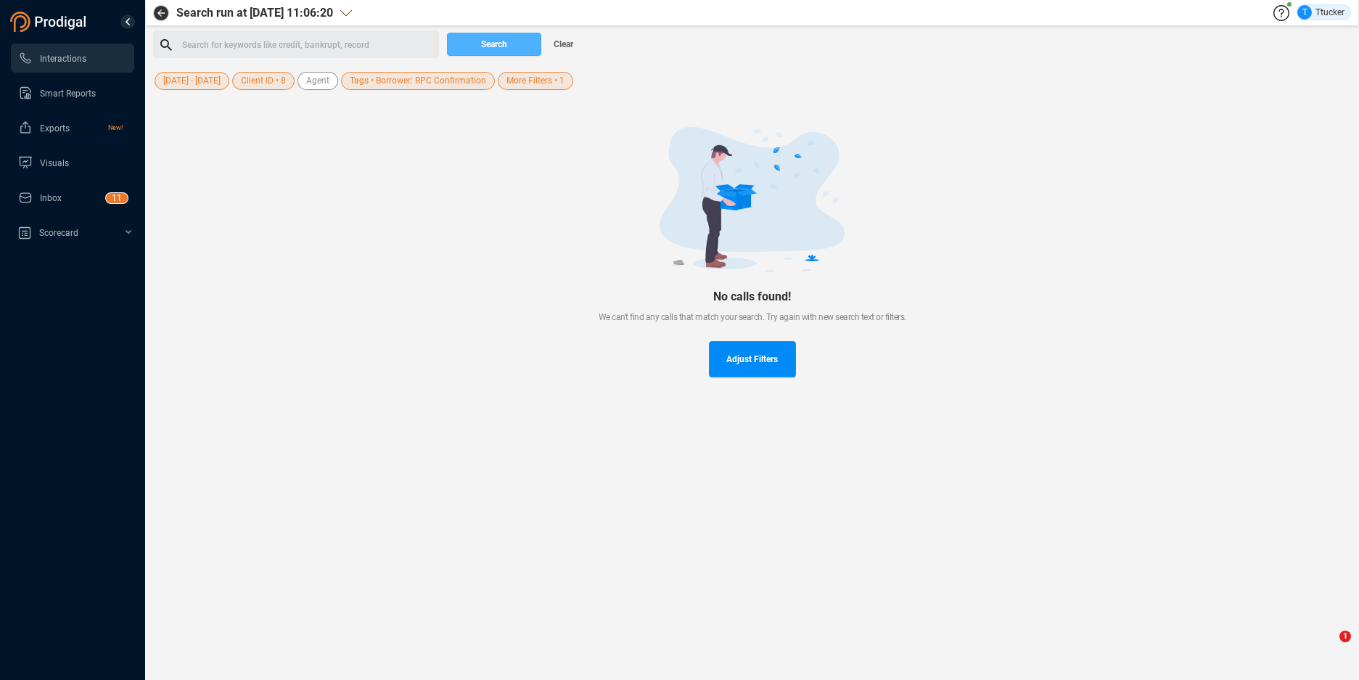
click at [491, 52] on span "Search" at bounding box center [494, 44] width 26 height 23
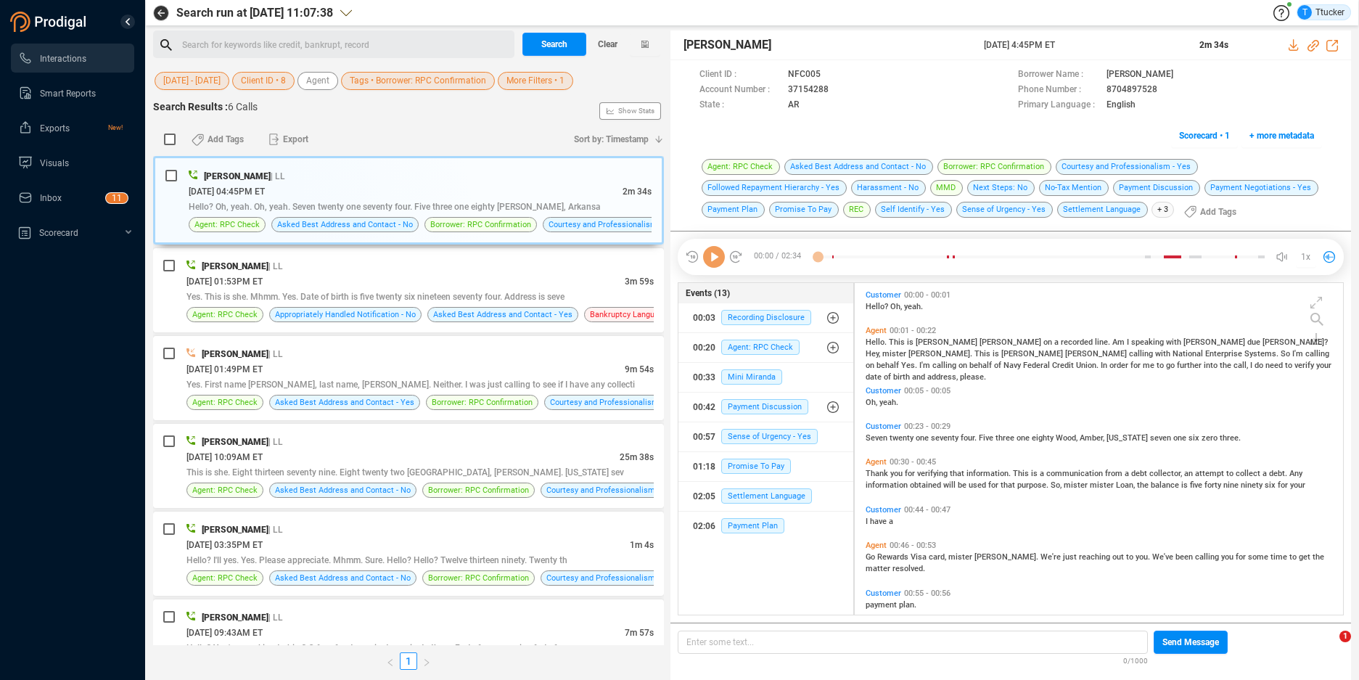
scroll to position [4, 8]
click at [514, 180] on div "[PERSON_NAME] | LL" at bounding box center [420, 175] width 463 height 15
click at [835, 89] on icon at bounding box center [841, 91] width 12 height 12
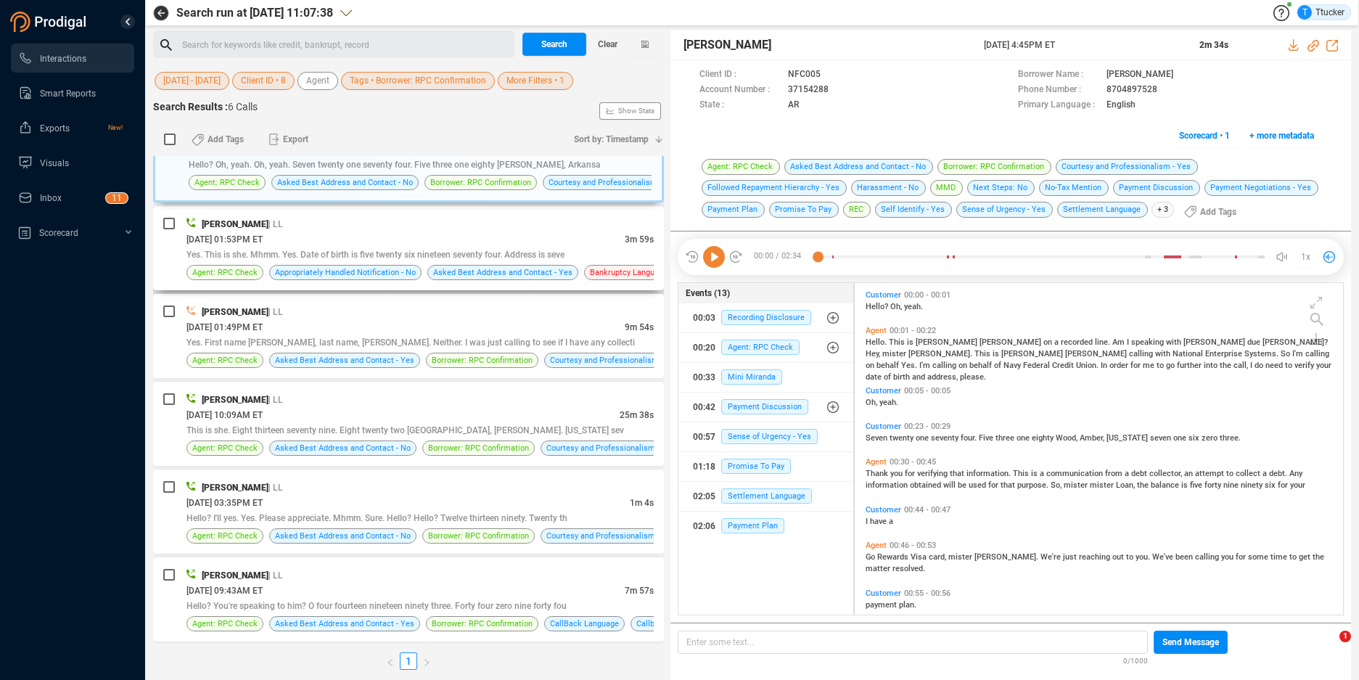
click at [469, 227] on div "[PERSON_NAME] | LL" at bounding box center [420, 223] width 467 height 15
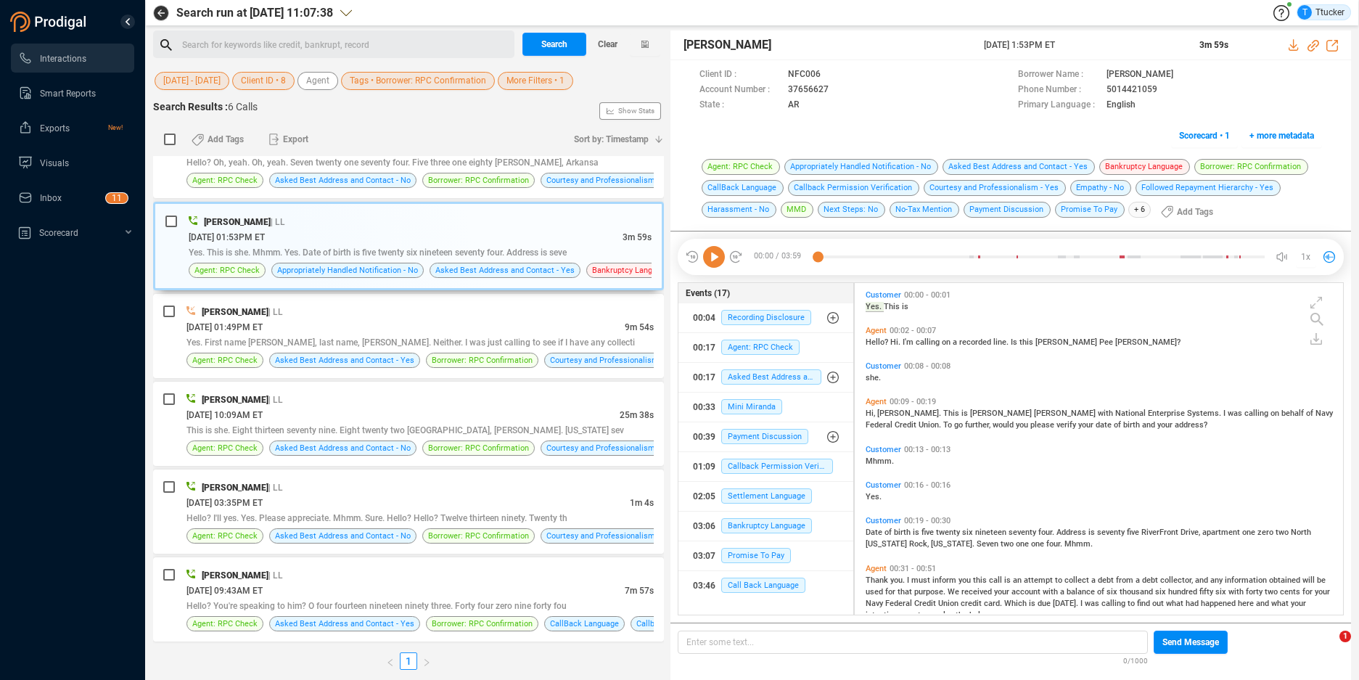
scroll to position [105, 0]
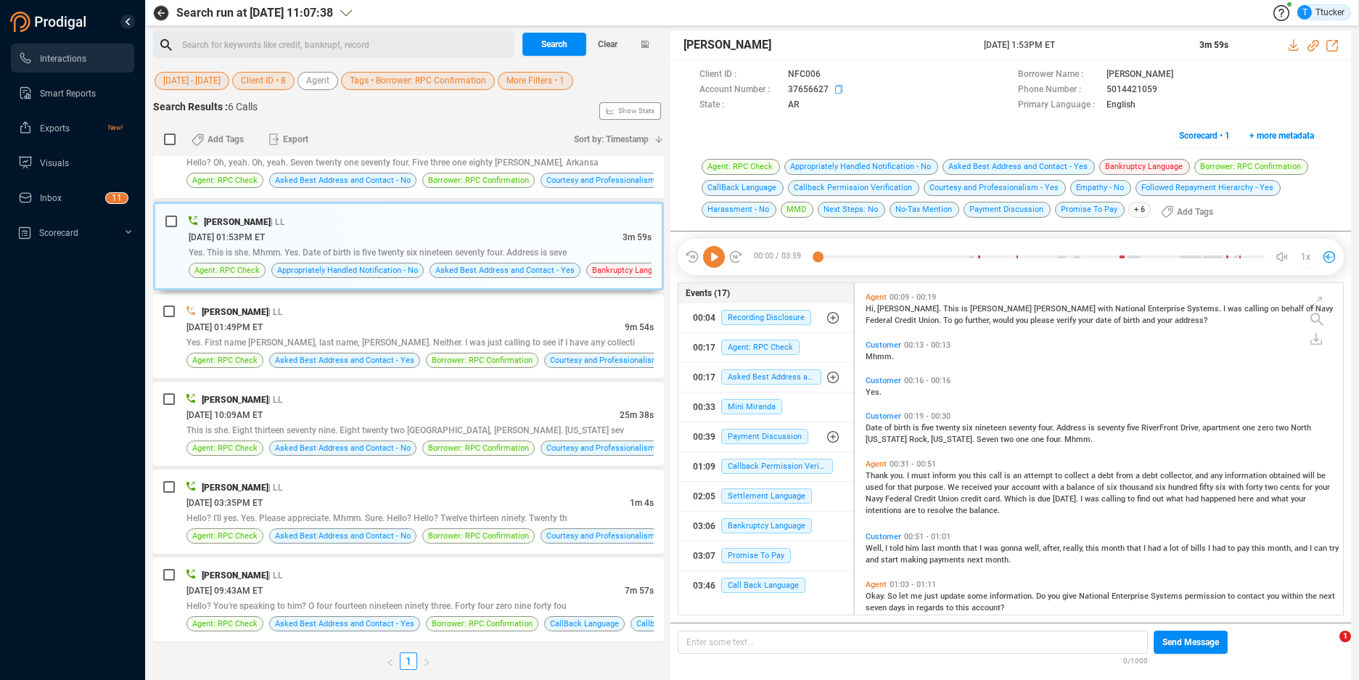
click at [835, 86] on icon at bounding box center [841, 91] width 12 height 12
click at [568, 86] on button "More Filters • 1" at bounding box center [535, 81] width 75 height 18
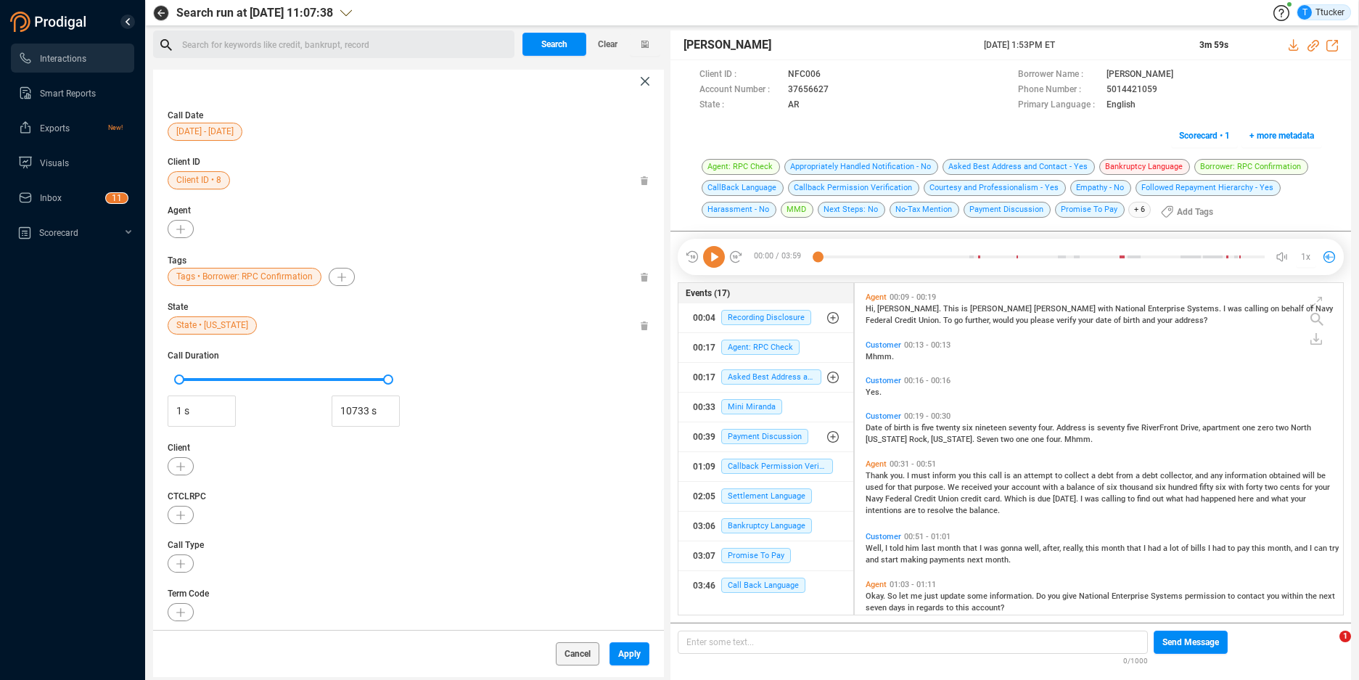
click at [204, 327] on span "State • [US_STATE]" at bounding box center [212, 325] width 72 height 18
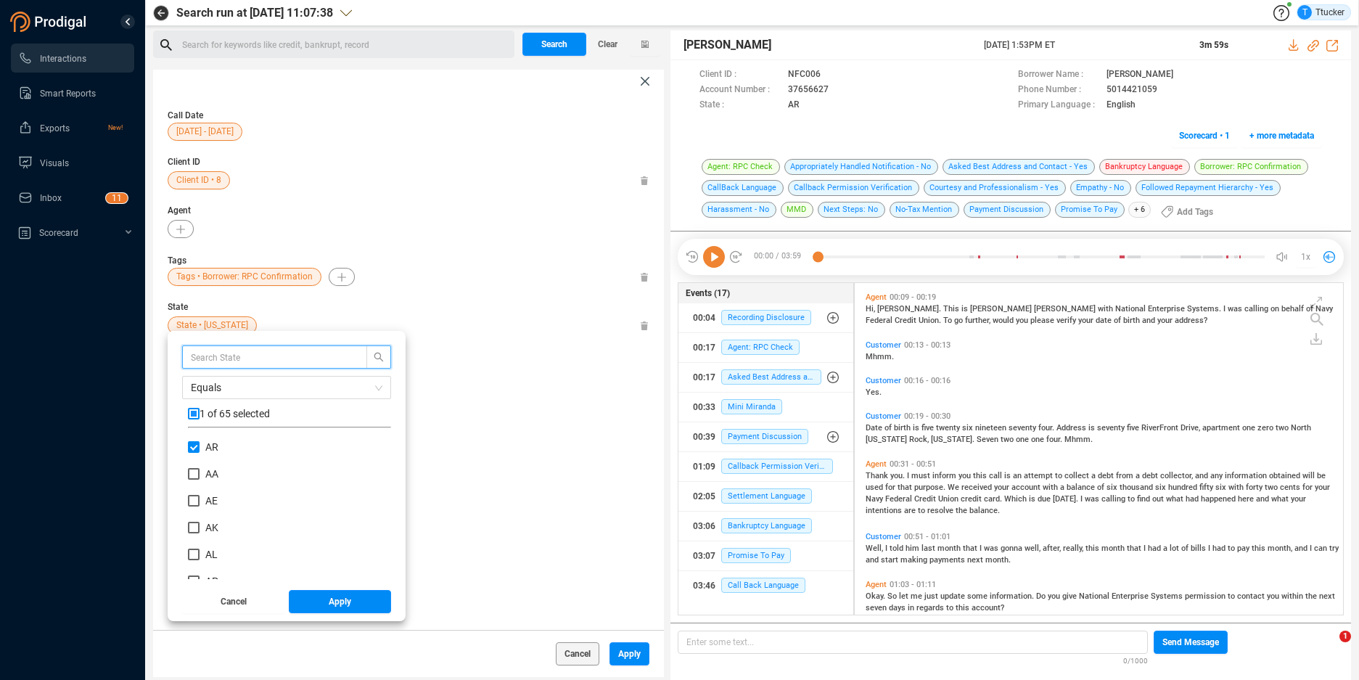
scroll to position [136, 196]
click at [198, 448] on input "AR" at bounding box center [194, 447] width 12 height 12
checkbox input "false"
click at [269, 472] on div "AA" at bounding box center [289, 480] width 203 height 27
click at [202, 531] on span "AK" at bounding box center [212, 528] width 25 height 12
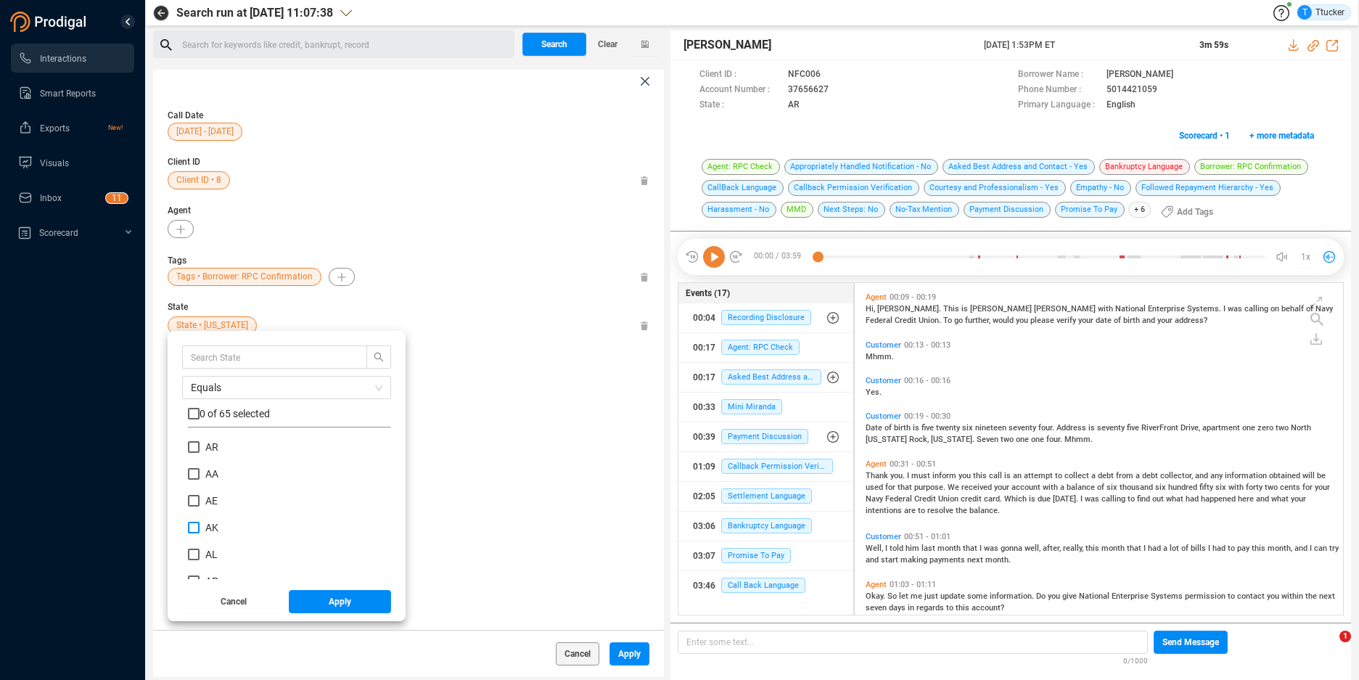
click at [200, 531] on input "AK" at bounding box center [194, 528] width 12 height 12
checkbox input "true"
click at [344, 594] on span "Apply" at bounding box center [340, 601] width 22 height 23
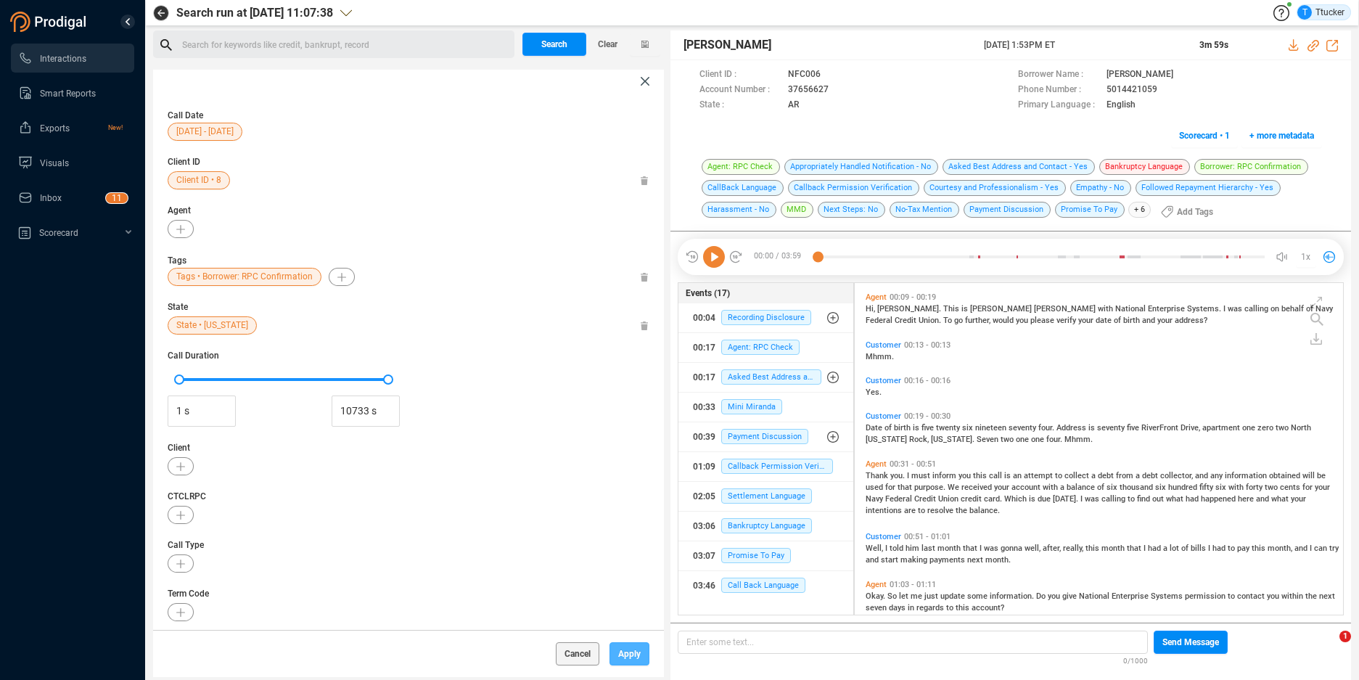
click at [636, 656] on span "Apply" at bounding box center [629, 653] width 22 height 23
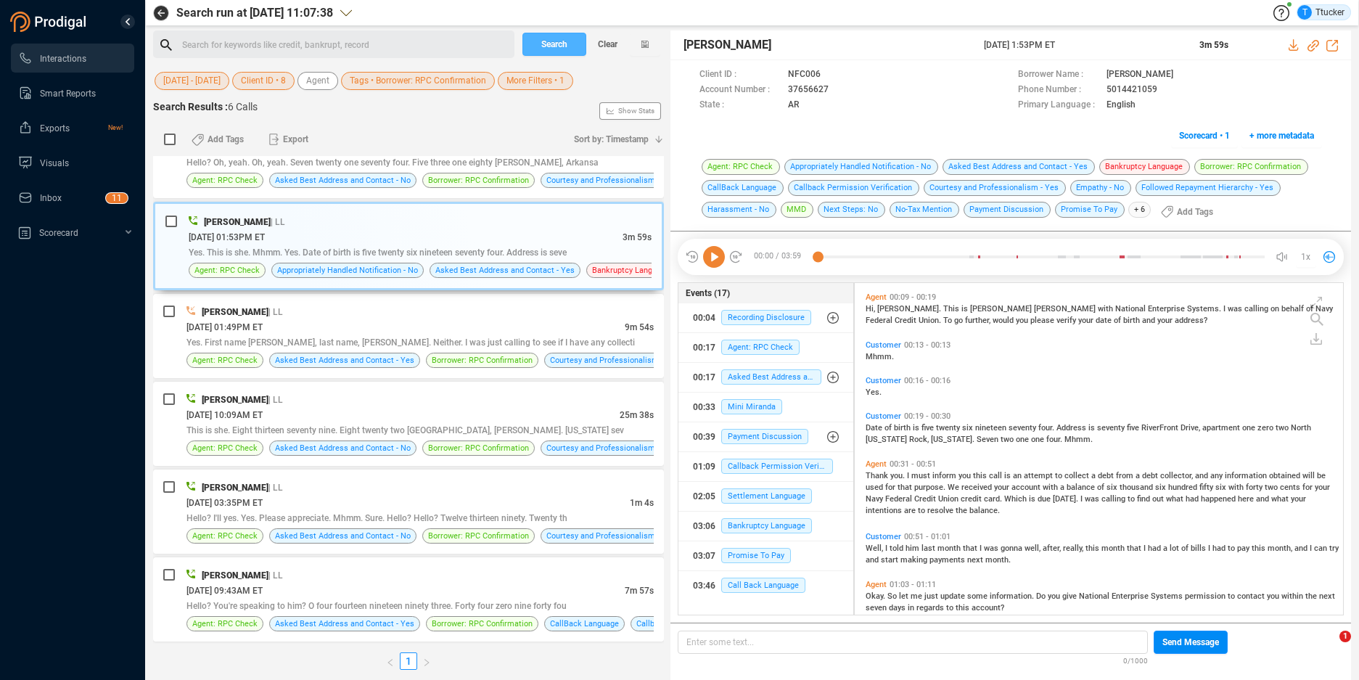
click at [563, 46] on span "Search" at bounding box center [554, 44] width 26 height 23
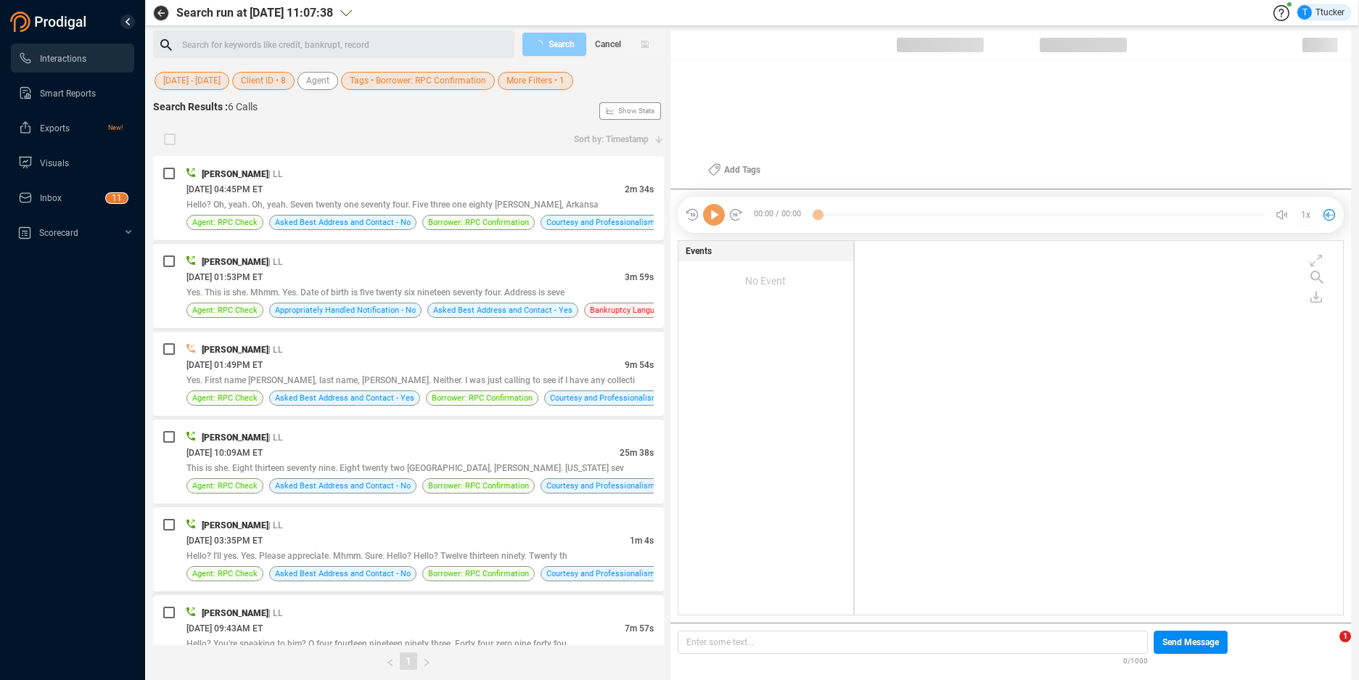
scroll to position [370, 480]
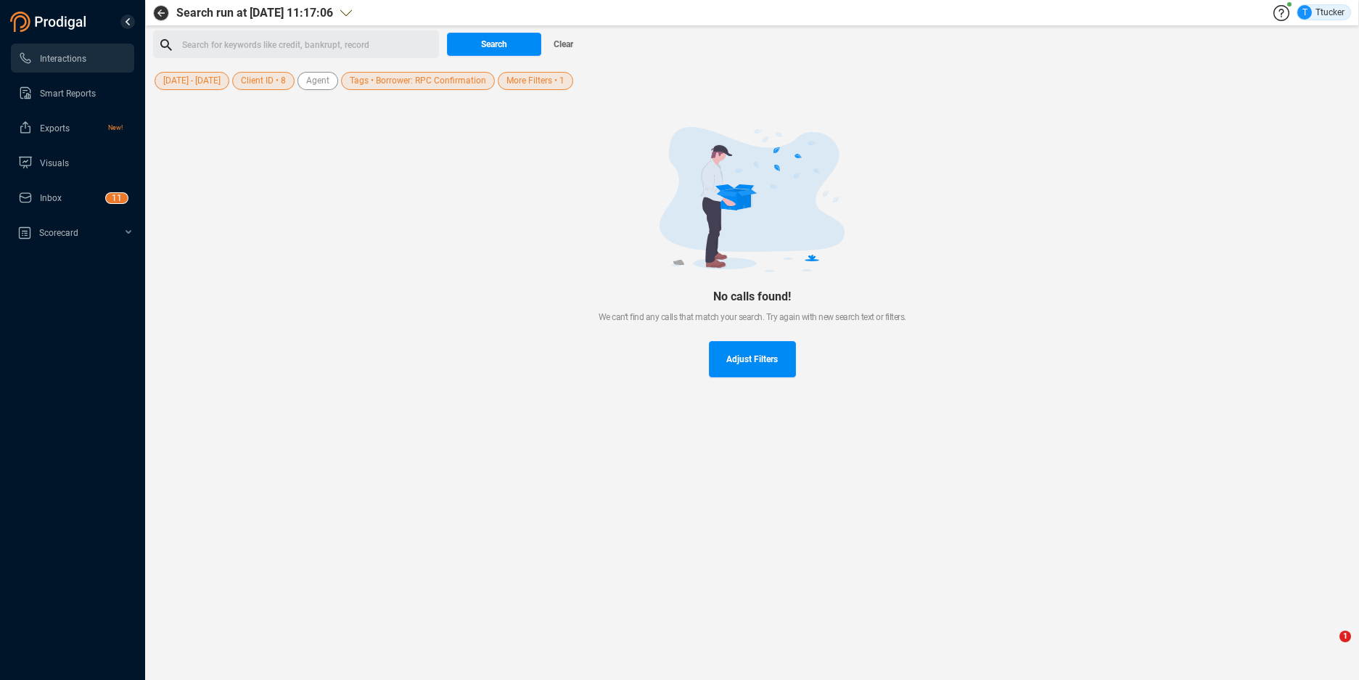
click at [532, 86] on span "More Filters • 1" at bounding box center [536, 81] width 58 height 18
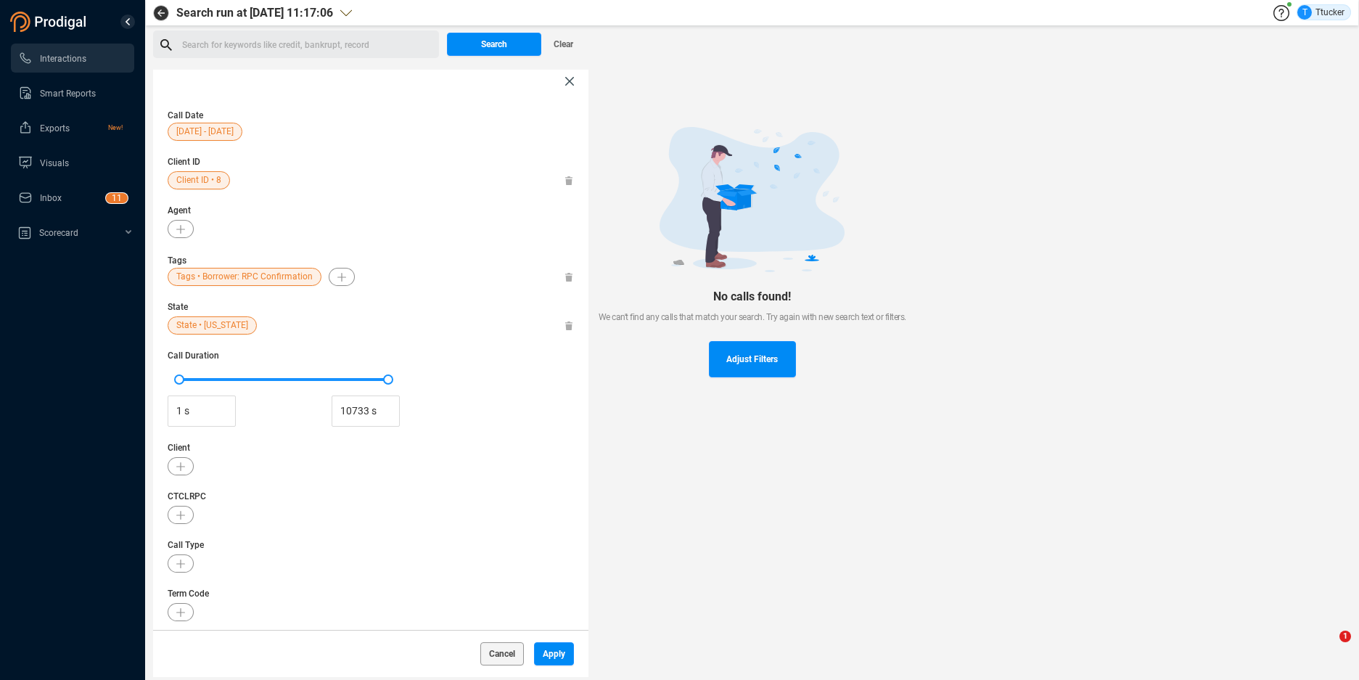
click at [203, 324] on span "State • [US_STATE]" at bounding box center [212, 325] width 72 height 18
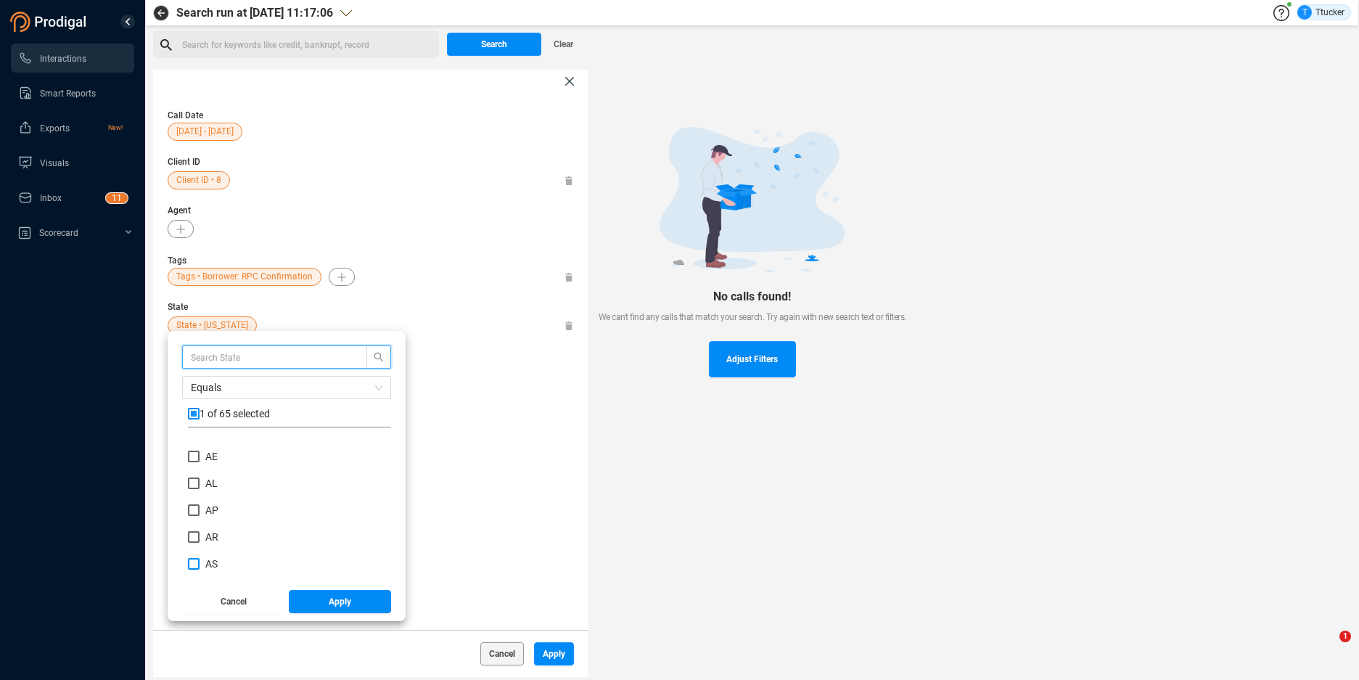
scroll to position [67, 0]
click at [194, 562] on input "AZ" at bounding box center [194, 568] width 12 height 12
checkbox input "true"
click at [349, 598] on span "Apply" at bounding box center [340, 601] width 22 height 23
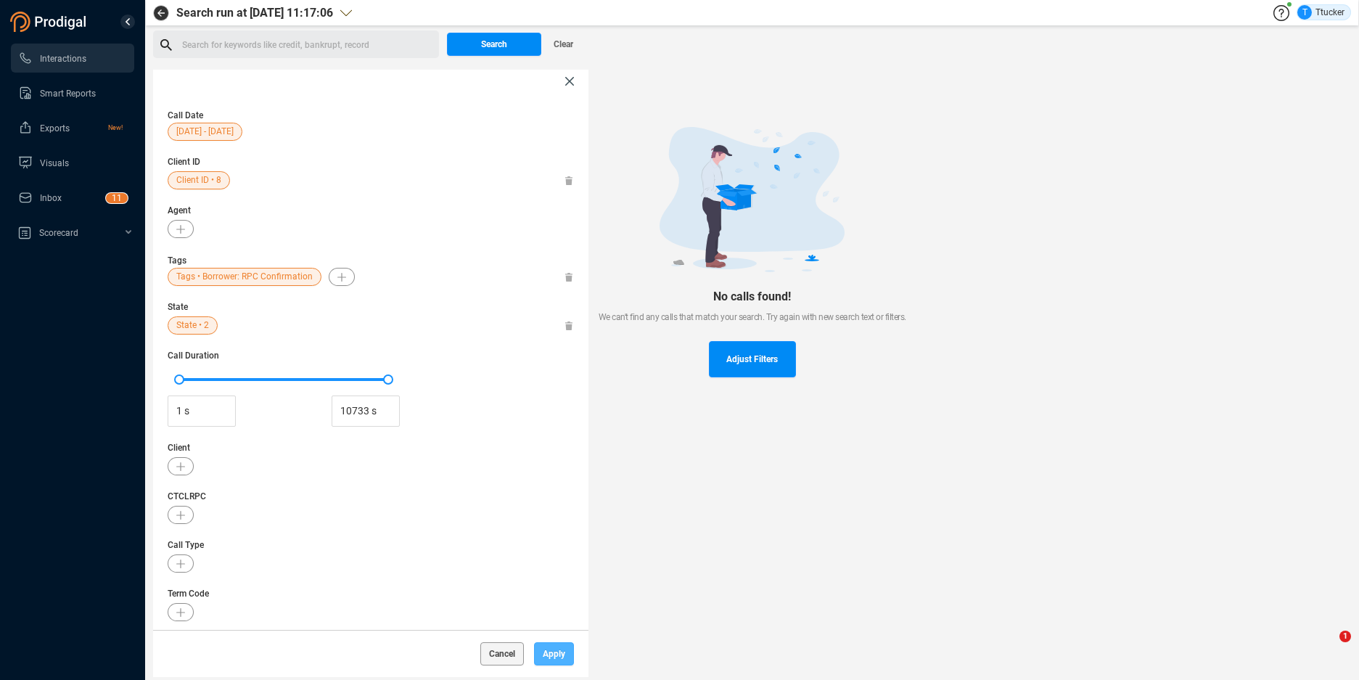
click at [553, 656] on span "Apply" at bounding box center [554, 653] width 22 height 23
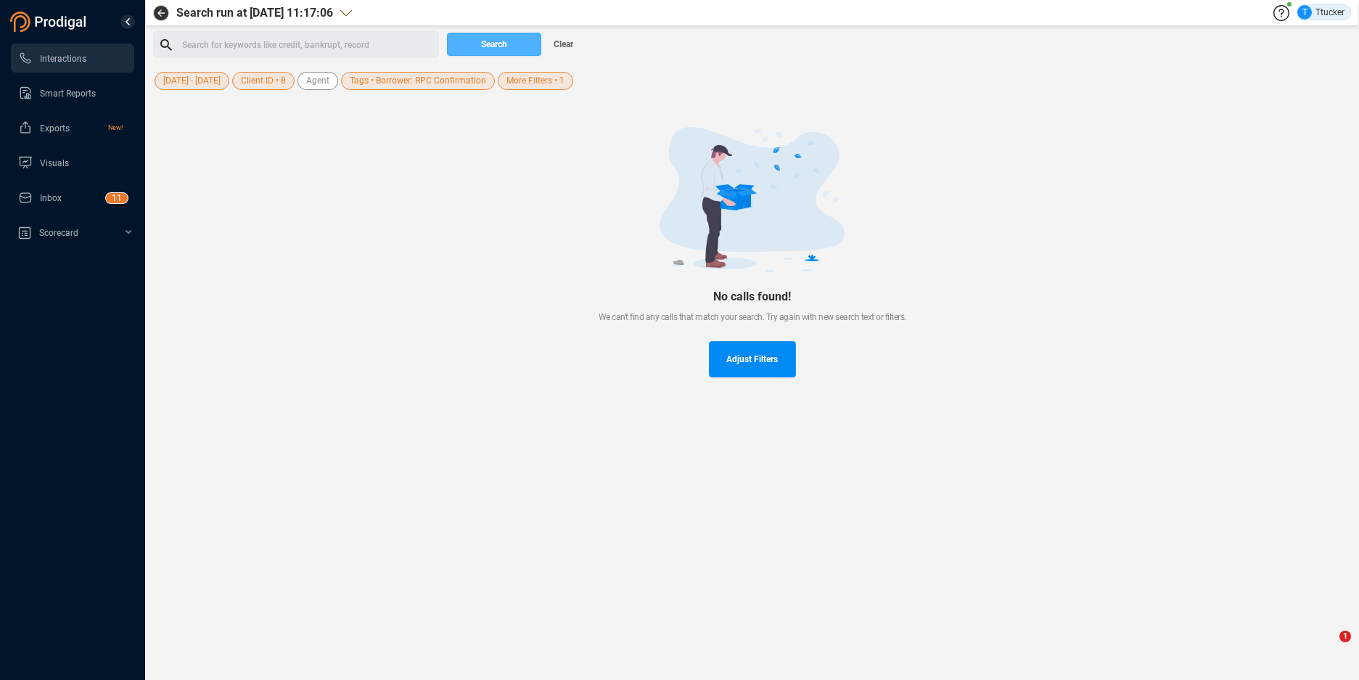
click at [500, 47] on span "Search" at bounding box center [494, 44] width 26 height 23
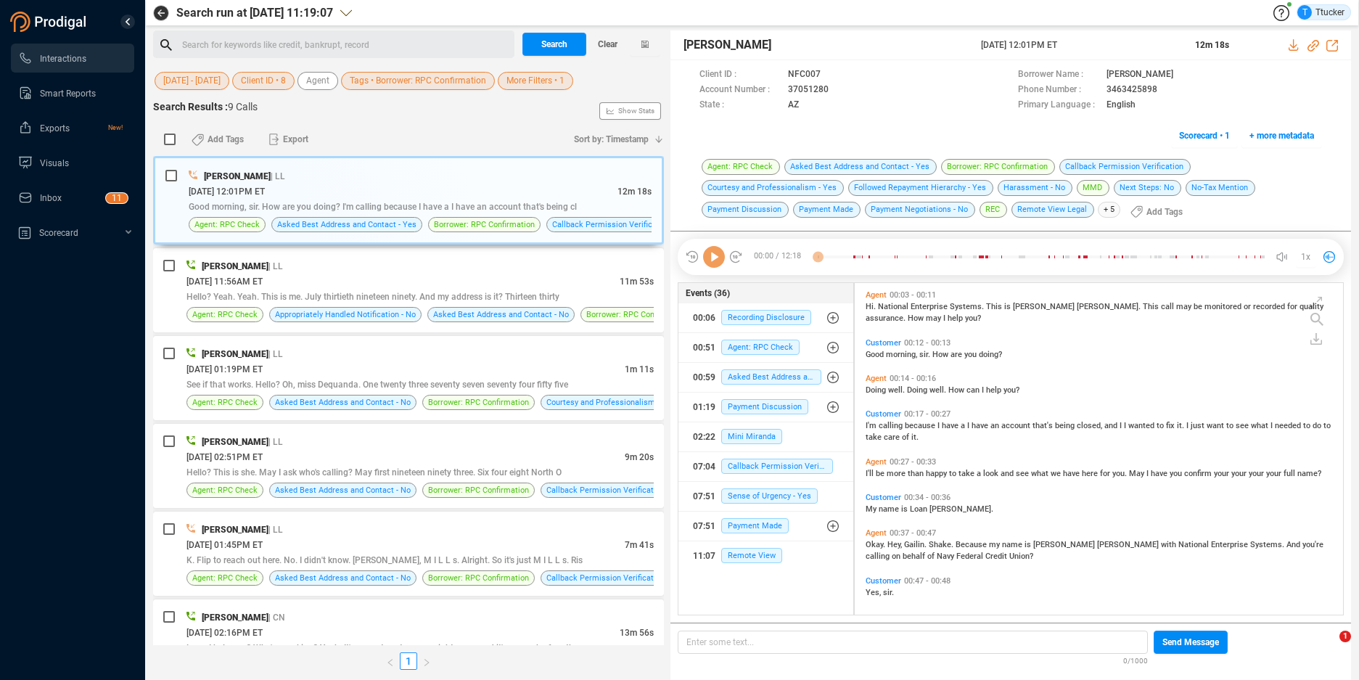
scroll to position [328, 480]
click at [496, 344] on div "[PERSON_NAME] | LL [DATE] 01:19PM ET 1m 11s See if that works. Hello? Oh, miss …" at bounding box center [408, 378] width 511 height 84
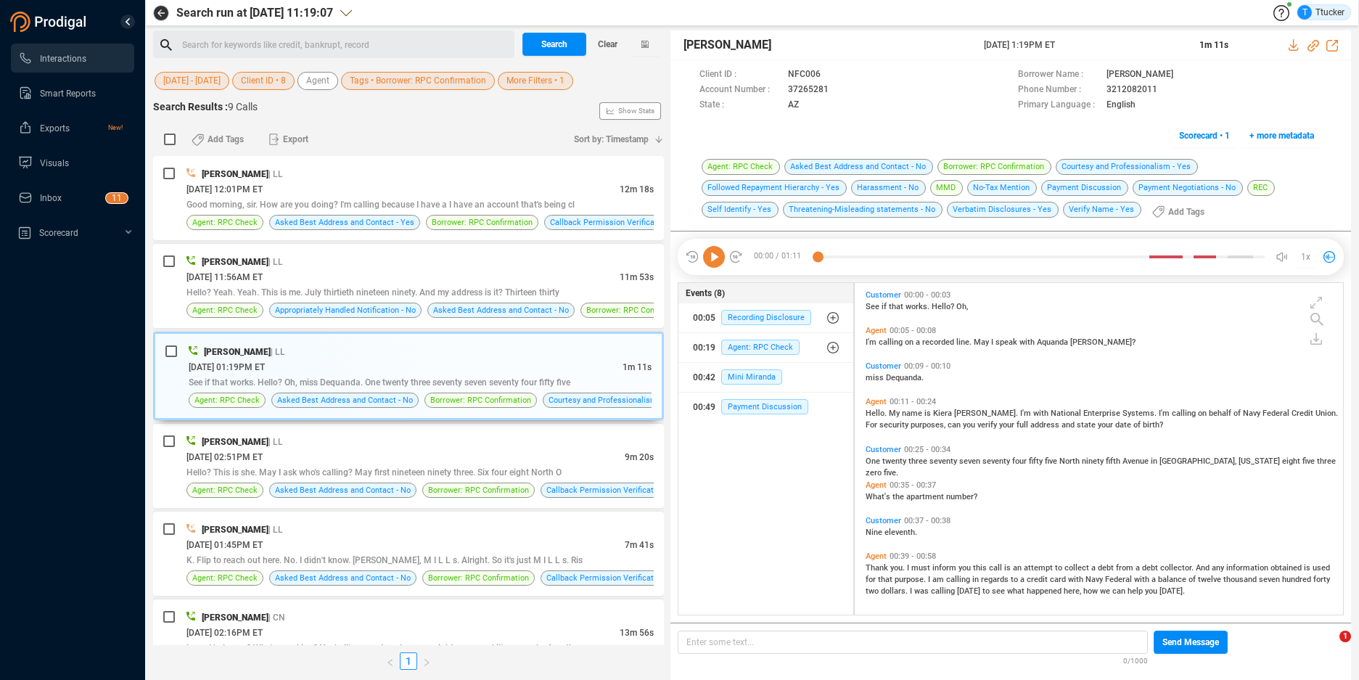
click at [1217, 511] on div "Agent 00:35 - 00:37 What's the apartment number?" at bounding box center [1102, 495] width 481 height 36
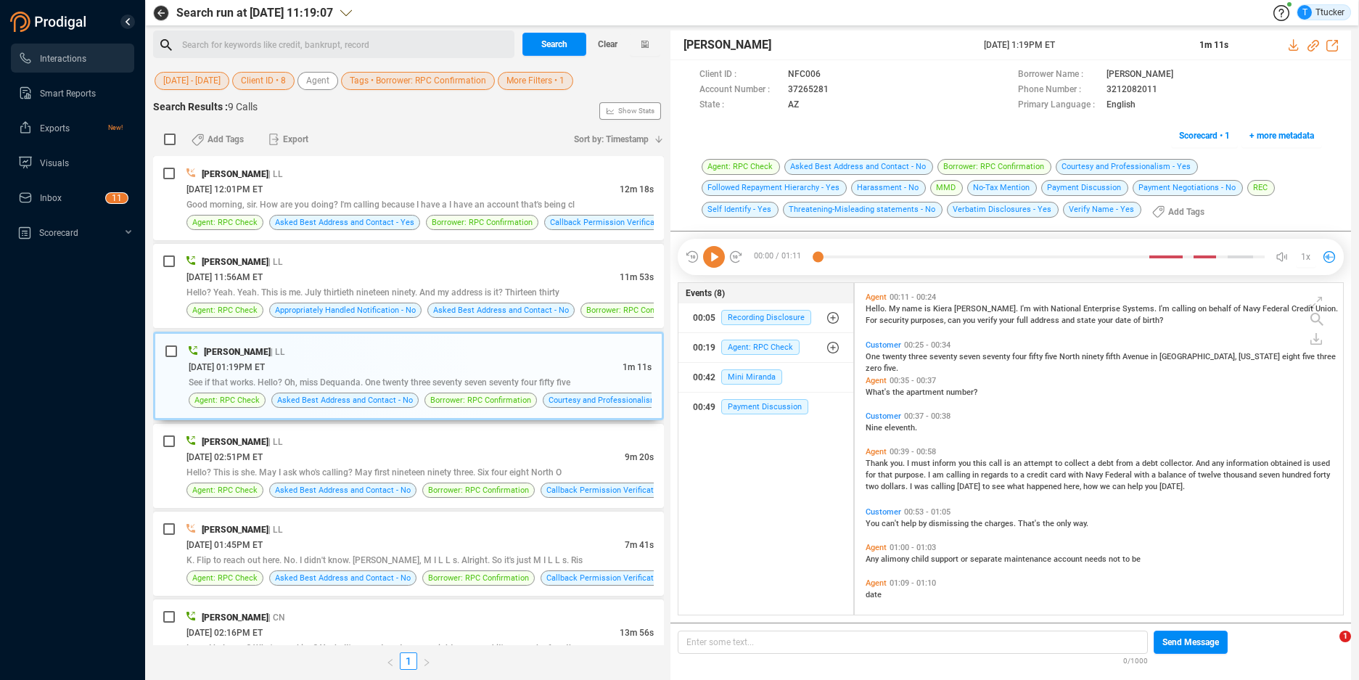
scroll to position [112, 0]
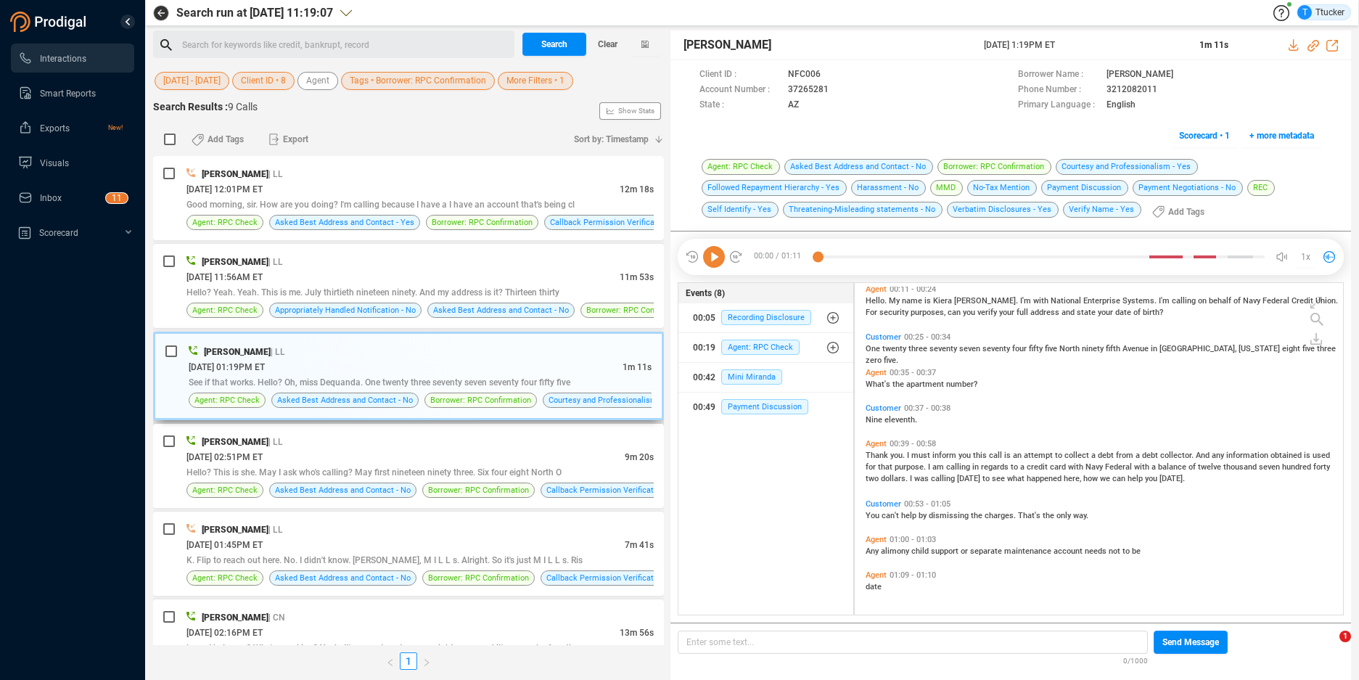
click at [493, 352] on div "[PERSON_NAME] | LL" at bounding box center [420, 351] width 463 height 15
click at [837, 88] on icon at bounding box center [841, 91] width 12 height 12
click at [520, 86] on span "More Filters • 1" at bounding box center [536, 81] width 58 height 18
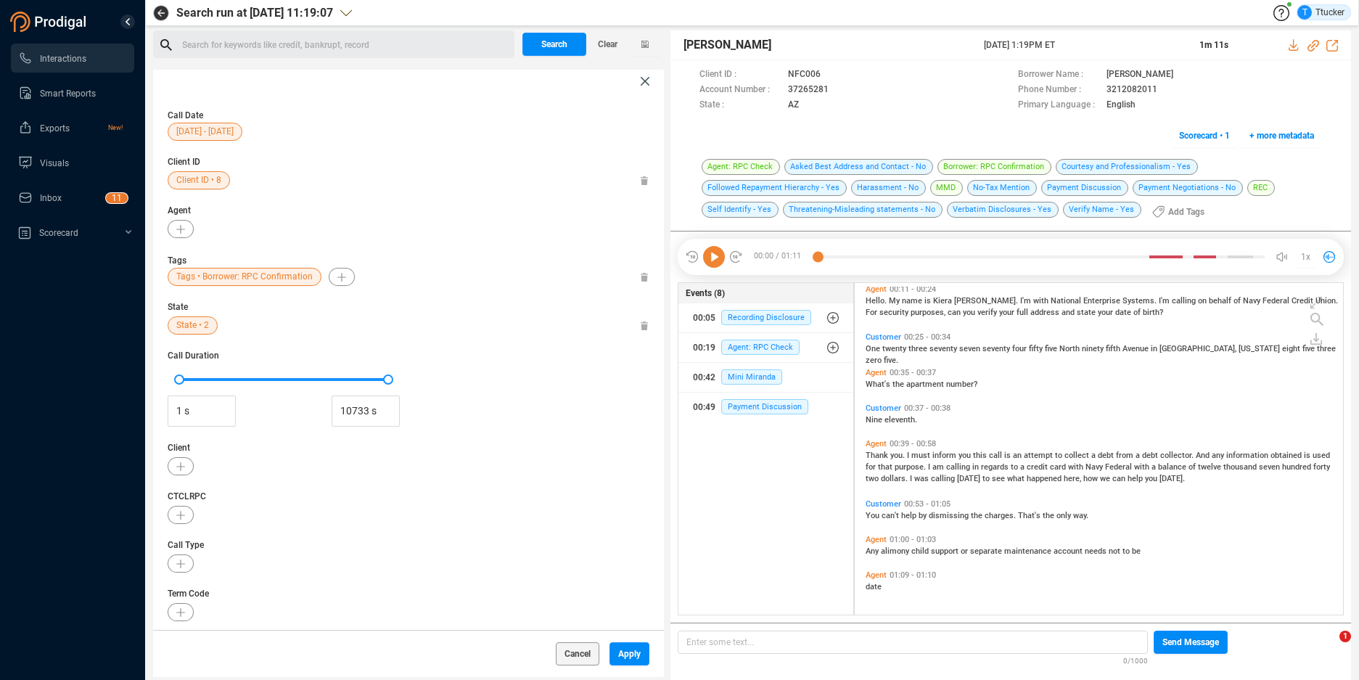
click at [189, 324] on span "State • 2" at bounding box center [192, 325] width 33 height 18
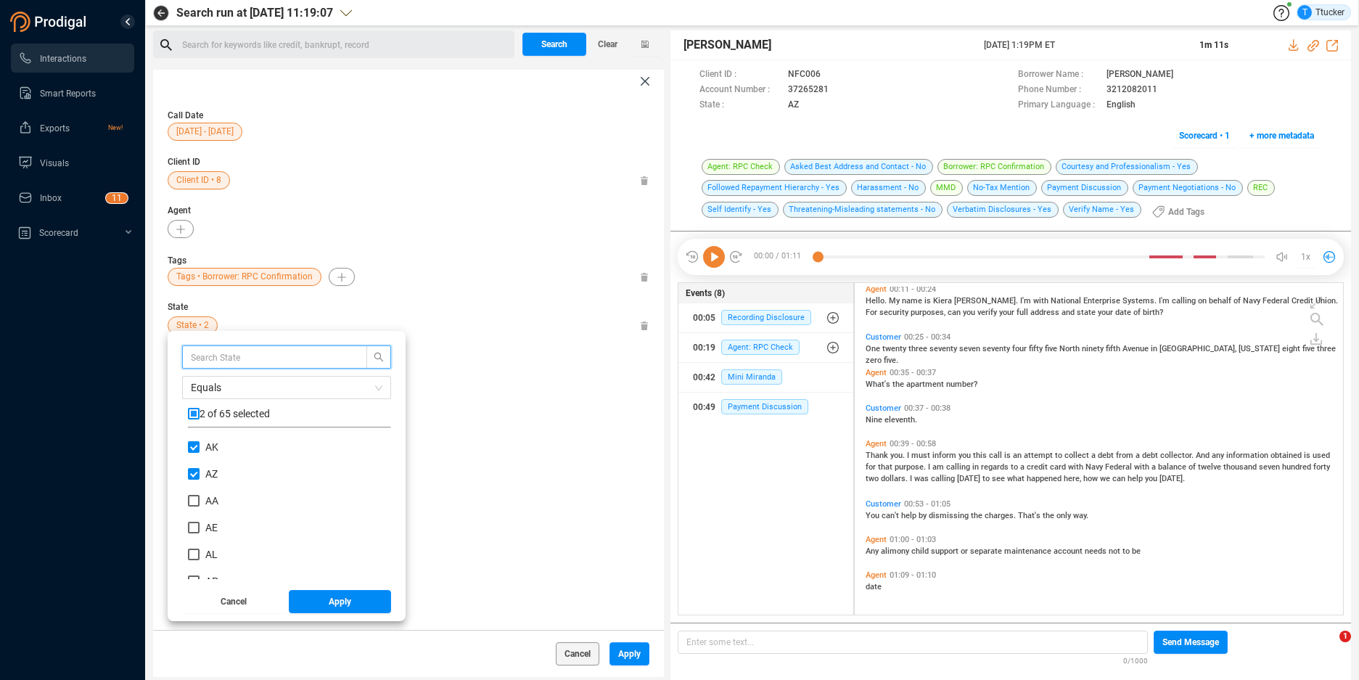
scroll to position [136, 196]
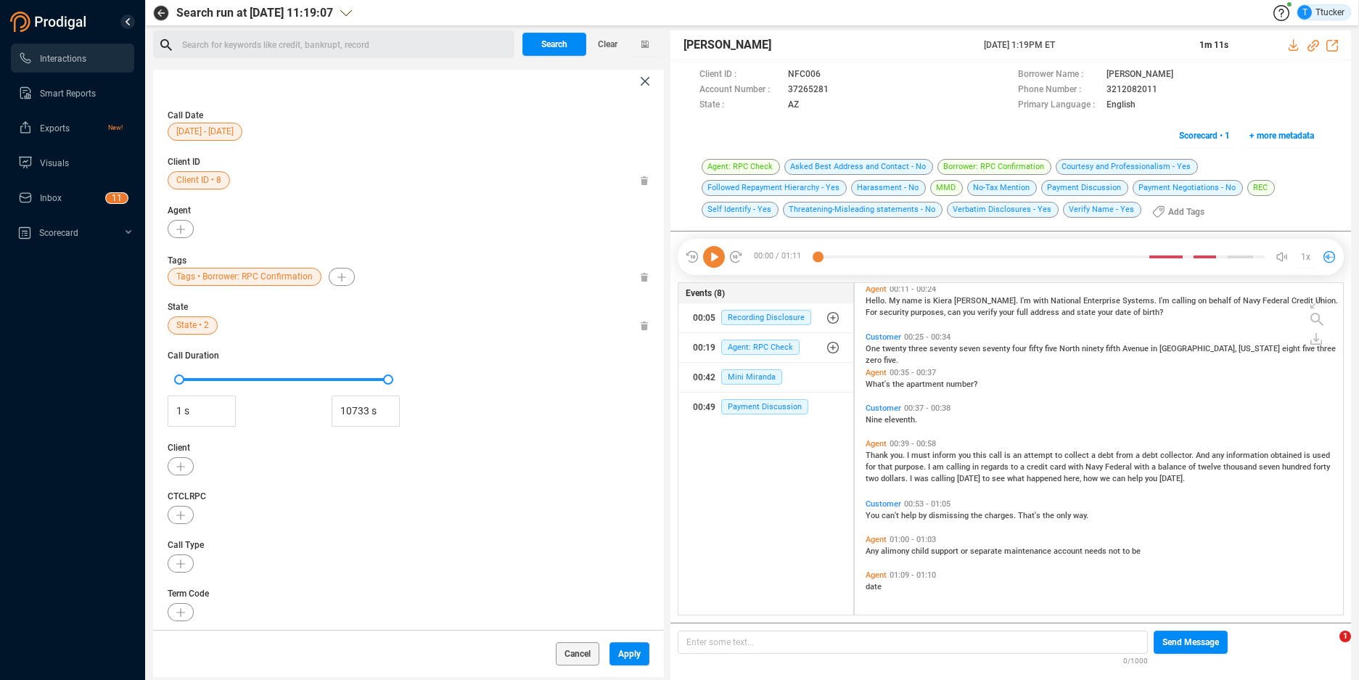
click at [602, 594] on span "Term Code" at bounding box center [409, 593] width 482 height 13
click at [198, 325] on span "State • 2" at bounding box center [192, 325] width 33 height 18
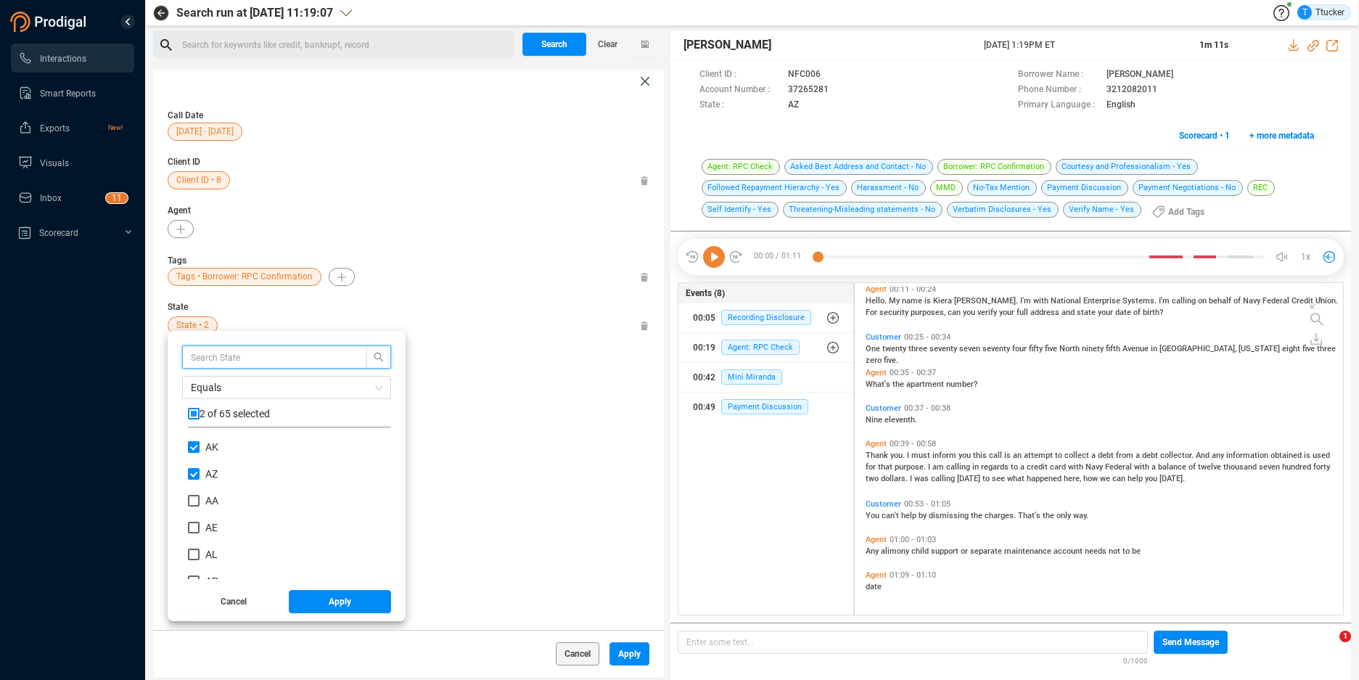
click at [201, 452] on span "AK" at bounding box center [212, 447] width 25 height 12
click at [200, 452] on input "AK" at bounding box center [194, 447] width 12 height 12
checkbox input "false"
click at [201, 470] on span "AZ" at bounding box center [212, 474] width 24 height 12
click at [200, 470] on input "AZ" at bounding box center [194, 474] width 12 height 12
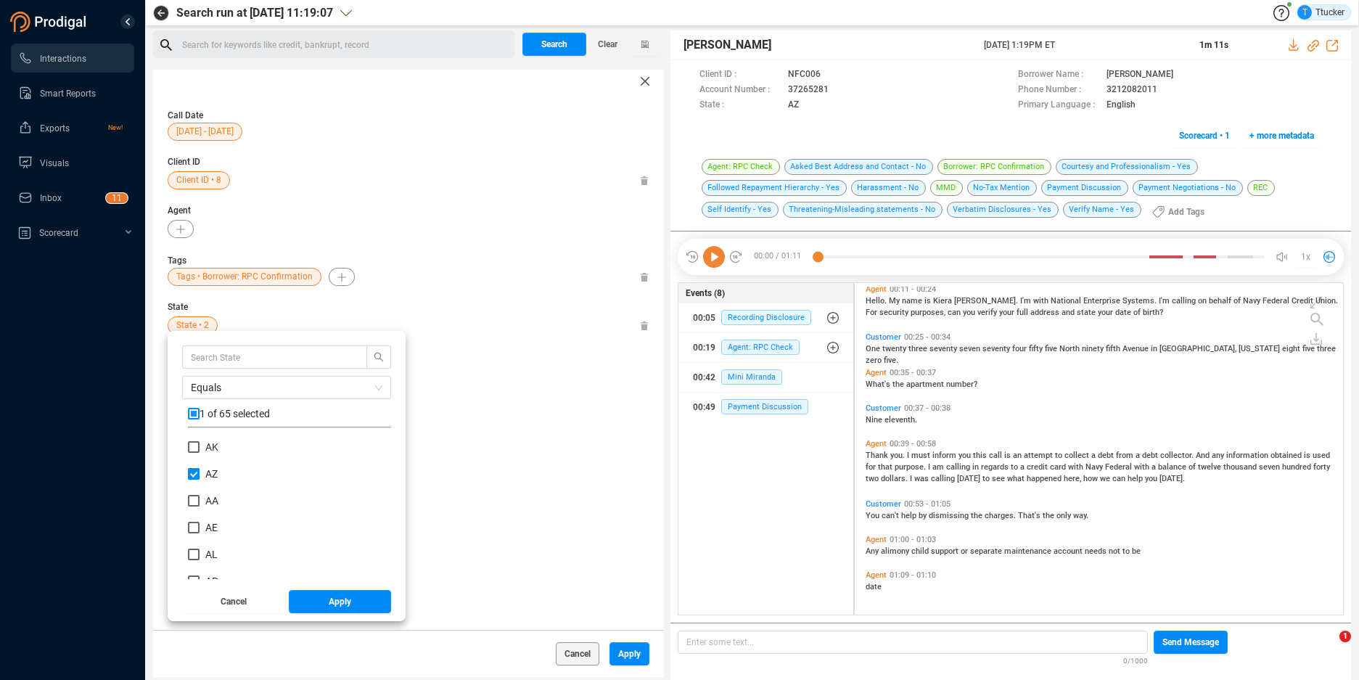
checkbox input "false"
click at [216, 553] on span "CA" at bounding box center [211, 555] width 13 height 12
click at [200, 553] on input "CA" at bounding box center [194, 555] width 12 height 12
checkbox input "true"
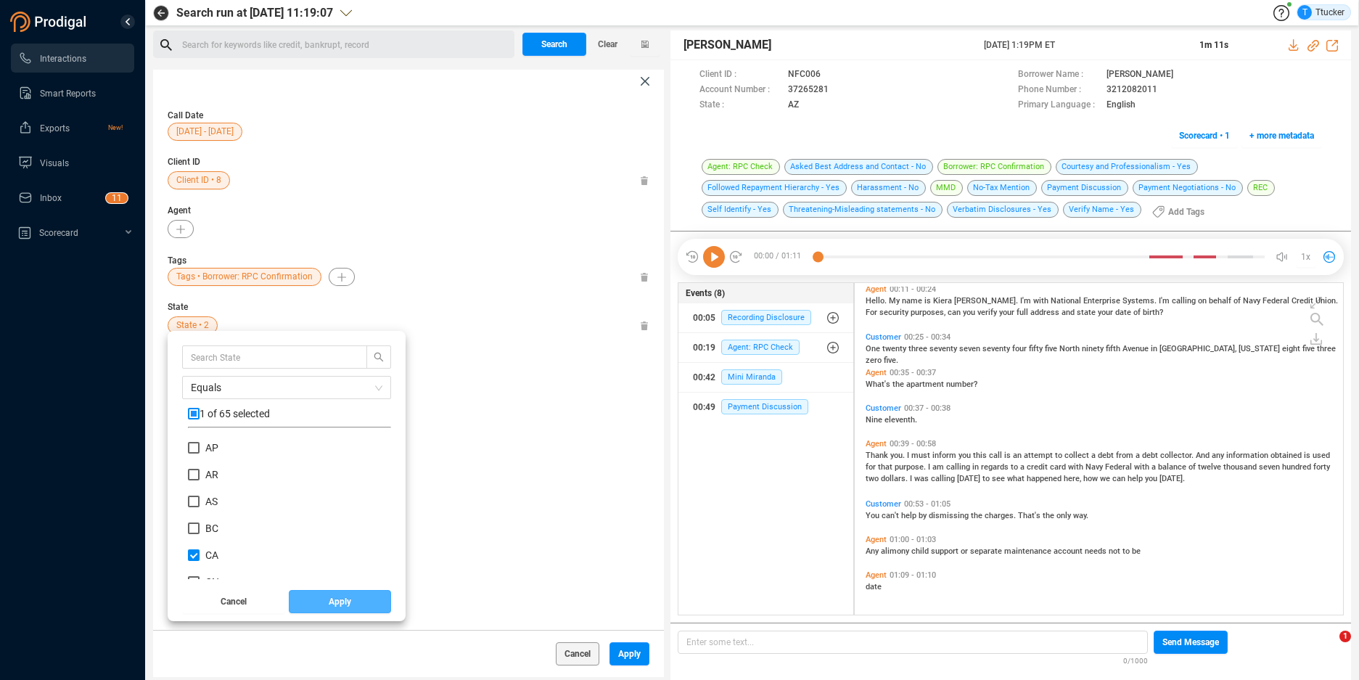
click at [305, 594] on button "Apply" at bounding box center [340, 601] width 103 height 23
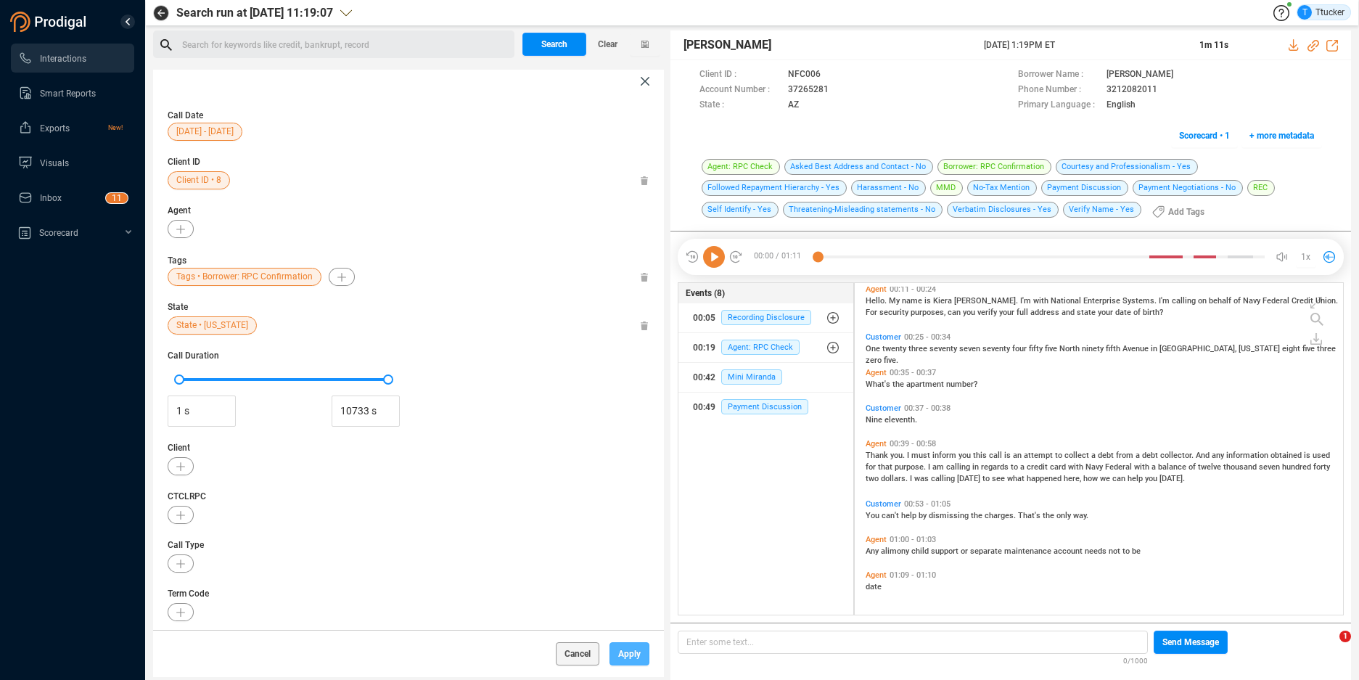
click at [629, 655] on span "Apply" at bounding box center [629, 653] width 22 height 23
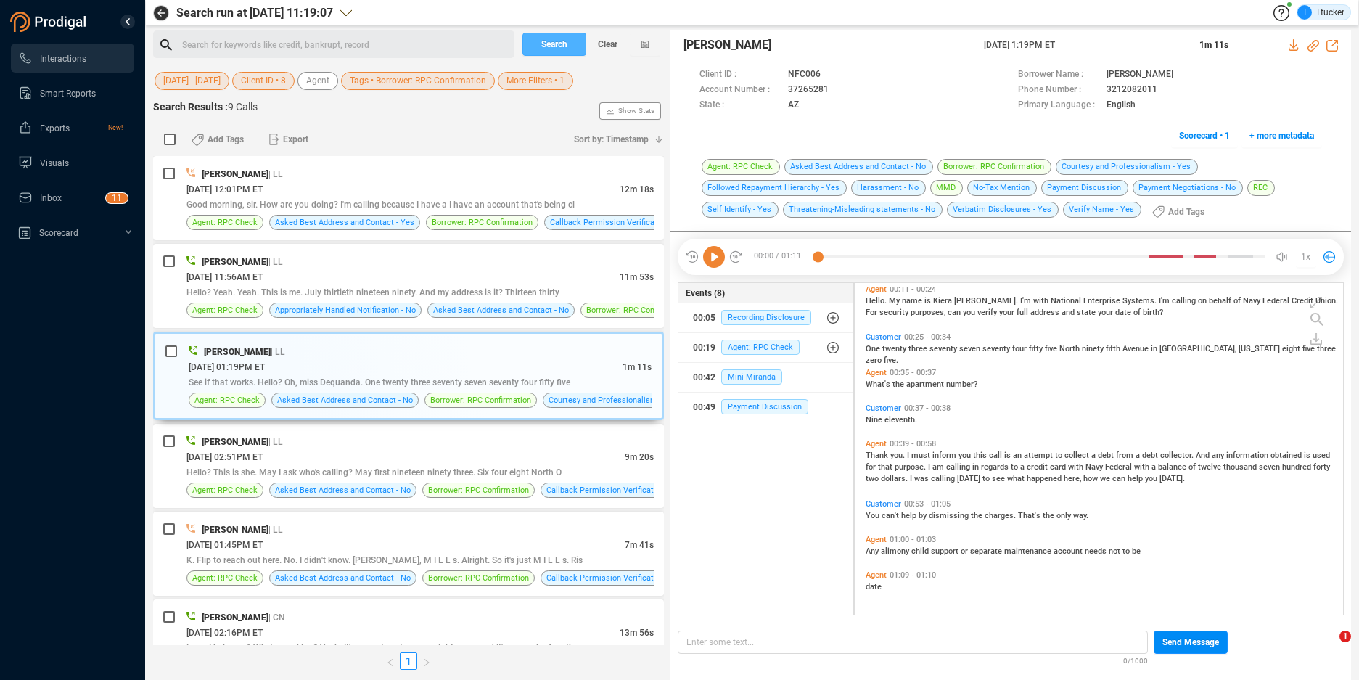
click at [541, 48] on span "Search" at bounding box center [554, 44] width 26 height 23
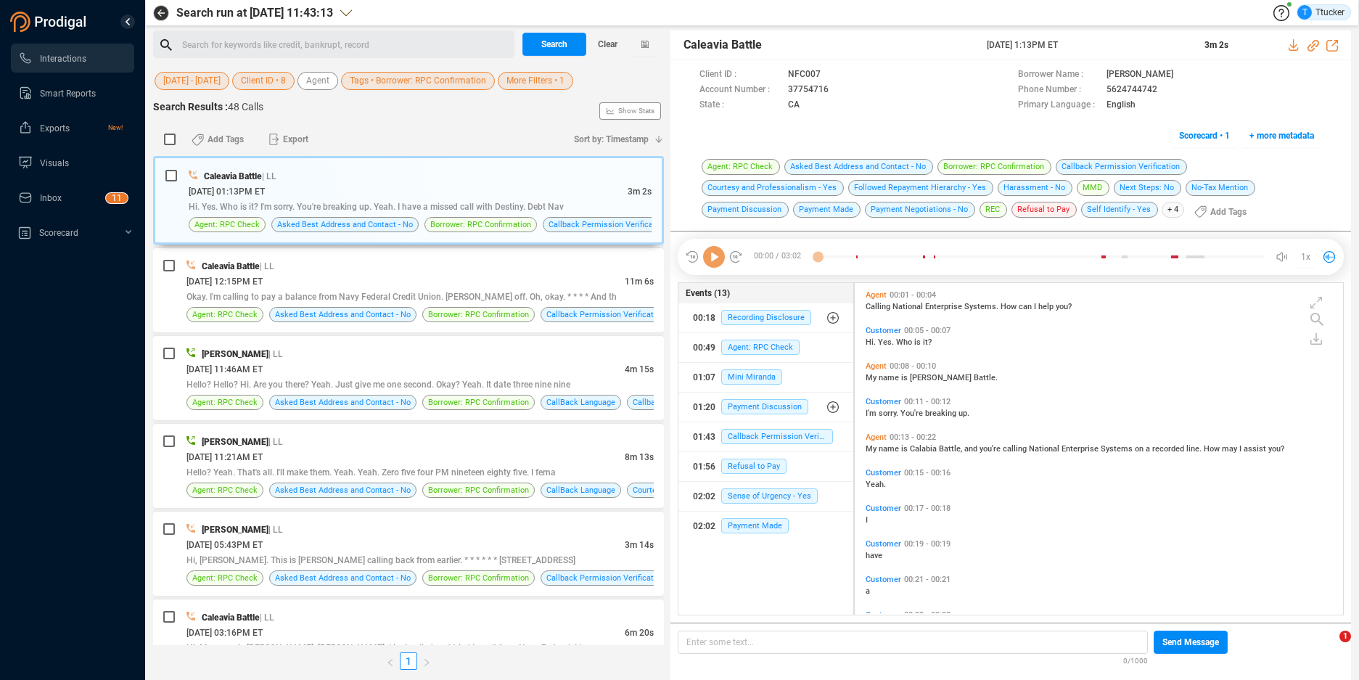
scroll to position [328, 480]
click at [837, 92] on icon at bounding box center [841, 91] width 12 height 12
